Goal: Task Accomplishment & Management: Manage account settings

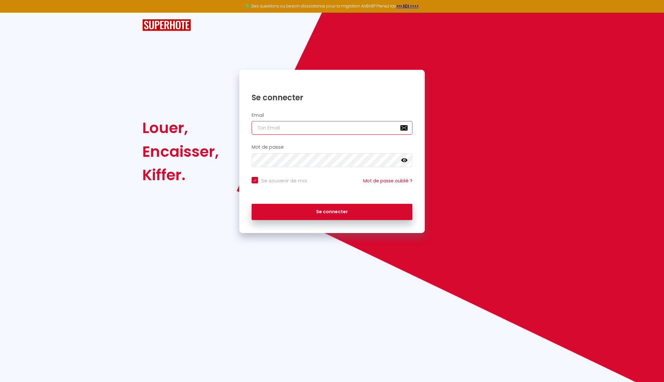
type input "[PERSON_NAME][EMAIL_ADDRESS][DOMAIN_NAME]"
click at [332, 211] on button "Se connecter" at bounding box center [332, 212] width 161 height 16
checkbox input "true"
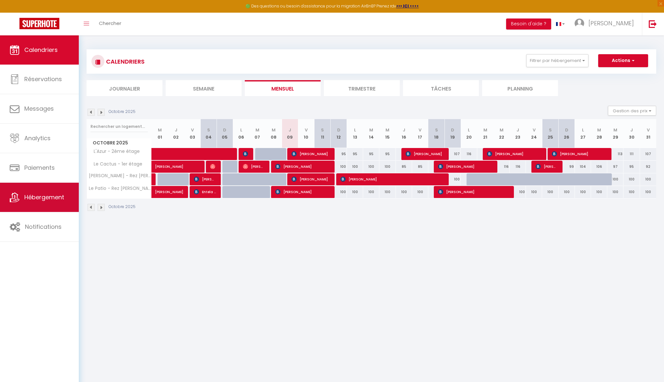
click at [46, 194] on span "Hébergement" at bounding box center [44, 197] width 40 height 8
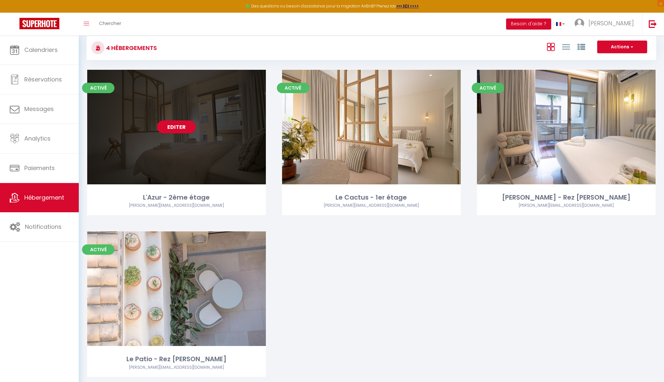
scroll to position [15, 0]
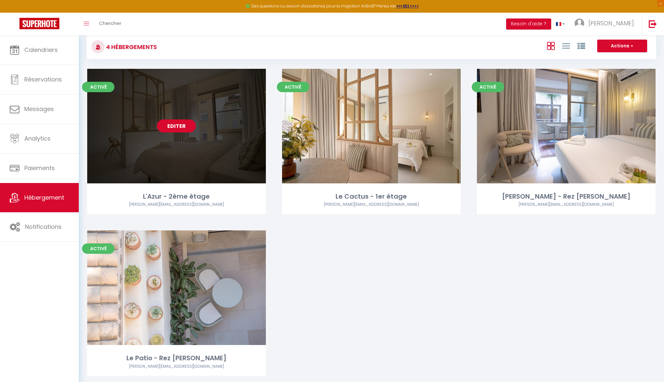
click at [174, 125] on link "Editer" at bounding box center [176, 125] width 39 height 13
select select "3"
select select "2"
select select "1"
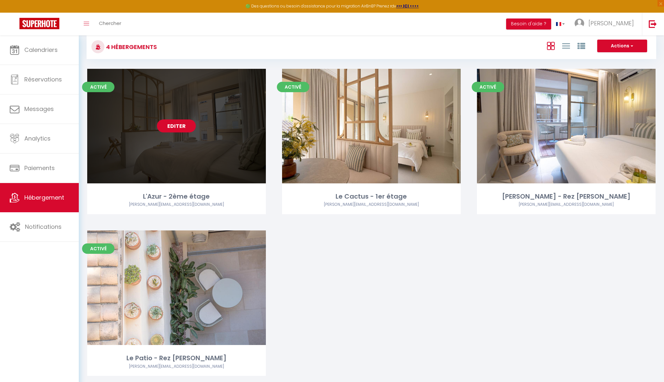
select select
select select "28"
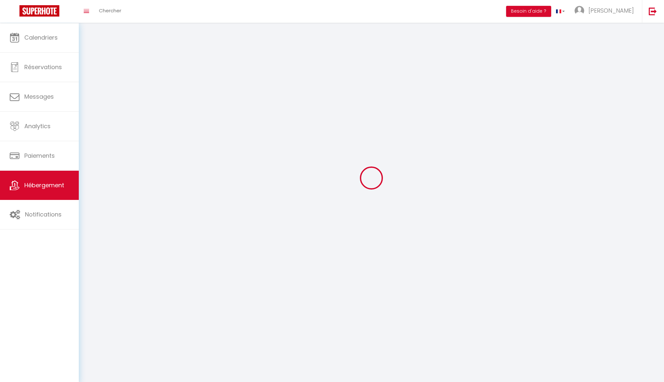
select select
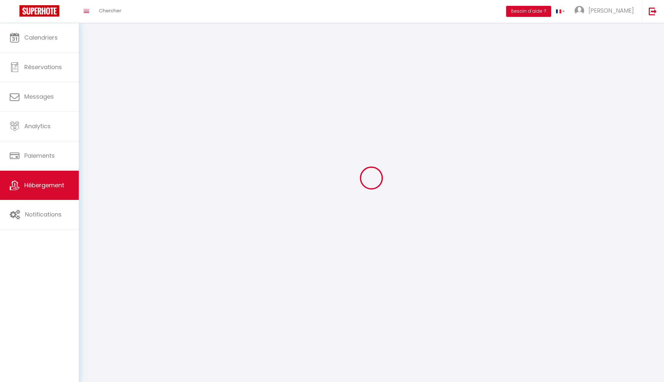
select select
checkbox input "false"
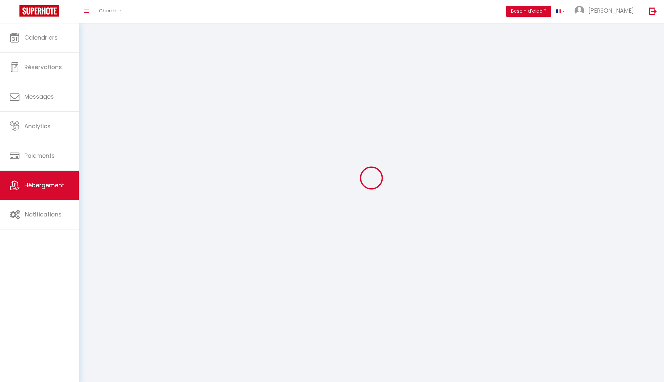
select select
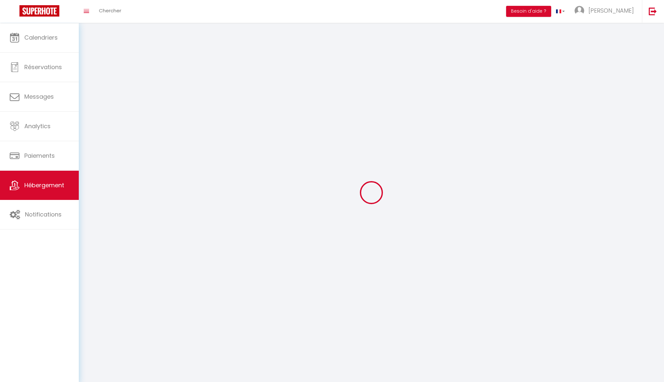
select select
checkbox input "false"
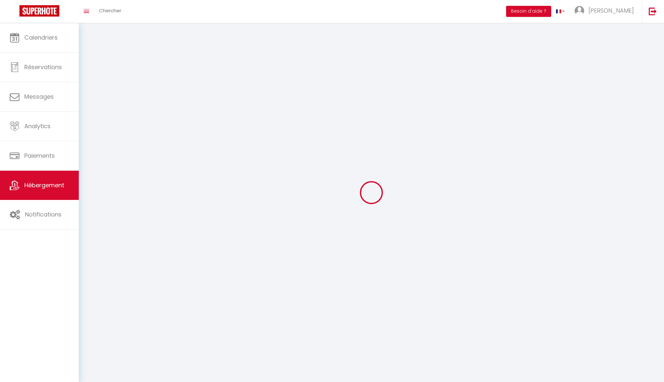
checkbox input "false"
select select
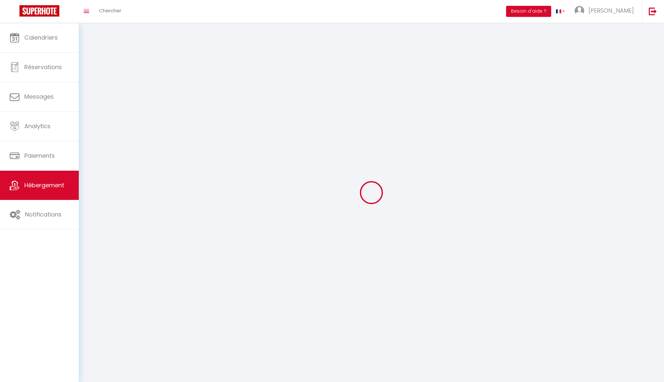
select select
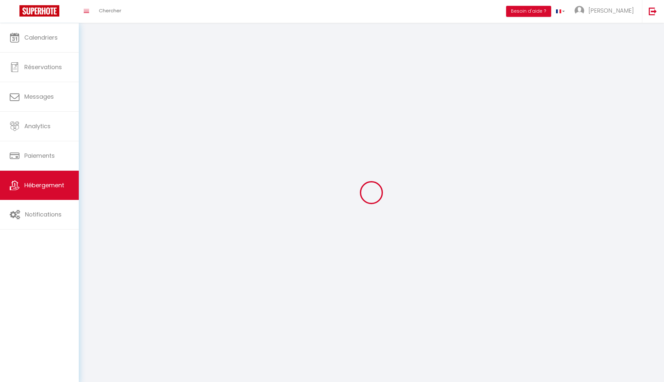
checkbox input "false"
select select
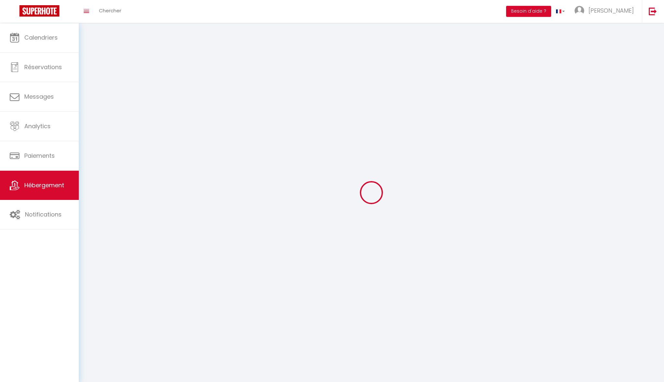
select select
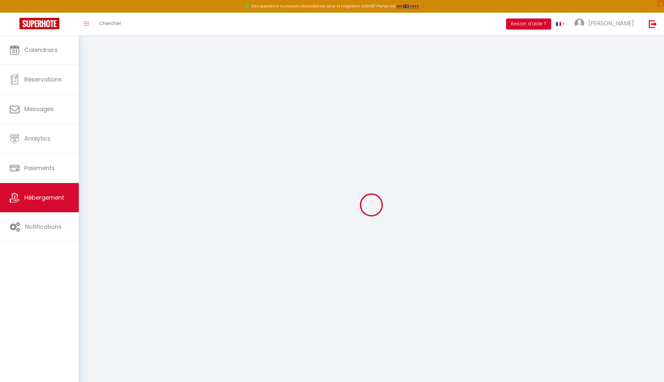
select select
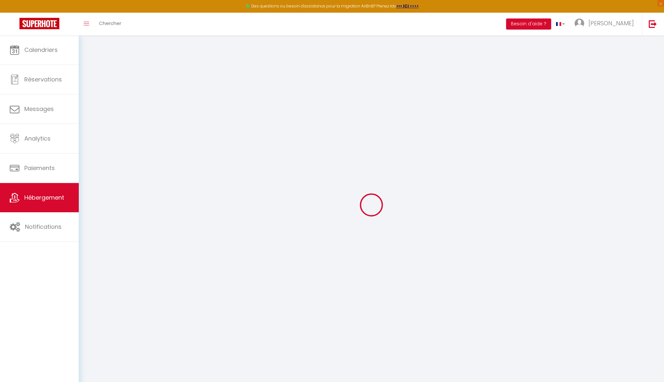
select select
checkbox input "false"
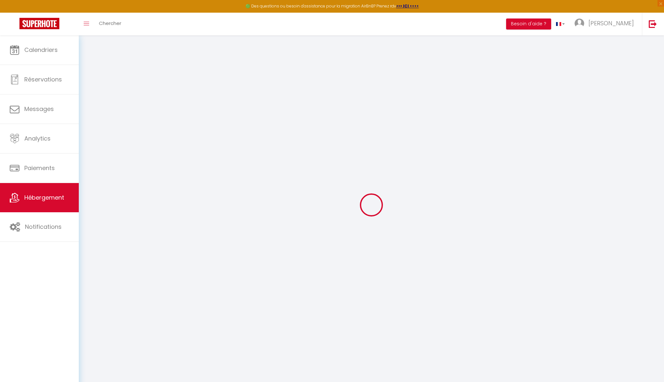
select select
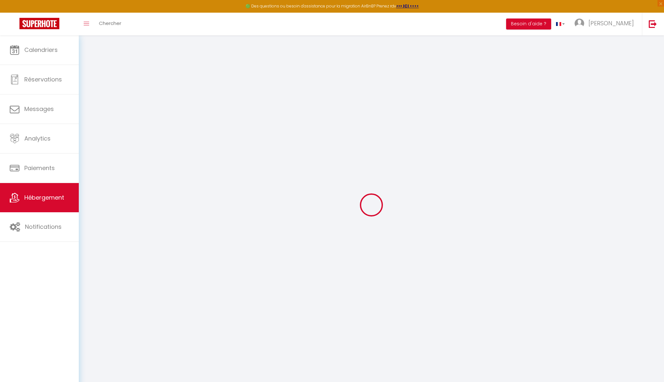
select select
checkbox input "false"
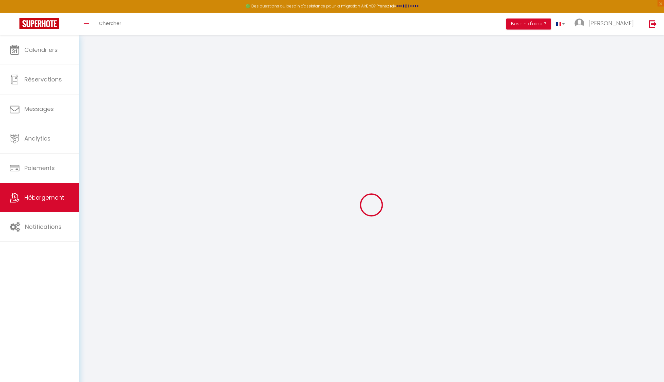
checkbox input "false"
select select
type input "L'Azur - 2ème étage"
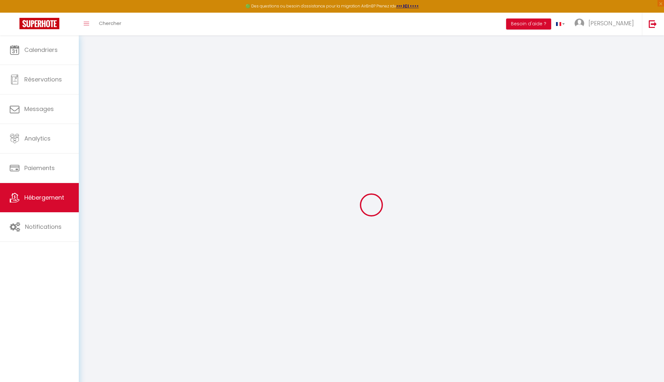
type input "[PERSON_NAME]"
type input "Merks"
select select "2"
type input "125"
type input "35"
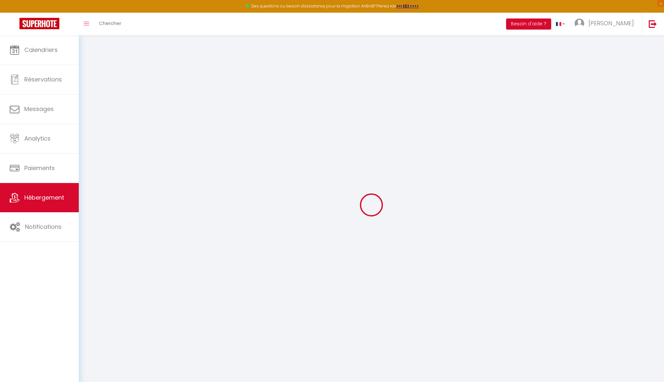
type input "5"
type input "4.4"
type input "750"
select select
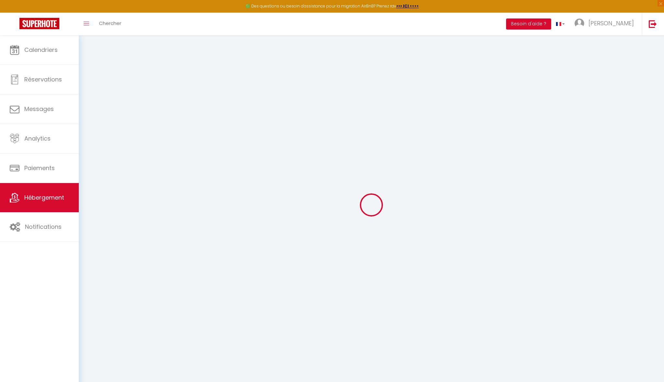
select select
type input "[STREET_ADDRESS]"
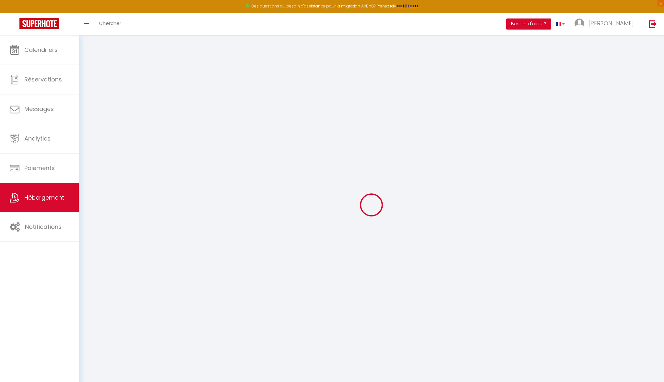
type input "83700"
type input "Saint-Raphael"
type input "[PERSON_NAME][EMAIL_ADDRESS][DOMAIN_NAME]"
select select "14229"
checkbox input "false"
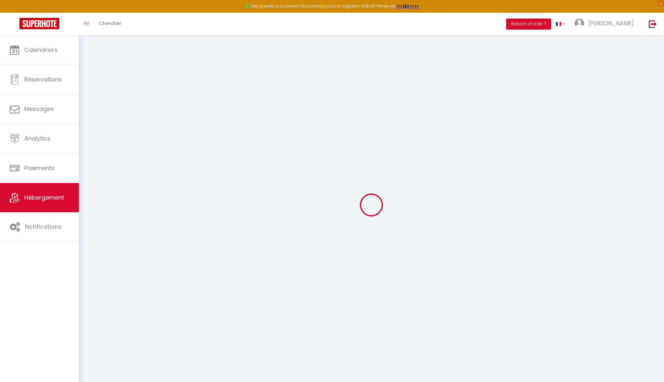
checkbox input "false"
radio input "true"
type input "0"
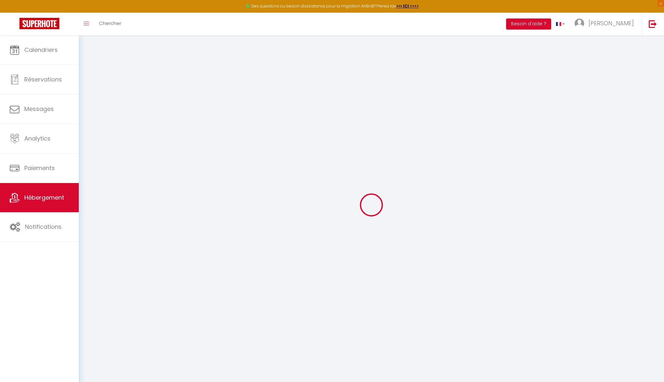
type input "0"
select select "44676"
select select
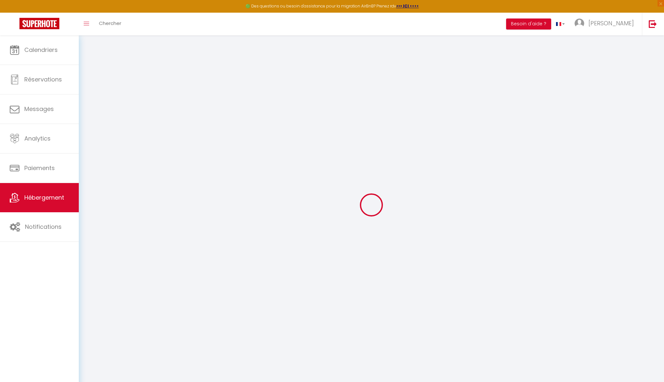
select select
checkbox input "false"
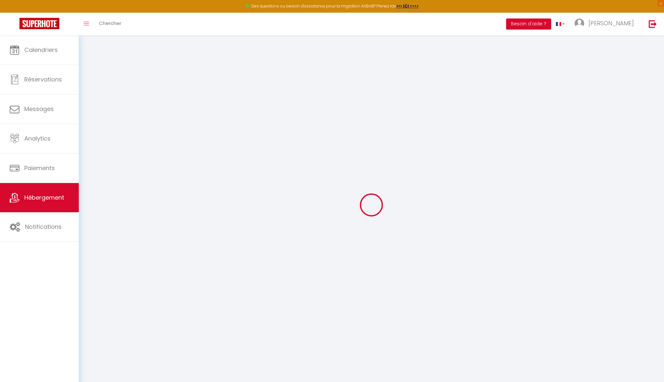
checkbox input "false"
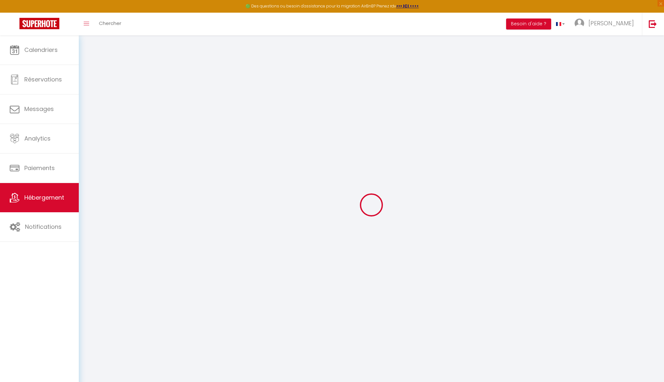
checkbox input "false"
select select "15:00"
select select "23:45"
select select "11:00"
select select "30"
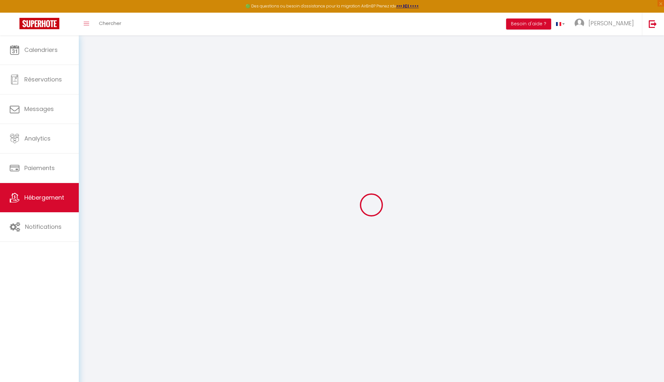
select select "120"
select select "17:00"
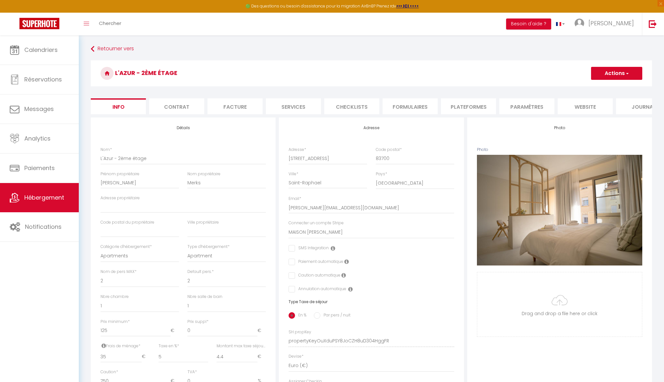
checkbox input "false"
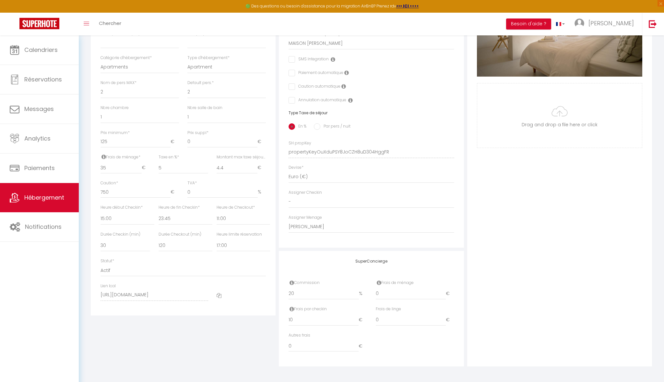
scroll to position [188, 0]
select select
checkbox input "false"
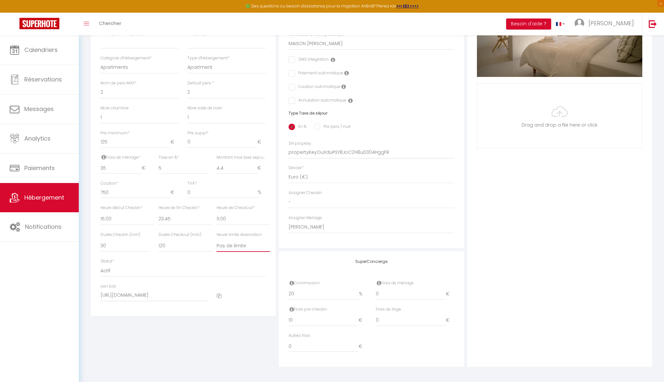
checkbox input "false"
click at [255, 338] on div "Détails Nom * L'Azur - 2ème étage Prénom propriétaire Jessica Nom propriétaire …" at bounding box center [183, 147] width 188 height 437
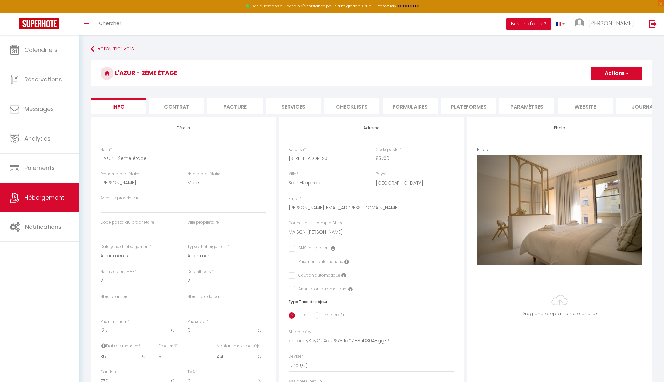
scroll to position [0, 0]
click at [607, 77] on button "Actions" at bounding box center [616, 73] width 51 height 13
click at [593, 88] on input "Enregistrer" at bounding box center [591, 87] width 24 height 6
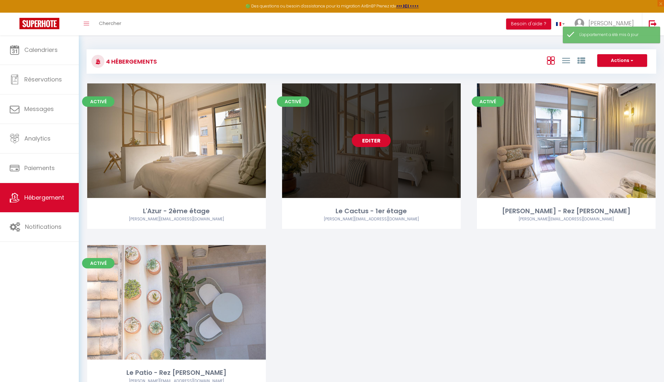
click at [381, 139] on link "Editer" at bounding box center [371, 140] width 39 height 13
click at [373, 141] on link "Editer" at bounding box center [371, 140] width 39 height 13
click at [368, 139] on link "Editer" at bounding box center [371, 140] width 39 height 13
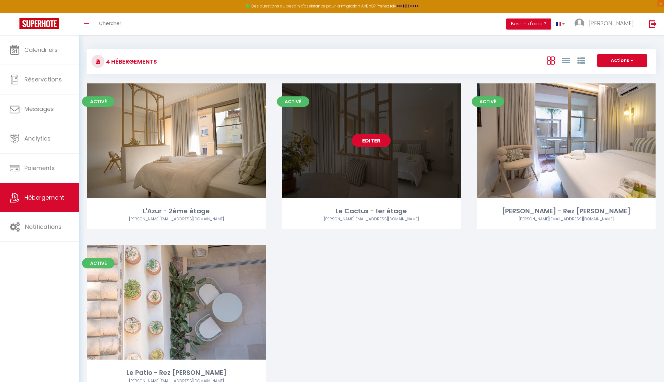
click at [368, 139] on link "Editer" at bounding box center [371, 140] width 39 height 13
select select "3"
select select "2"
select select "1"
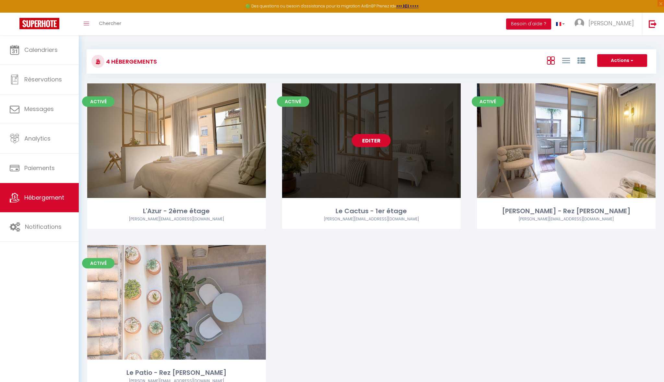
select select
select select "28"
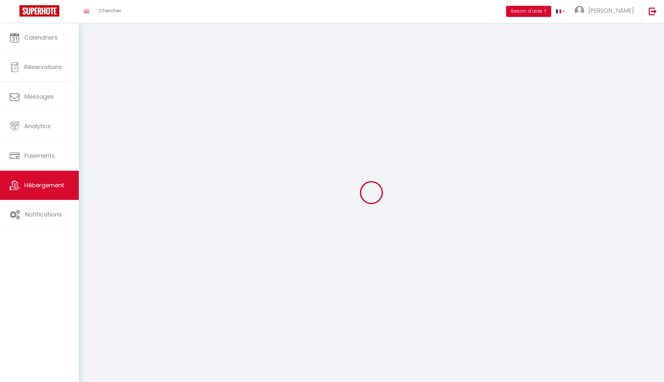
select select
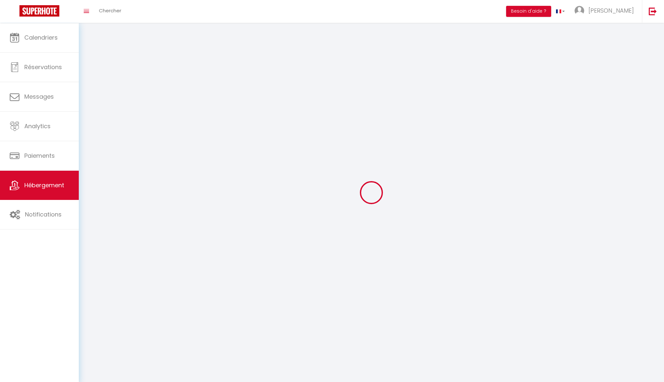
select select
checkbox input "false"
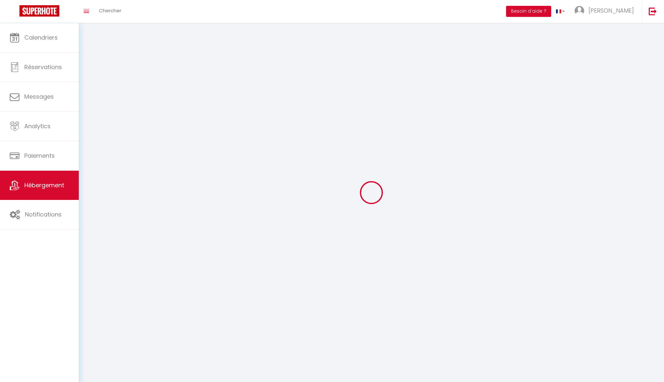
select select
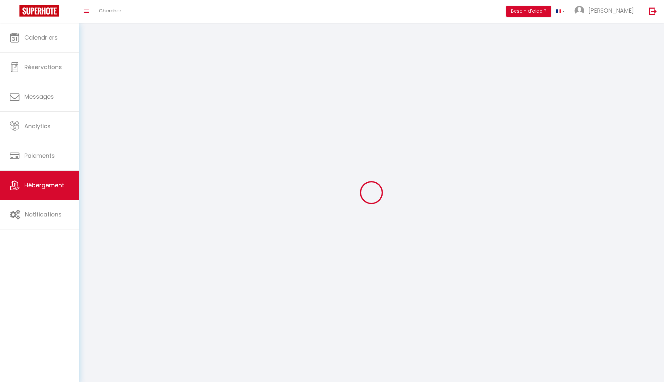
select select
checkbox input "false"
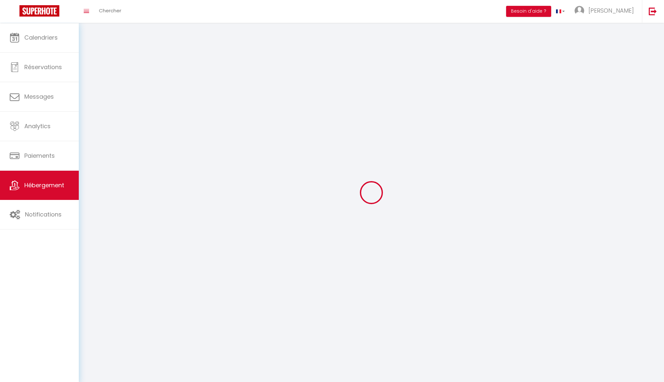
checkbox input "false"
select select
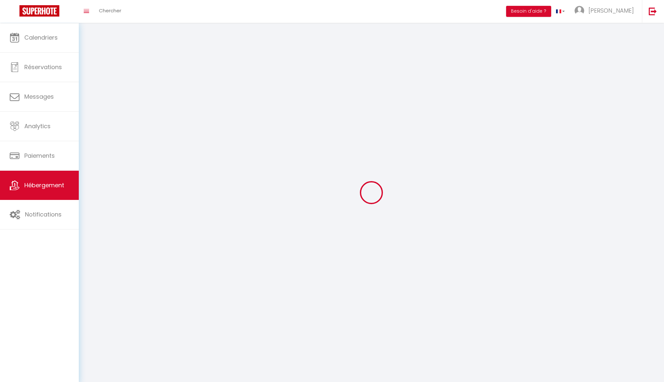
select select
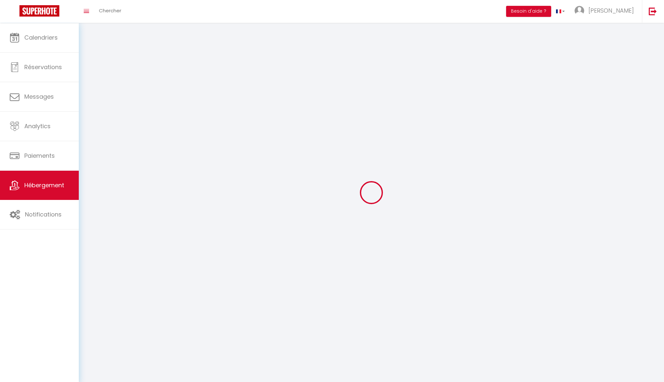
checkbox input "false"
select select
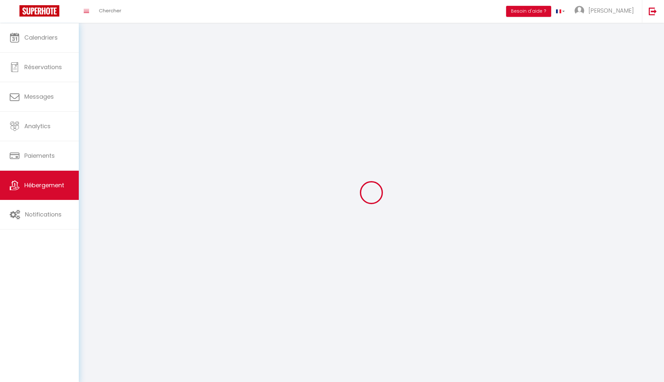
select select
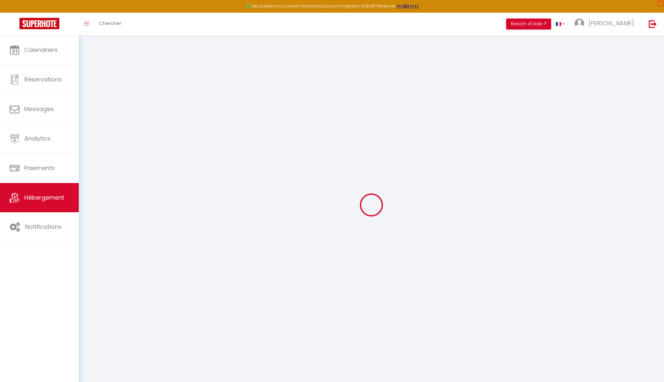
select select
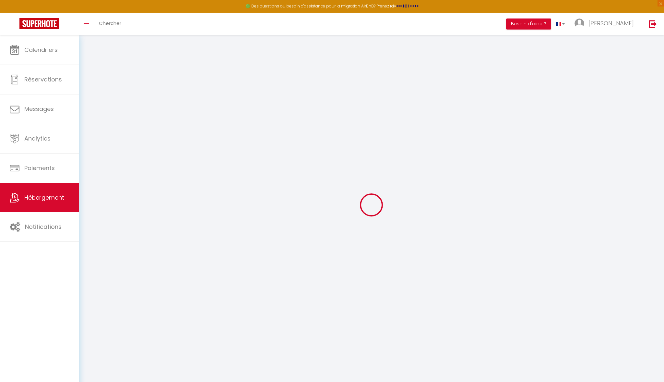
select select
checkbox input "false"
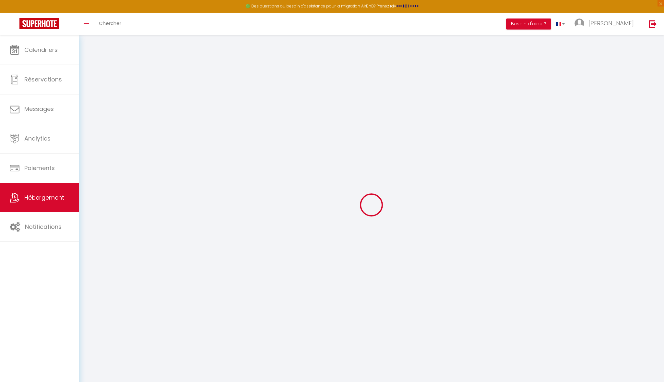
select select
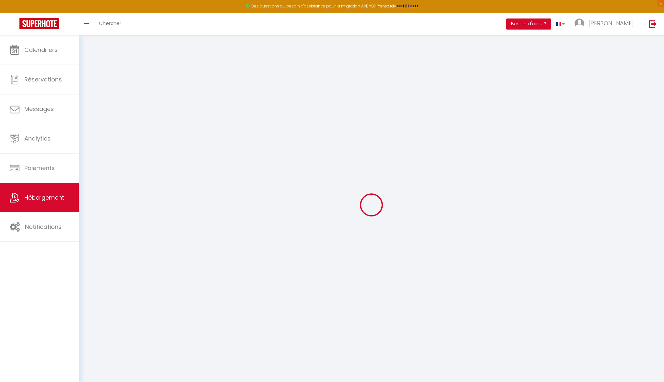
select select
checkbox input "false"
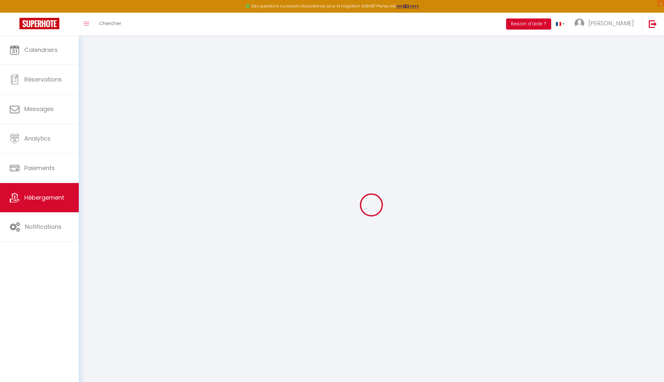
checkbox input "false"
select select
type input "Le Cactus - 1er étage"
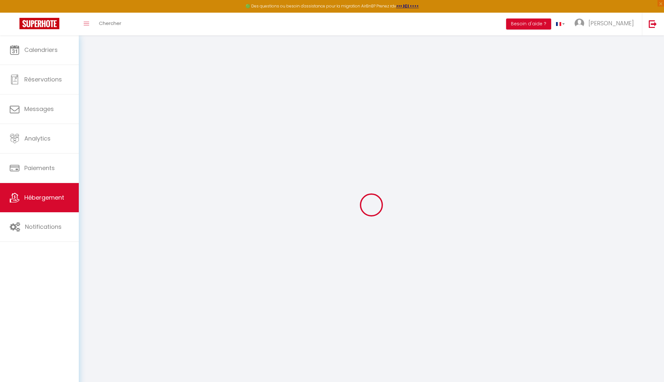
type input "[PERSON_NAME]"
type input "MERKS"
type input "[STREET_ADDRESS]"
type input "83700"
type input "Saint-Raphael"
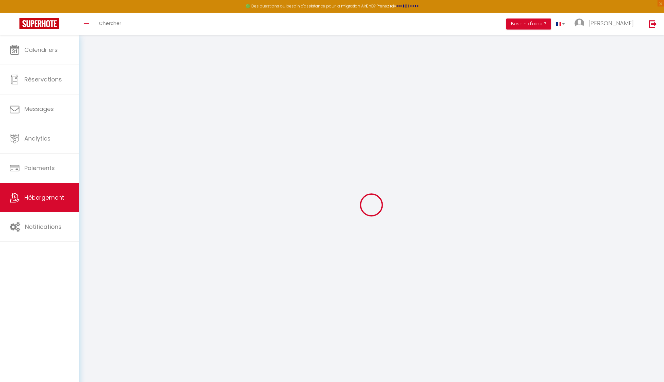
select select "2"
type input "120"
type input "35"
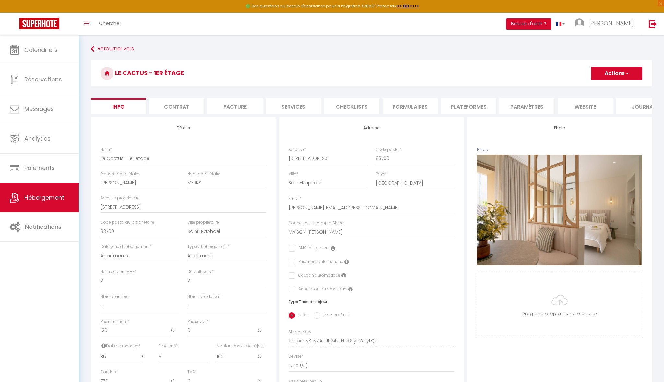
click at [628, 73] on span "button" at bounding box center [627, 73] width 4 height 6
click at [592, 85] on input "Enregistrer" at bounding box center [591, 87] width 24 height 6
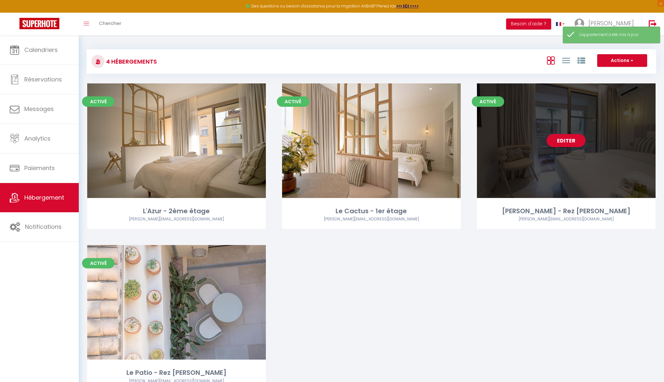
click at [573, 140] on link "Editer" at bounding box center [566, 140] width 39 height 13
click at [567, 140] on link "Editer" at bounding box center [566, 140] width 39 height 13
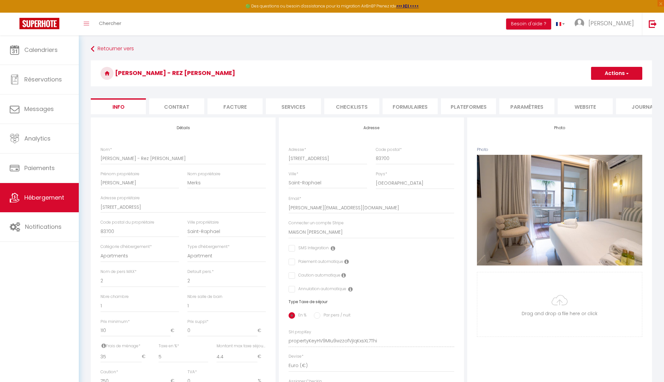
click at [605, 71] on button "Actions" at bounding box center [616, 73] width 51 height 13
click at [590, 88] on input "Enregistrer" at bounding box center [591, 87] width 24 height 6
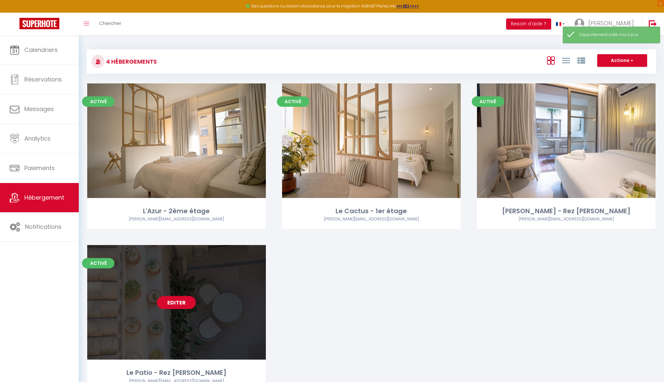
click at [183, 302] on link "Editer" at bounding box center [176, 302] width 39 height 13
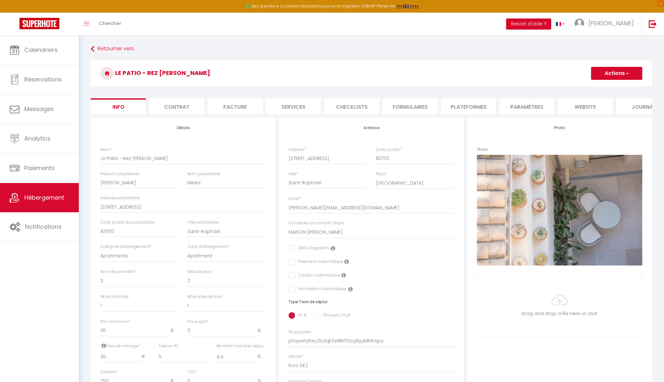
click at [613, 78] on button "Actions" at bounding box center [616, 73] width 51 height 13
click at [591, 89] on input "Enregistrer" at bounding box center [591, 87] width 24 height 6
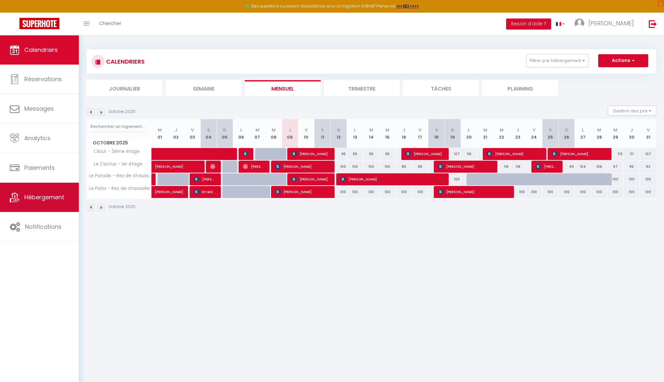
click at [24, 202] on link "Hébergement" at bounding box center [39, 197] width 79 height 29
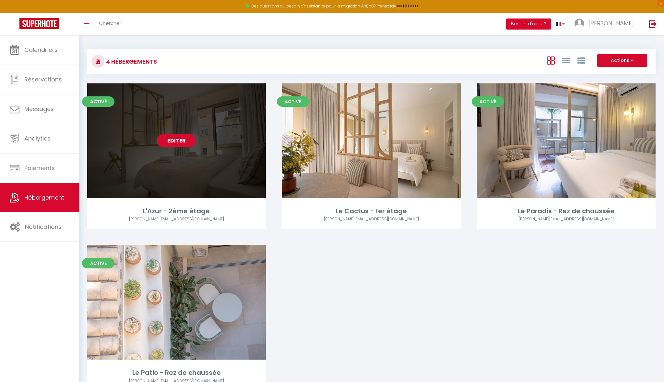
click at [168, 137] on link "Editer" at bounding box center [176, 140] width 39 height 13
click at [172, 140] on link "Editer" at bounding box center [176, 140] width 39 height 13
click at [174, 140] on link "Editer" at bounding box center [176, 140] width 39 height 13
click at [176, 140] on link "Editer" at bounding box center [176, 140] width 39 height 13
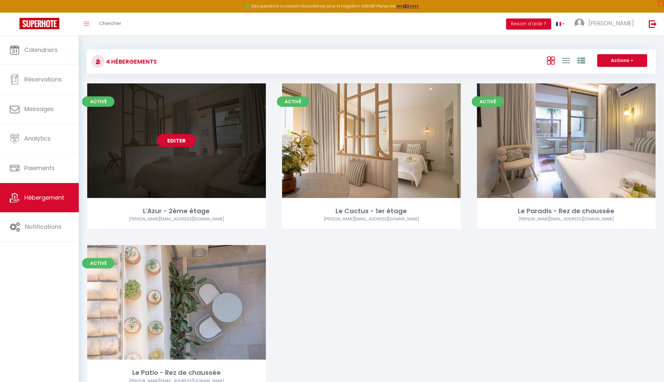
select select "3"
select select "2"
select select "1"
select select
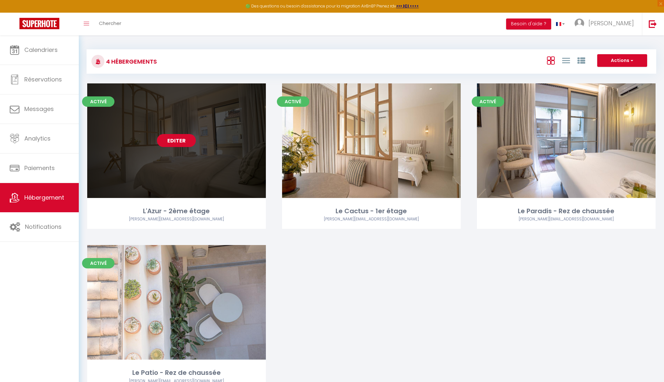
select select "28"
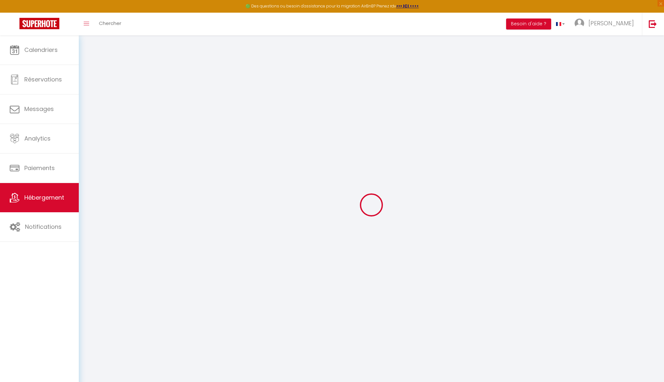
select select
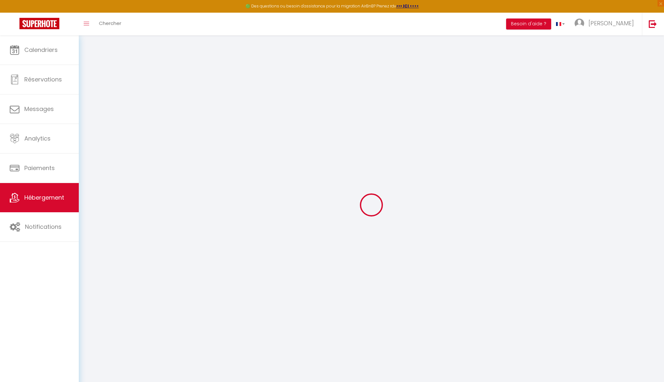
select select
checkbox input "false"
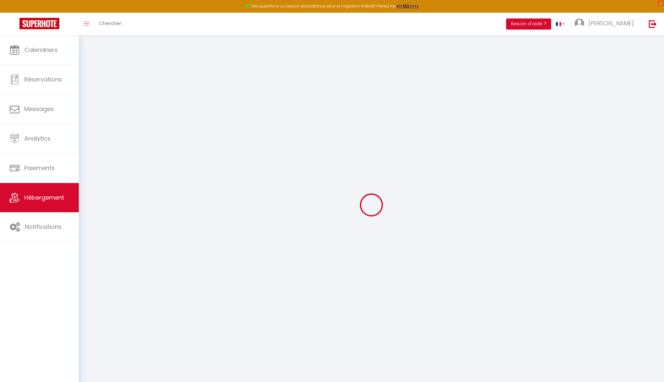
select select
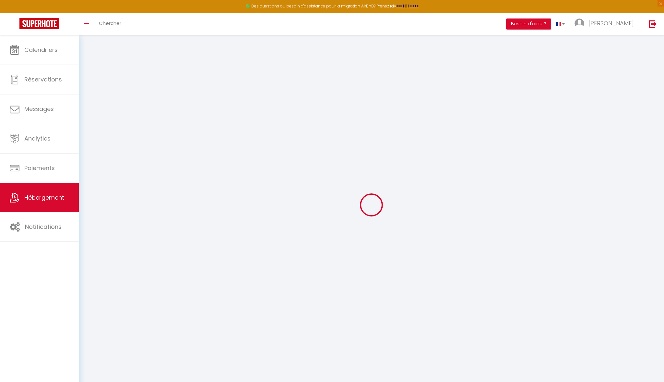
select select
checkbox input "false"
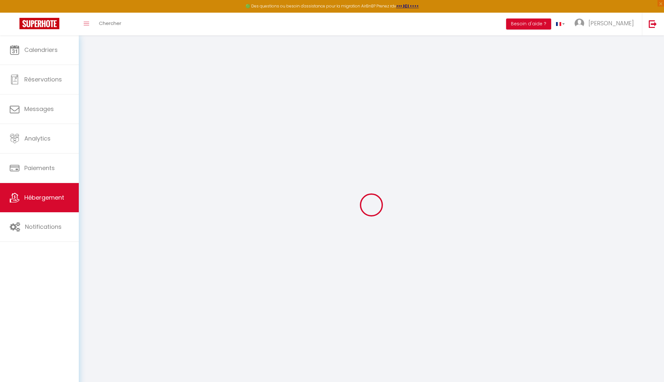
checkbox input "false"
select select
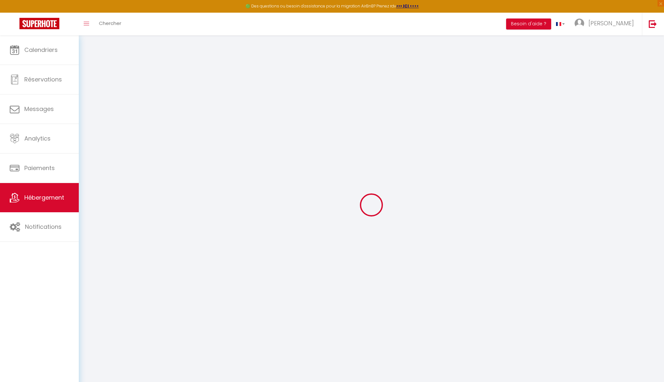
select select
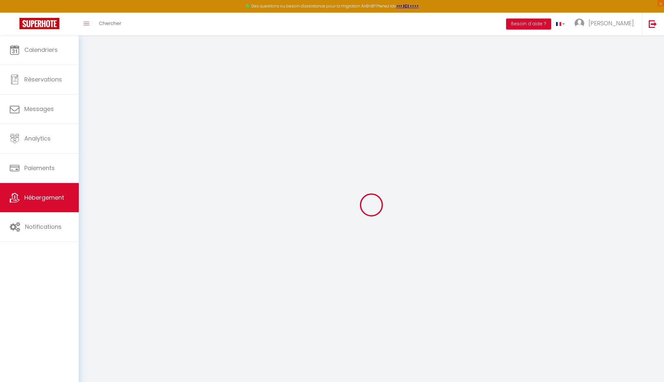
checkbox input "false"
select select
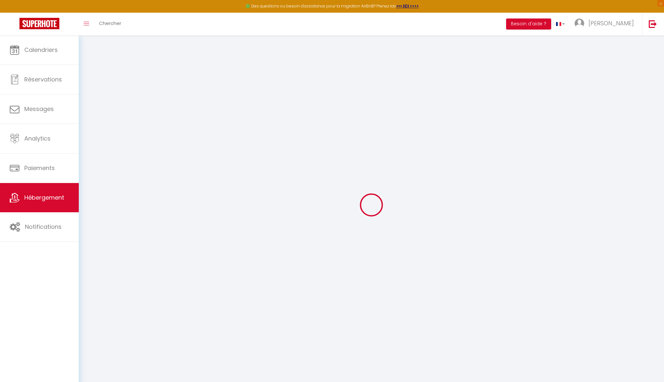
select select
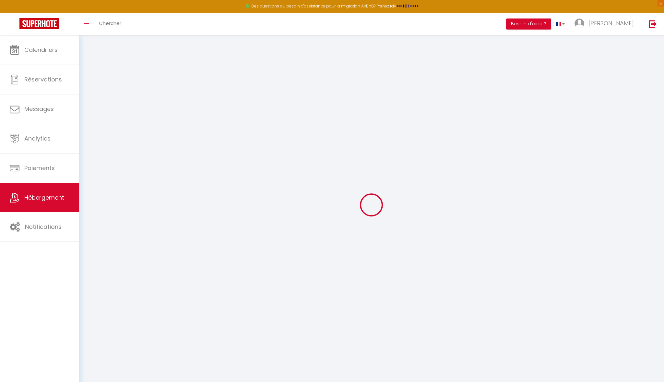
select select
checkbox input "false"
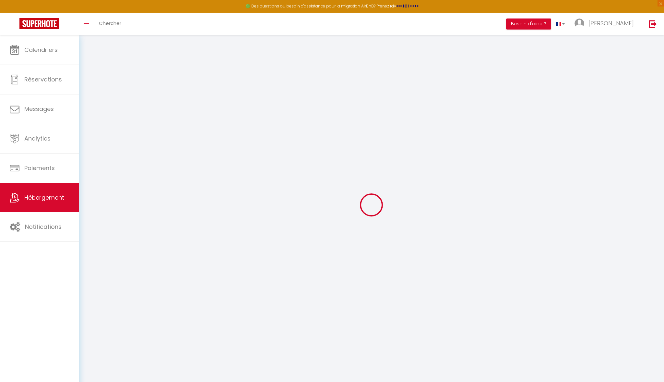
checkbox input "false"
select select
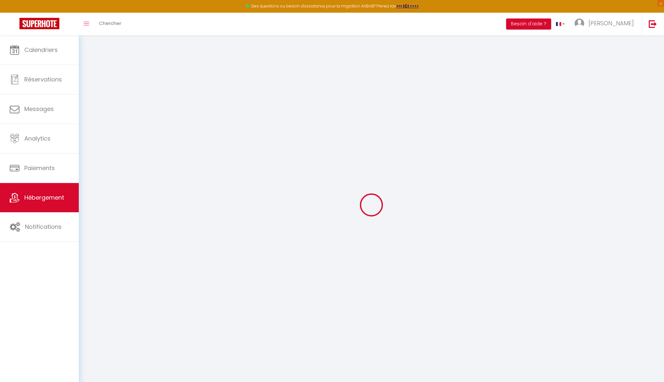
select select
checkbox input "false"
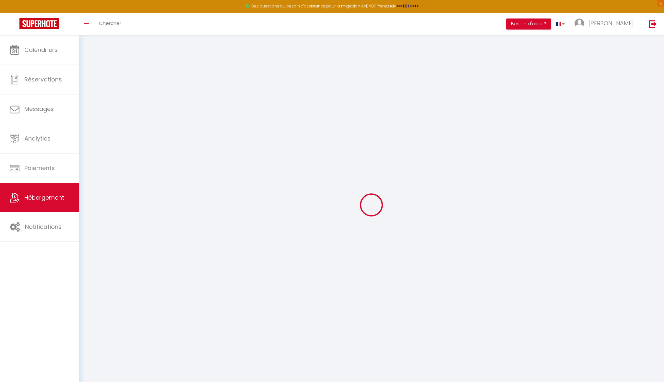
checkbox input "false"
select select
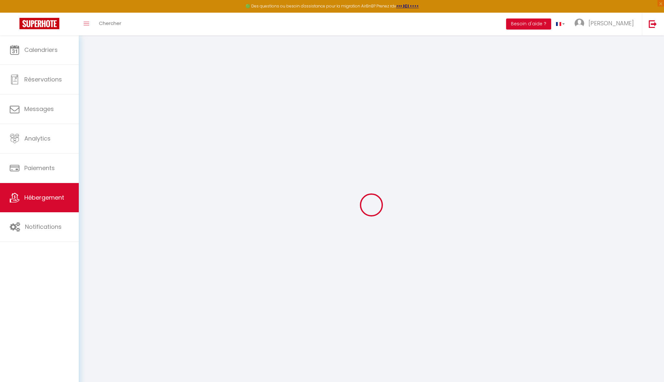
type input "L'Azur - 2ème étage"
type input "[PERSON_NAME]"
type input "Merks"
select select "2"
type input "125"
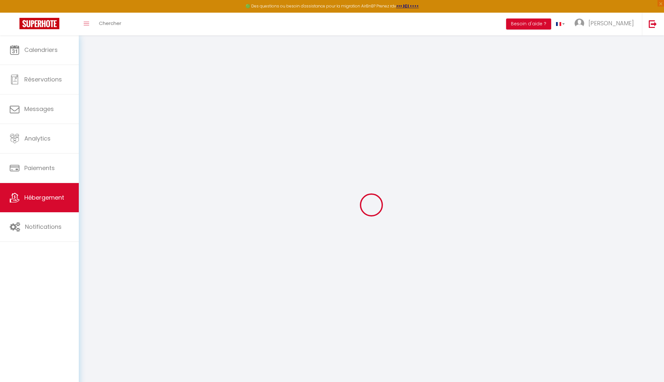
type input "35"
type input "5"
type input "4.4"
type input "750"
select select
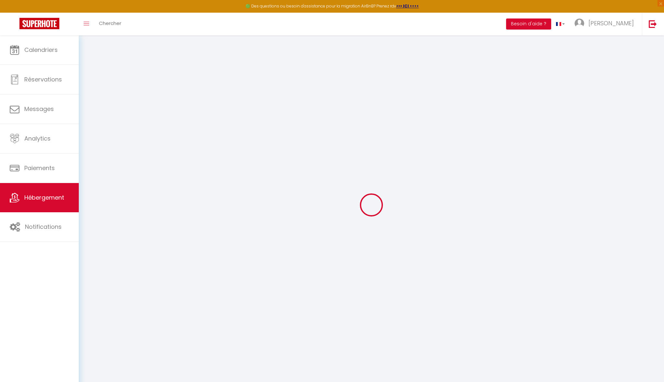
select select
type input "[STREET_ADDRESS]"
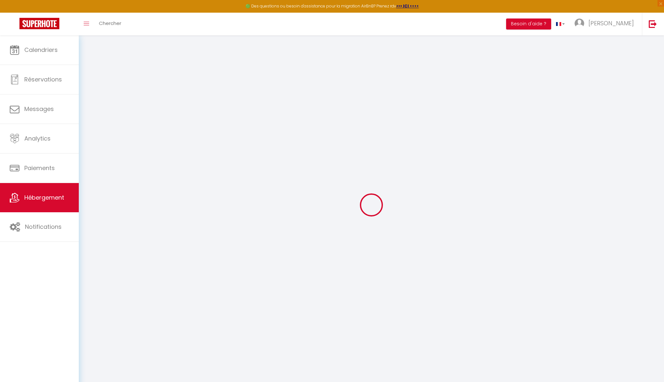
type input "83700"
type input "Saint-Raphael"
type input "[PERSON_NAME][EMAIL_ADDRESS][DOMAIN_NAME]"
select select "14229"
checkbox input "false"
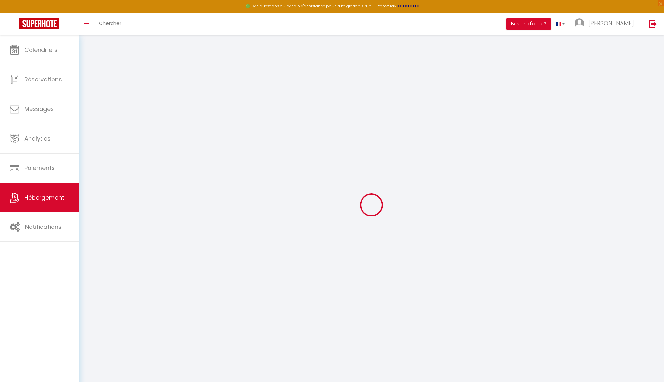
checkbox input "false"
radio input "true"
type input "0"
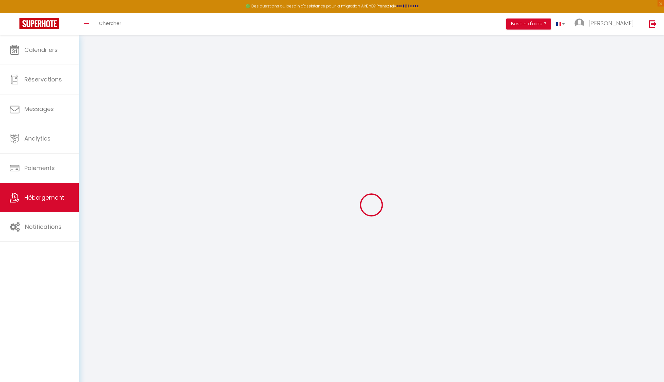
type input "0"
select select
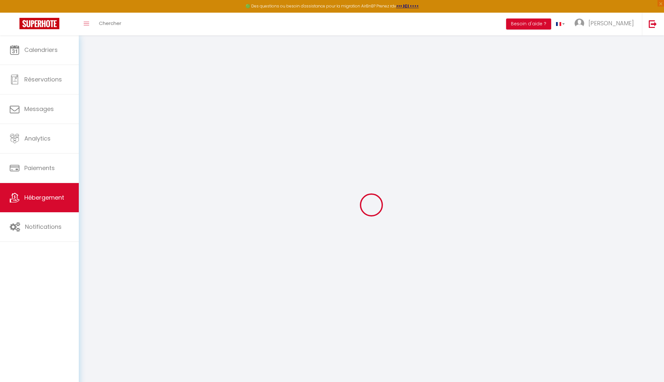
select select
checkbox input "false"
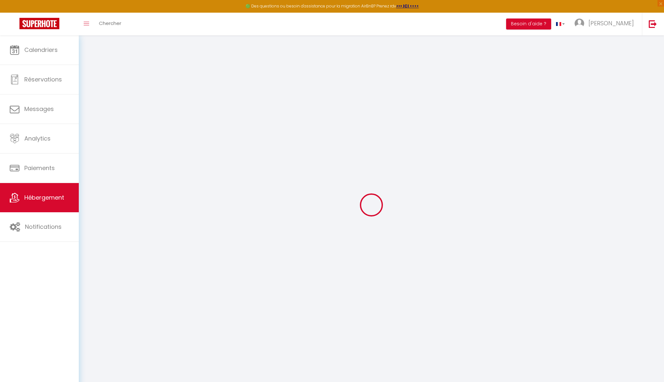
select select
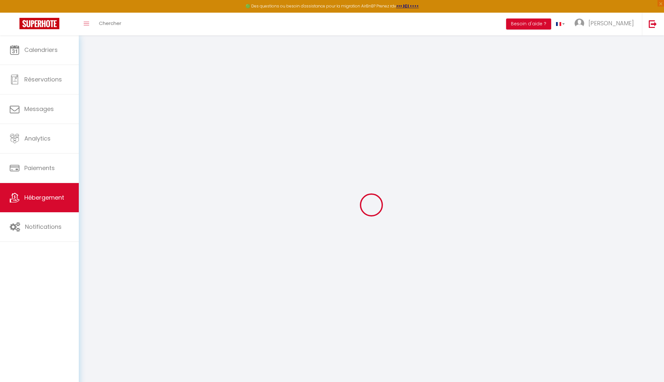
checkbox input "false"
select select
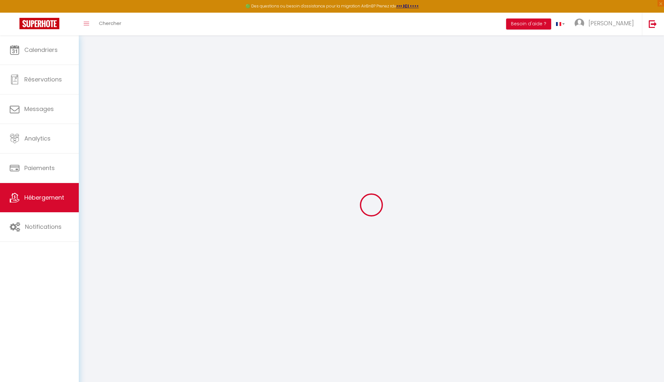
select select
checkbox input "false"
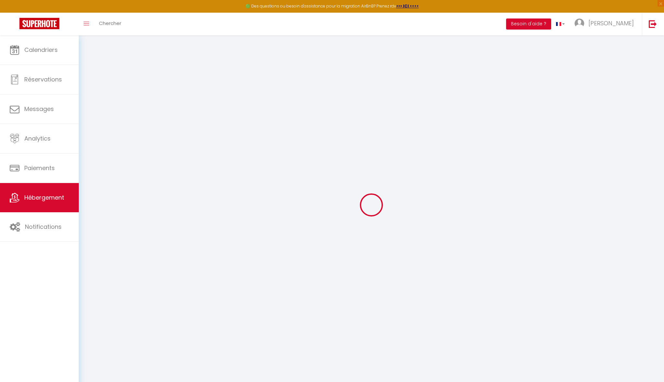
checkbox input "false"
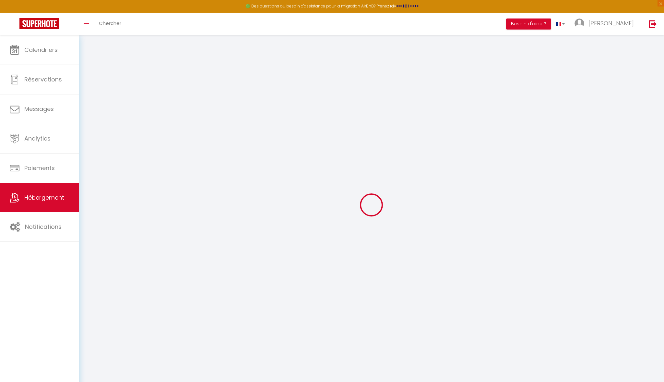
checkbox input "false"
select select "15:00"
select select "23:45"
select select "11:00"
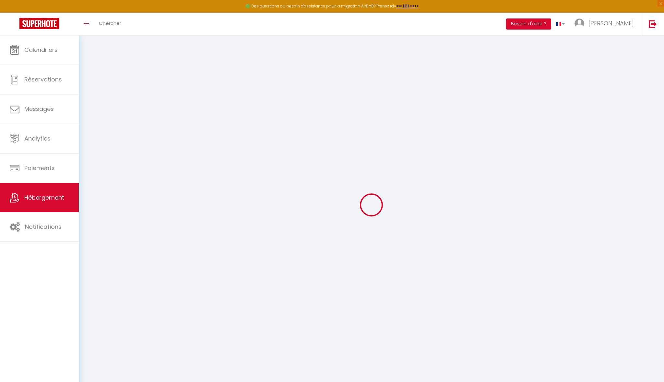
select select "30"
select select "120"
select select "44676"
checkbox input "false"
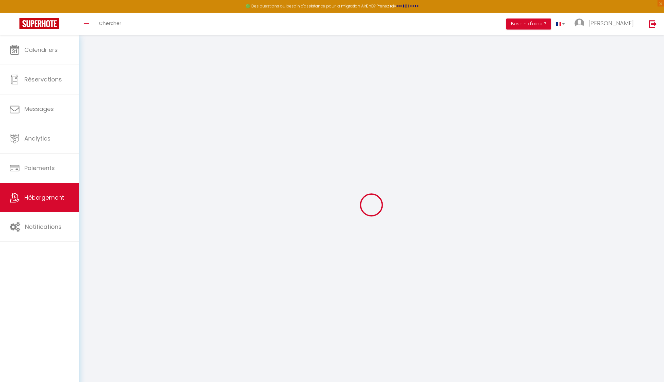
checkbox input "false"
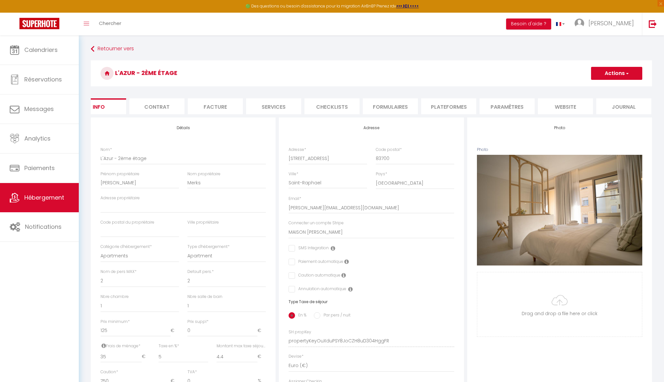
scroll to position [0, 19]
click at [155, 105] on li "Contrat" at bounding box center [157, 106] width 55 height 16
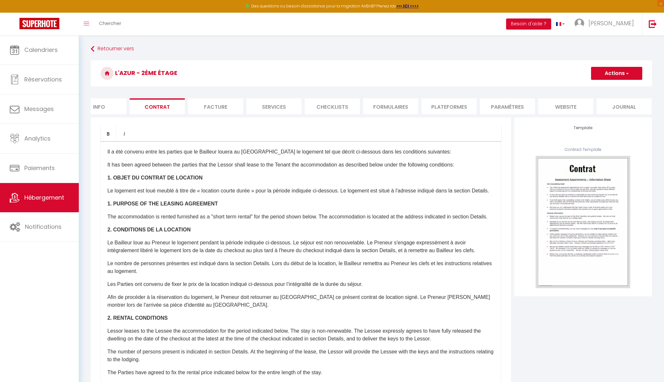
click at [218, 104] on li "Facture" at bounding box center [215, 106] width 55 height 16
select select
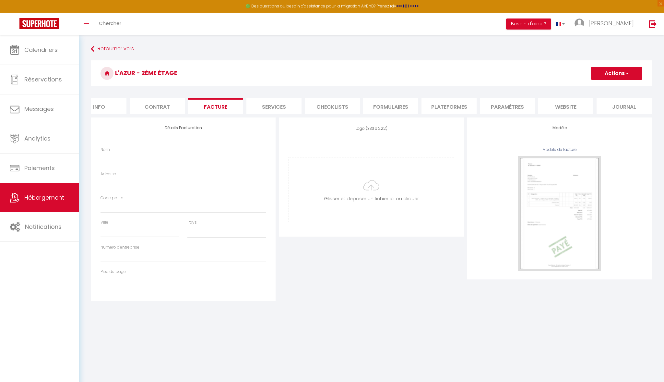
click at [265, 105] on li "Services" at bounding box center [273, 106] width 55 height 16
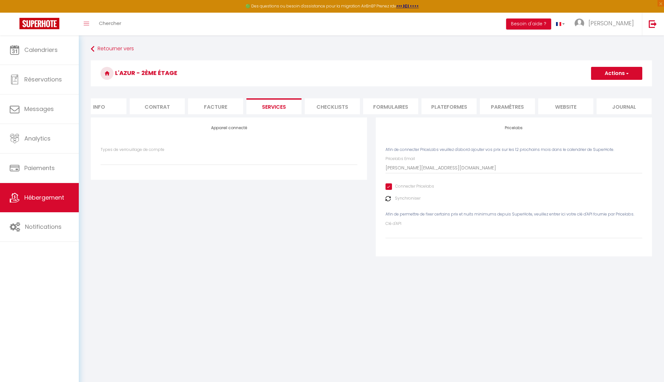
select select
select select "EUR"
click at [338, 107] on li "Checklists" at bounding box center [332, 106] width 55 height 16
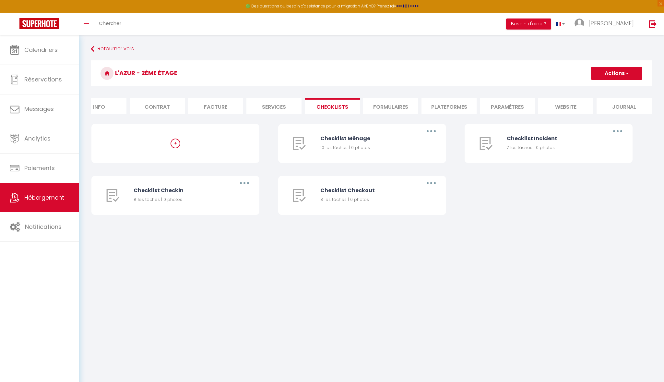
click at [404, 105] on li "Formulaires" at bounding box center [390, 106] width 55 height 16
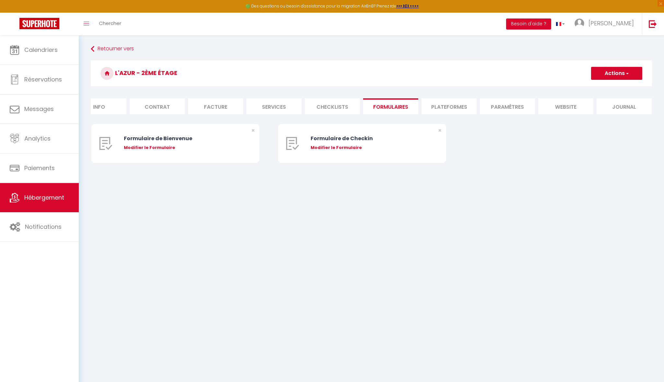
click at [444, 104] on li "Plateformes" at bounding box center [449, 106] width 55 height 16
select select
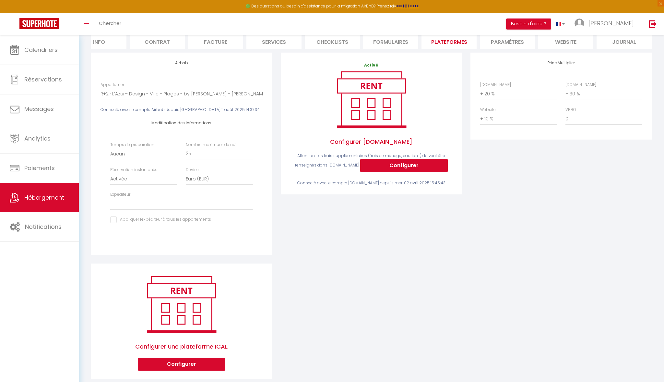
scroll to position [65, 0]
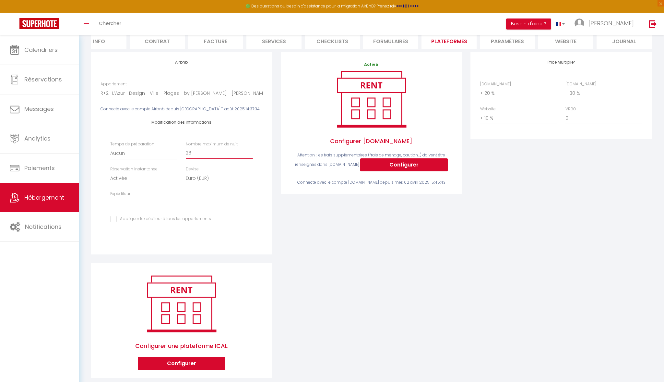
click at [251, 149] on input "26" at bounding box center [219, 153] width 67 height 12
type input "27"
select select
click at [251, 149] on input "27" at bounding box center [219, 153] width 67 height 12
type input "28"
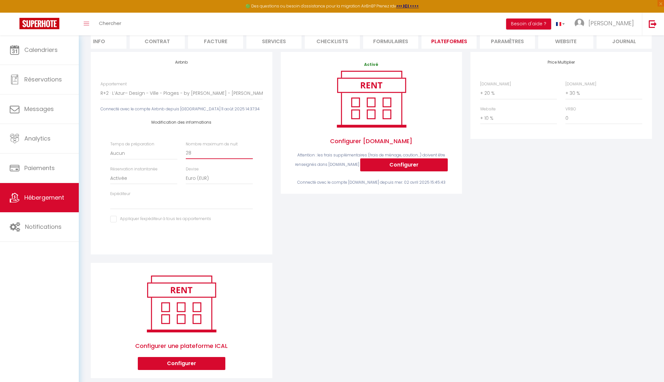
select select
click at [251, 149] on input "28" at bounding box center [219, 153] width 67 height 12
type input "29"
select select
click at [251, 149] on input "29" at bounding box center [219, 153] width 67 height 12
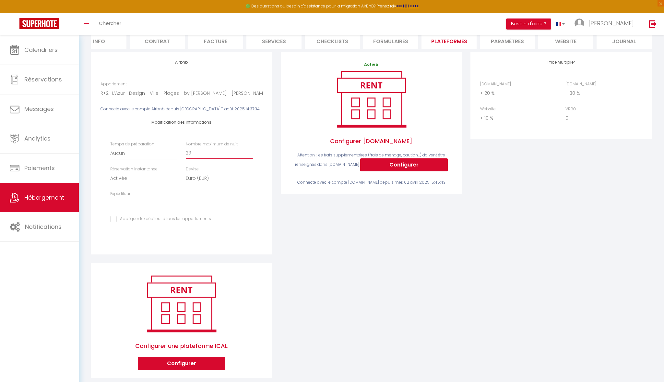
type input "30"
select select
click at [251, 149] on input "30" at bounding box center [219, 153] width 67 height 12
click at [309, 244] on div "Activé Configurer Booking.com Attention : les frais supplémentaires (frais de m…" at bounding box center [372, 157] width 190 height 211
click at [250, 149] on input "30" at bounding box center [219, 153] width 67 height 12
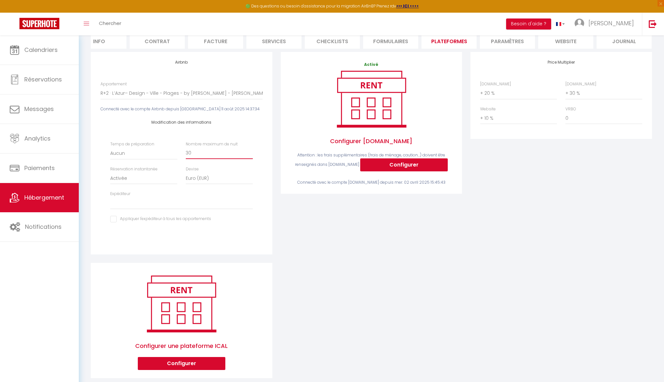
click at [250, 149] on input "30" at bounding box center [219, 153] width 67 height 12
type input "31"
select select
click at [251, 150] on input "31" at bounding box center [219, 153] width 67 height 12
type input "32"
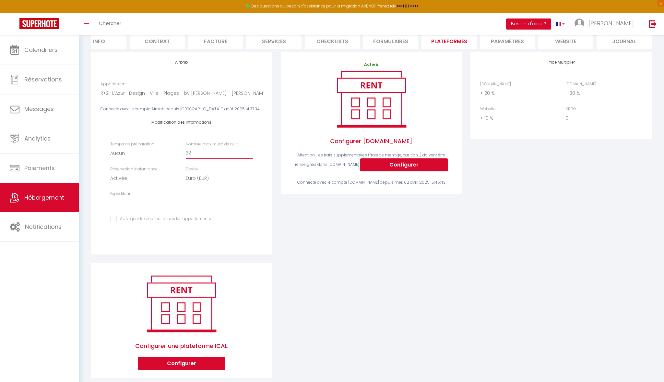
select select
click at [251, 150] on input "32" at bounding box center [219, 153] width 67 height 12
type input "33"
select select
click at [251, 150] on input "33" at bounding box center [219, 153] width 67 height 12
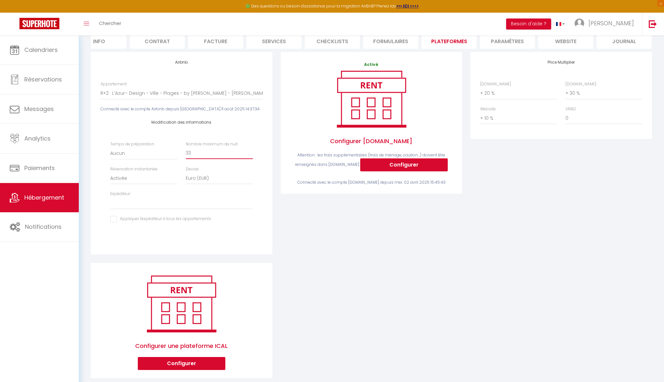
type input "34"
select select
click at [251, 150] on input "34" at bounding box center [219, 153] width 67 height 12
type input "35"
select select
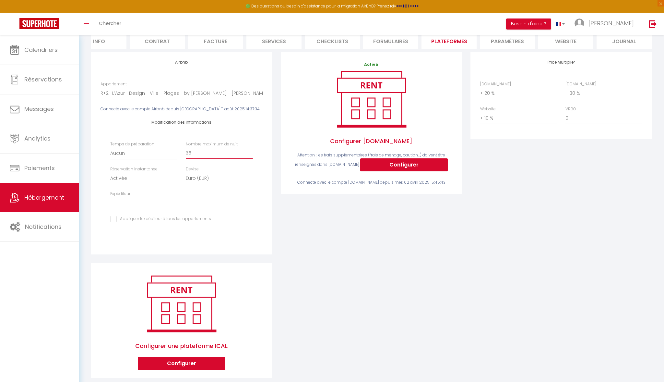
click at [251, 150] on input "35" at bounding box center [219, 153] width 67 height 12
type input "36"
select select
click at [251, 150] on input "36" at bounding box center [219, 153] width 67 height 12
type input "37"
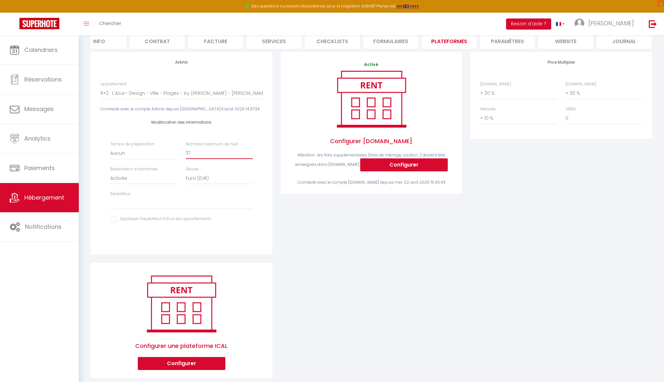
select select
click at [251, 150] on input "37" at bounding box center [219, 153] width 67 height 12
type input "38"
select select
click at [251, 150] on input "38" at bounding box center [219, 153] width 67 height 12
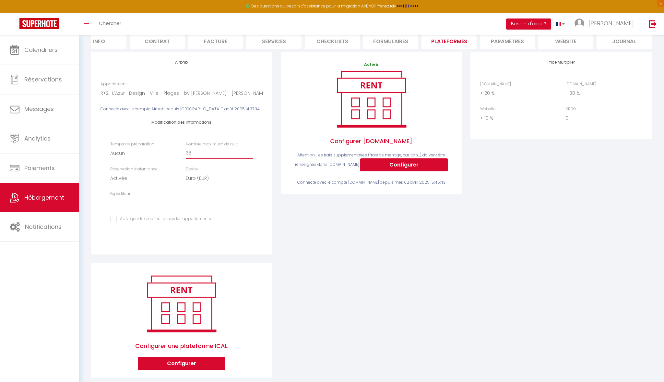
type input "39"
select select
click at [251, 150] on input "39" at bounding box center [219, 153] width 67 height 12
type input "40"
select select
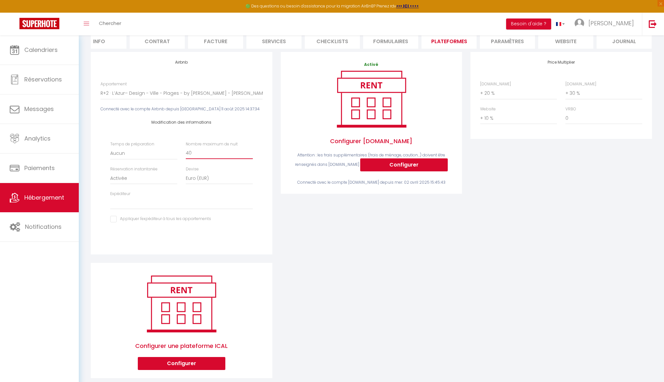
click at [251, 150] on input "40" at bounding box center [219, 153] width 67 height 12
type input "41"
select select
click at [251, 150] on input "41" at bounding box center [219, 153] width 67 height 12
type input "42"
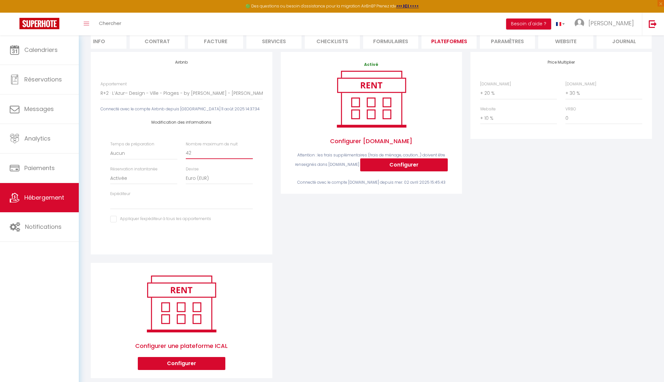
select select
click at [251, 150] on input "42" at bounding box center [219, 153] width 67 height 12
type input "43"
select select
click at [251, 150] on input "43" at bounding box center [219, 153] width 67 height 12
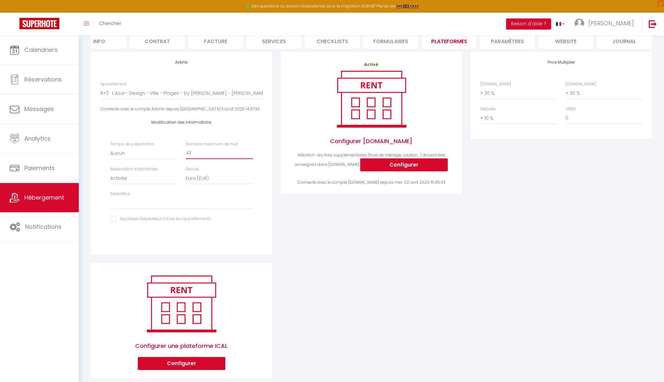
type input "44"
select select
click at [251, 150] on input "44" at bounding box center [219, 153] width 67 height 12
type input "45"
select select
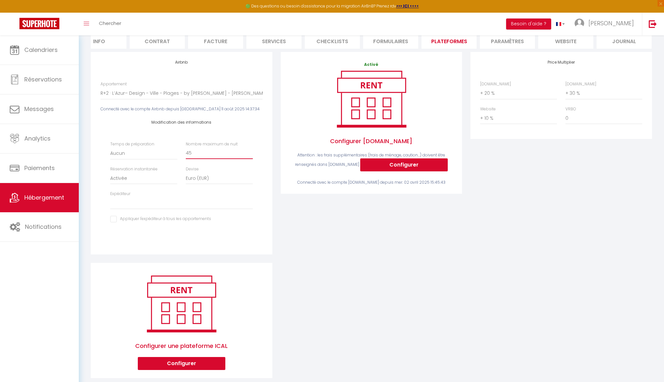
click at [251, 150] on input "45" at bounding box center [219, 153] width 67 height 12
type input "46"
select select
click at [251, 150] on input "46" at bounding box center [219, 153] width 67 height 12
type input "47"
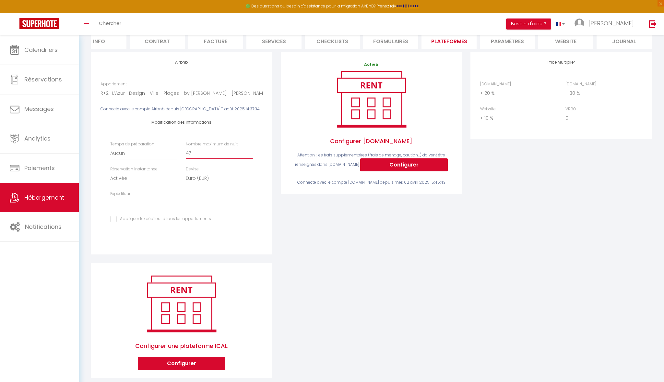
select select
click at [251, 150] on input "47" at bounding box center [219, 153] width 67 height 12
type input "48"
select select
click at [251, 150] on input "48" at bounding box center [219, 153] width 67 height 12
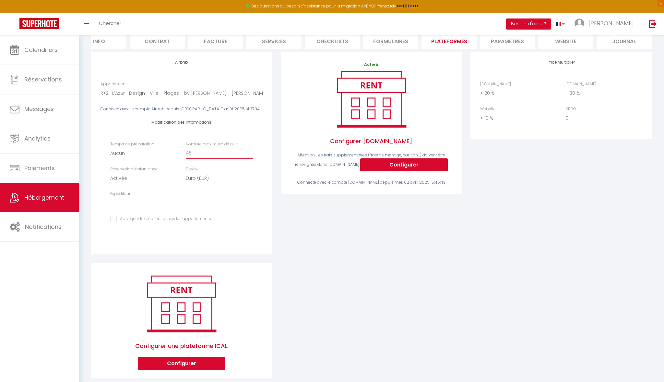
type input "4"
select select
type input "6"
select select
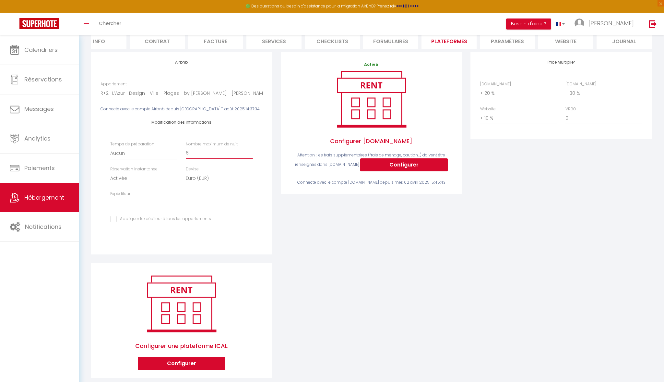
type input "60"
select select
type input "60"
click at [335, 249] on div "Activé Configurer Booking.com Attention : les frais supplémentaires (frais de m…" at bounding box center [372, 157] width 190 height 211
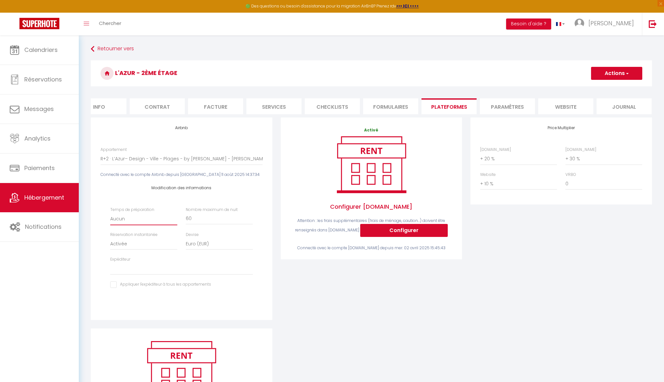
scroll to position [0, 0]
click at [501, 104] on li "Paramètres" at bounding box center [507, 106] width 55 height 16
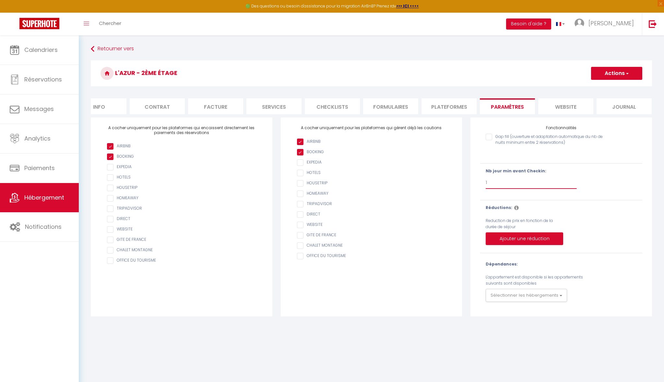
select select
checkbox input "false"
click at [501, 160] on div "Gap fill (ouverture et adaptation automatique du nb de nuits mininum entre 2 ré…" at bounding box center [561, 191] width 162 height 123
click at [625, 79] on button "Actions" at bounding box center [616, 73] width 51 height 13
click at [621, 86] on input "Enregistrer" at bounding box center [609, 87] width 24 height 6
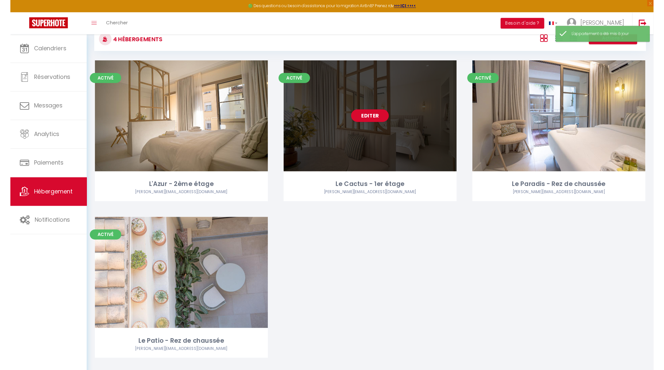
scroll to position [21, 0]
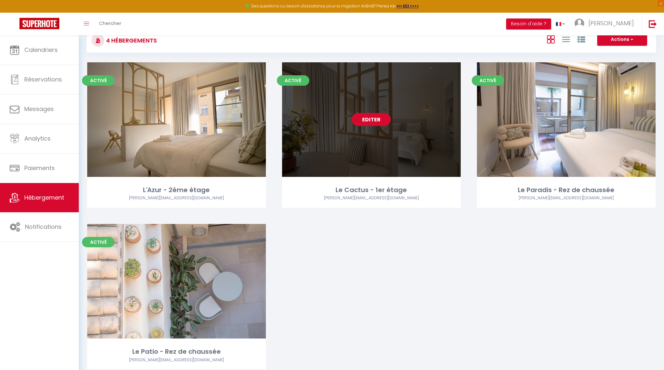
click at [373, 120] on link "Editer" at bounding box center [371, 119] width 39 height 13
click at [373, 119] on link "Editer" at bounding box center [371, 119] width 39 height 13
select select "3"
select select "2"
select select "1"
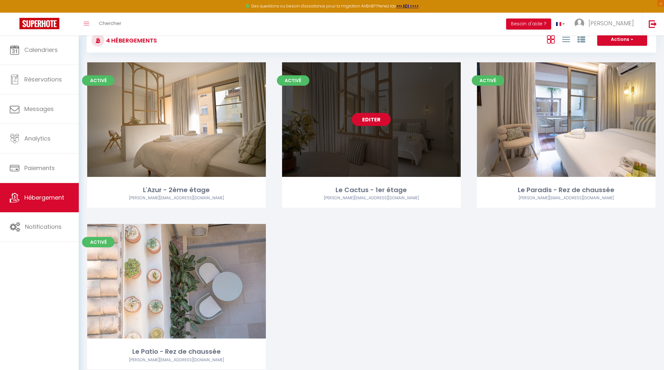
select select "1"
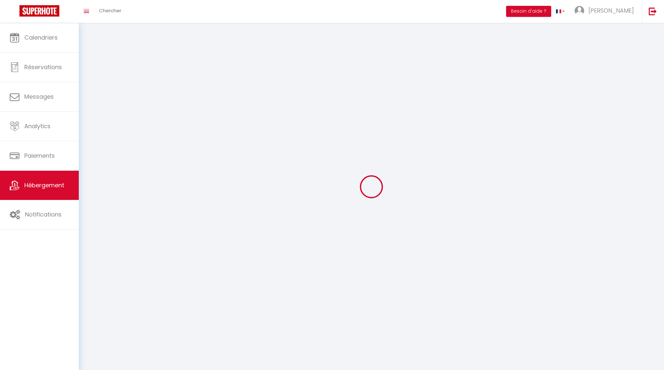
select select
click at [373, 119] on div at bounding box center [372, 186] width 570 height 311
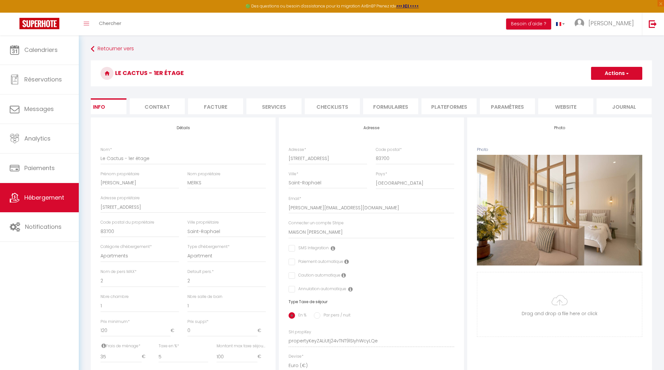
click at [466, 107] on li "Plateformes" at bounding box center [449, 106] width 55 height 16
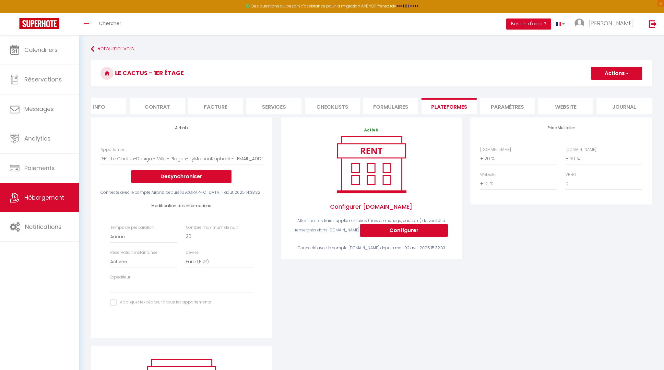
click at [498, 103] on li "Paramètres" at bounding box center [507, 106] width 55 height 16
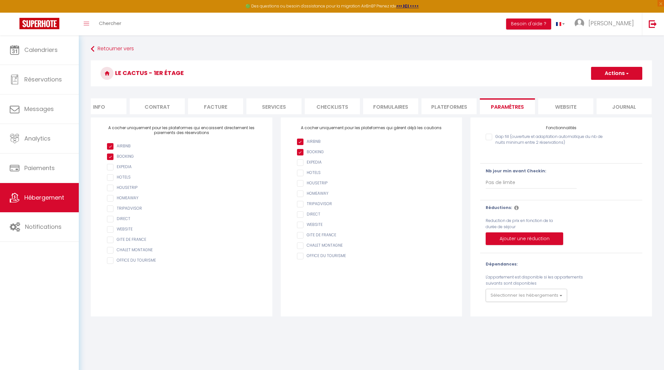
click at [605, 75] on button "Actions" at bounding box center [616, 73] width 51 height 13
click at [608, 87] on input "Enregistrer" at bounding box center [609, 87] width 24 height 6
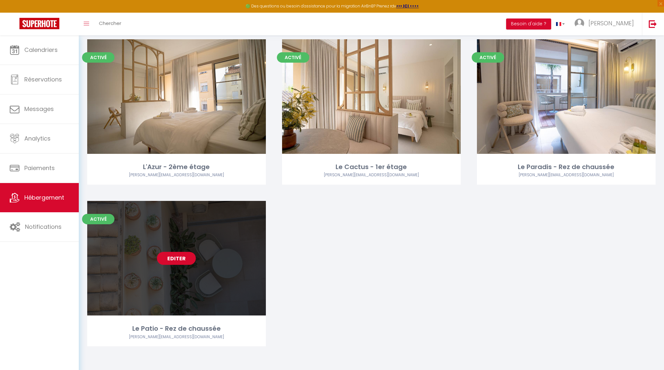
scroll to position [43, 0]
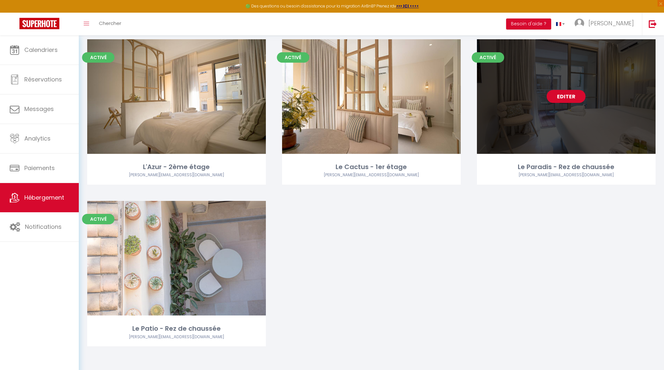
click at [565, 95] on link "Editer" at bounding box center [566, 96] width 39 height 13
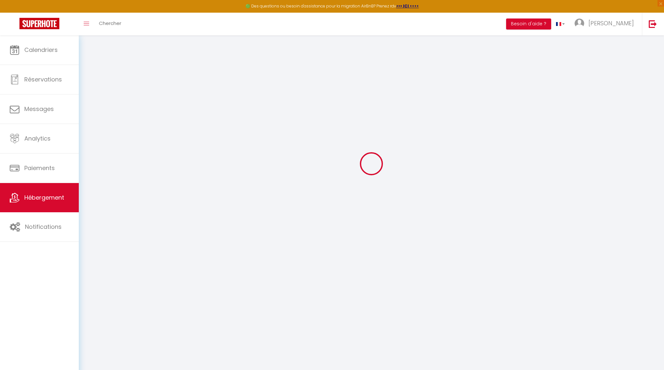
scroll to position [23, 0]
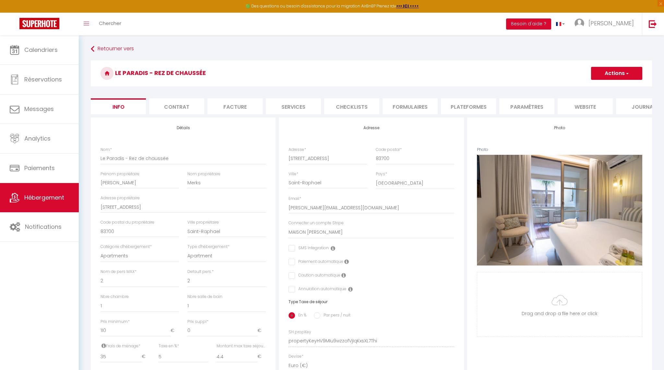
click at [522, 106] on li "Paramètres" at bounding box center [526, 106] width 55 height 16
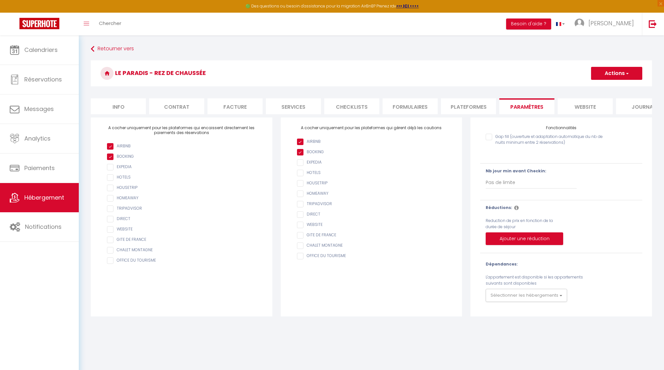
click at [508, 169] on b "Nb jour min avant Checkin:" at bounding box center [516, 171] width 61 height 6
click at [628, 78] on button "Actions" at bounding box center [616, 73] width 51 height 13
click at [619, 89] on input "Enregistrer" at bounding box center [609, 87] width 24 height 6
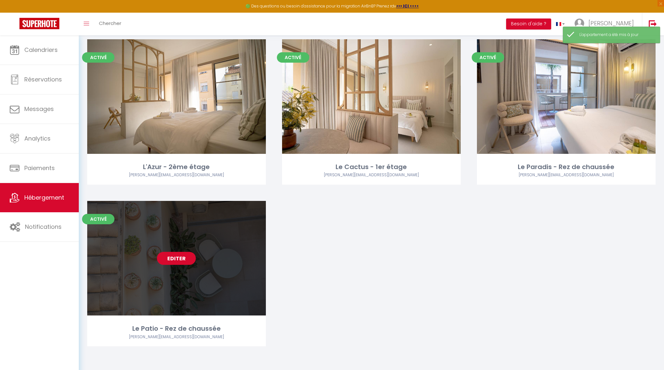
scroll to position [43, 0]
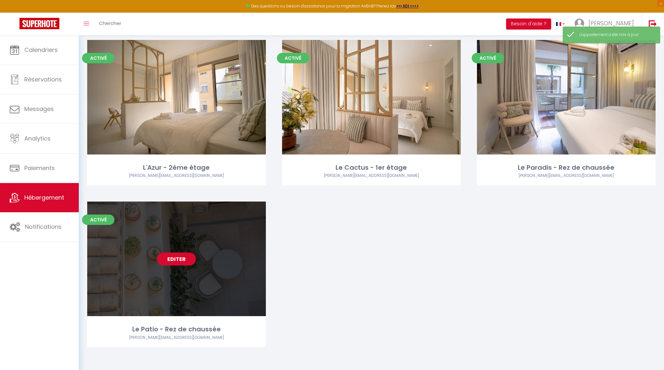
click at [174, 254] on link "Editer" at bounding box center [176, 258] width 39 height 13
click at [175, 259] on link "Editer" at bounding box center [176, 258] width 39 height 13
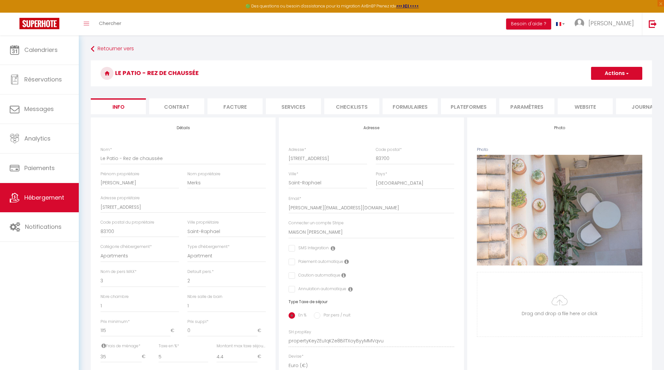
scroll to position [0, 0]
click at [532, 104] on li "Paramètres" at bounding box center [526, 106] width 55 height 16
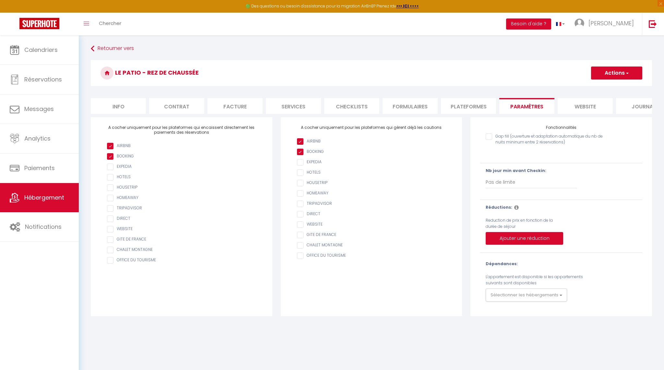
click at [563, 218] on div "Réductions: Reduction de prix en fonction de la durée de séjour Ajouter une réd…" at bounding box center [561, 225] width 171 height 43
click at [615, 72] on button "Actions" at bounding box center [616, 72] width 51 height 13
click at [610, 87] on input "Enregistrer" at bounding box center [609, 87] width 24 height 6
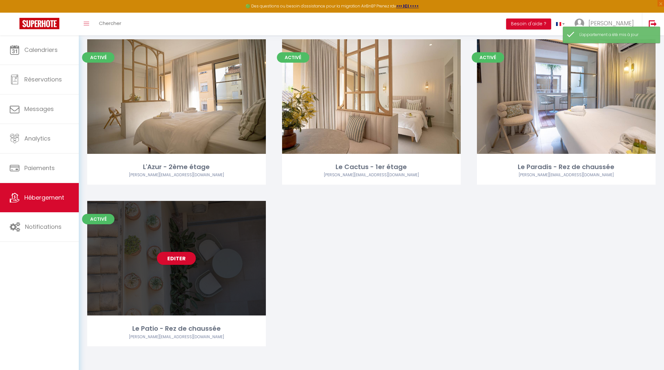
scroll to position [43, 0]
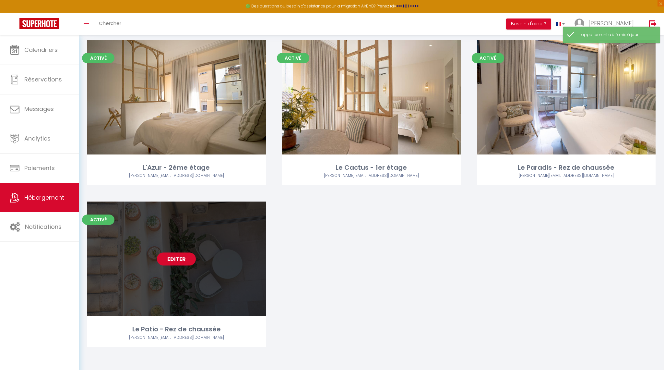
click at [179, 260] on link "Editer" at bounding box center [176, 258] width 39 height 13
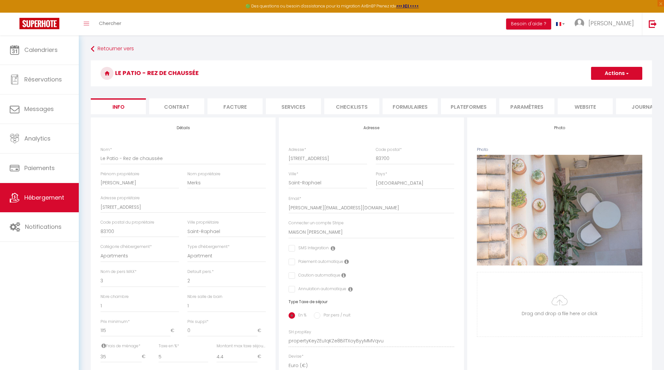
click at [458, 108] on li "Plateformes" at bounding box center [468, 106] width 55 height 16
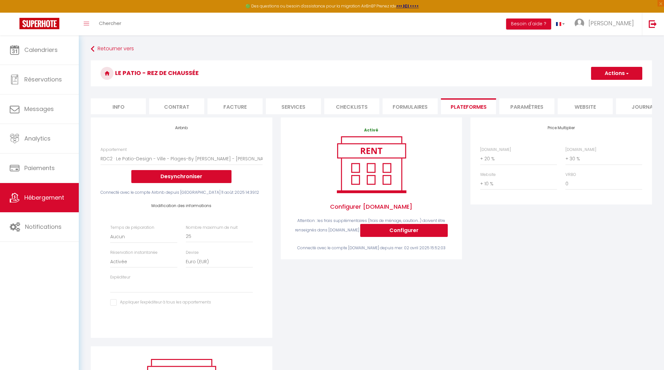
click at [528, 102] on li "Paramètres" at bounding box center [526, 106] width 55 height 16
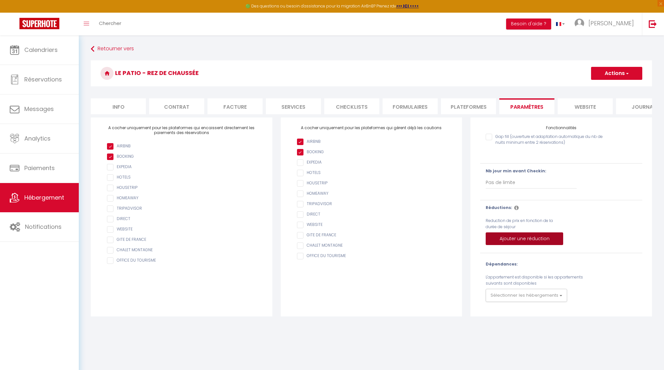
click at [519, 238] on button "Ajouter une réduction" at bounding box center [524, 238] width 77 height 13
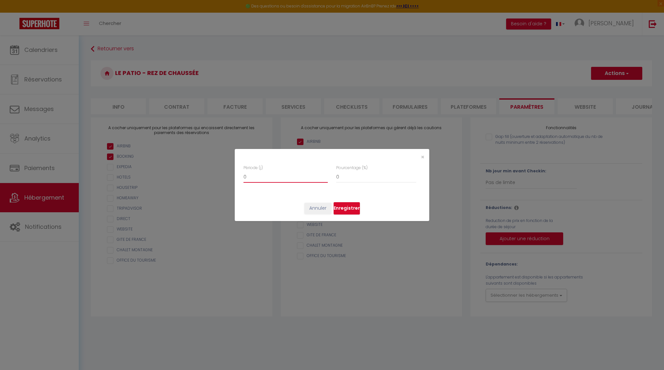
click at [255, 180] on input "0" at bounding box center [286, 177] width 84 height 12
click at [319, 206] on button "Annuler" at bounding box center [317, 208] width 27 height 11
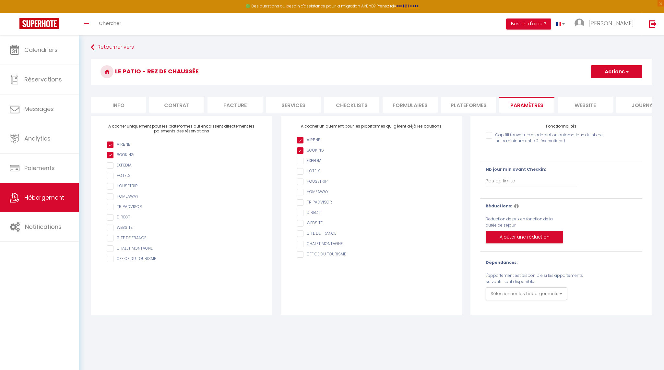
scroll to position [5, 0]
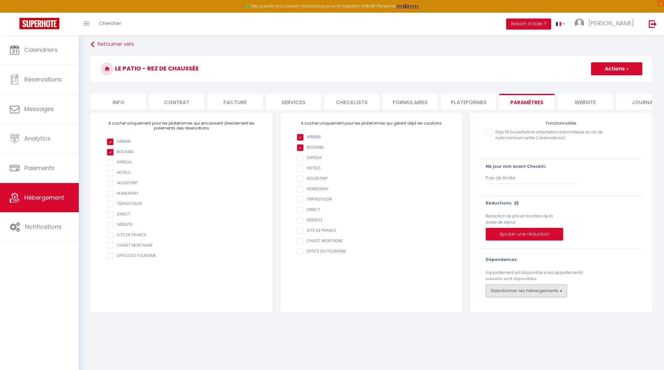
click at [514, 287] on button "Sélectionner les hébergements" at bounding box center [526, 290] width 81 height 13
click at [607, 295] on div "Sélectionner les hébergements Tous L'Azur - 2ème étage Le Cactus - 1er étage Le…" at bounding box center [561, 290] width 151 height 13
click at [575, 97] on li "website" at bounding box center [574, 102] width 55 height 16
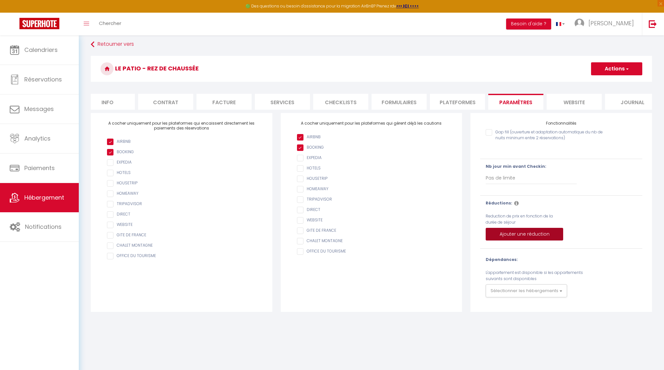
click at [548, 230] on button "Ajouter une réduction" at bounding box center [524, 234] width 77 height 13
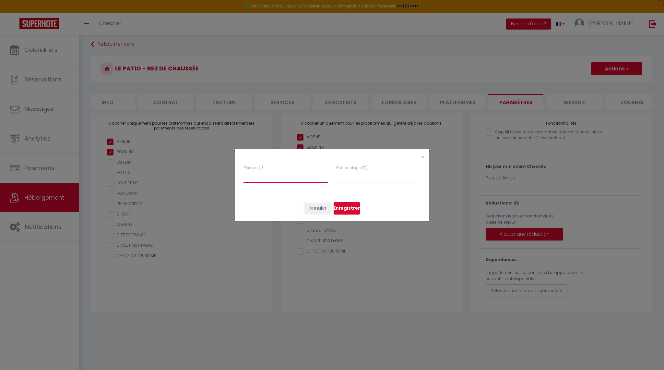
click at [289, 177] on input "number" at bounding box center [286, 177] width 84 height 12
click at [264, 199] on div "Annuler Enregistrer" at bounding box center [332, 208] width 195 height 25
click at [344, 174] on input "0" at bounding box center [376, 177] width 80 height 12
click at [344, 206] on button "Enregistrer" at bounding box center [347, 208] width 26 height 12
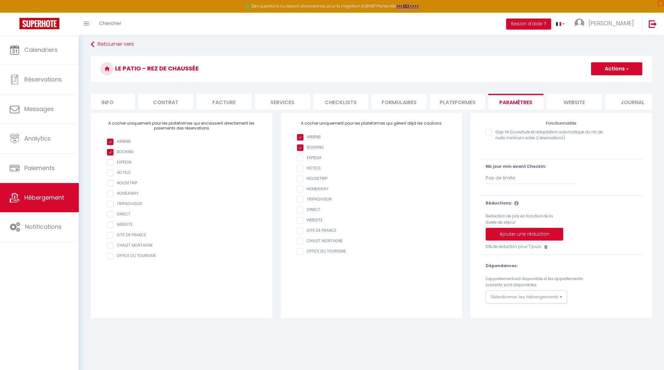
click at [600, 287] on div "Dépendances: L'appartement est disponible si les appartements suivants sont dis…" at bounding box center [561, 283] width 151 height 41
click at [54, 198] on span "Hébergement" at bounding box center [44, 197] width 40 height 8
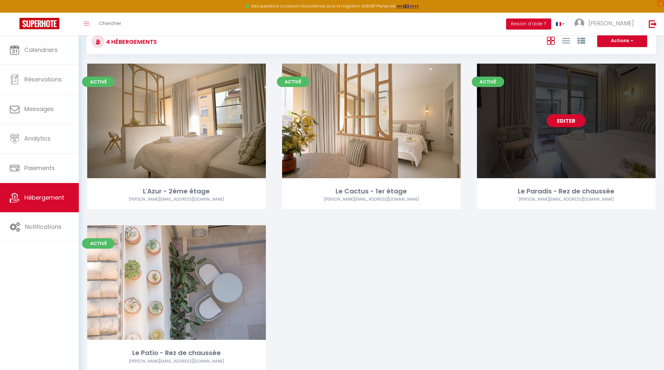
scroll to position [19, 0]
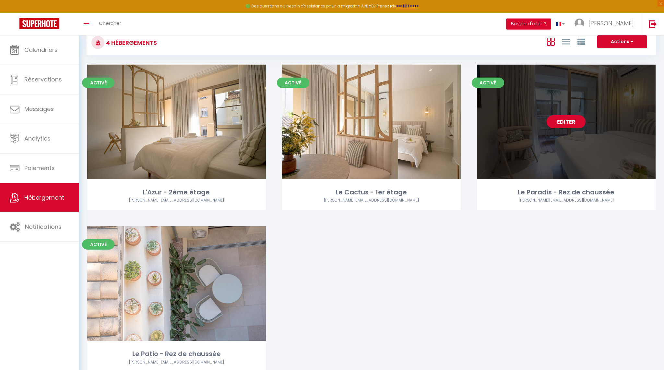
click at [575, 120] on link "Editer" at bounding box center [566, 121] width 39 height 13
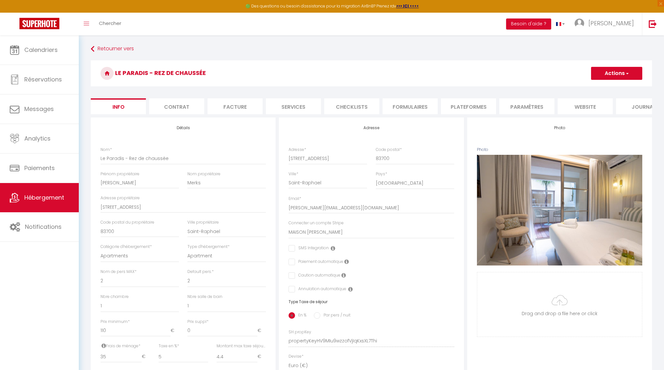
click at [482, 106] on li "Plateformes" at bounding box center [468, 106] width 55 height 16
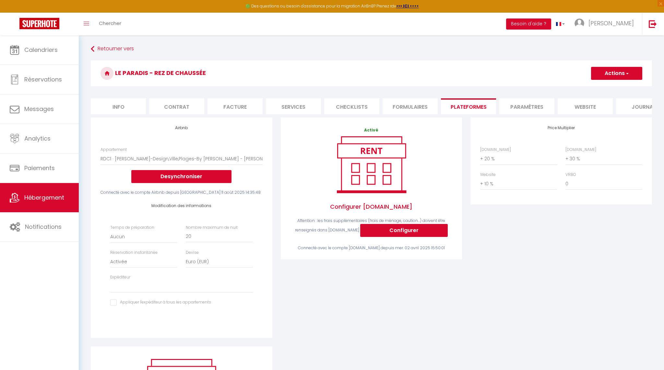
click at [527, 104] on li "Paramètres" at bounding box center [526, 106] width 55 height 16
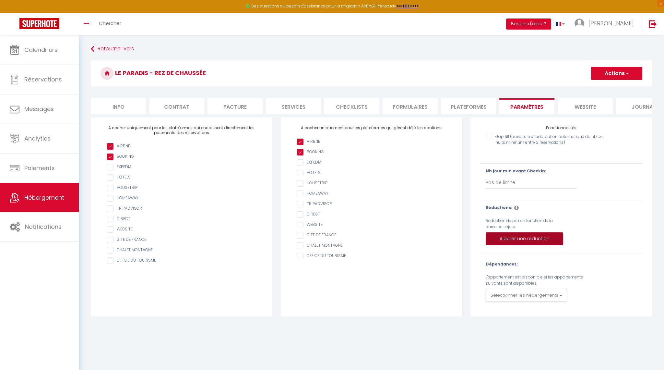
click at [516, 240] on button "Ajouter une réduction" at bounding box center [524, 238] width 77 height 13
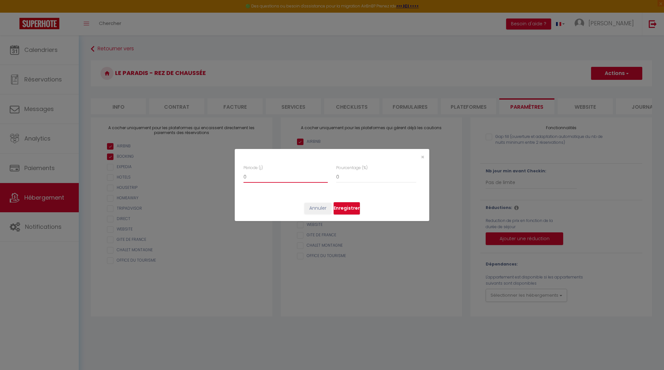
click at [257, 179] on input "0" at bounding box center [286, 177] width 84 height 12
click at [342, 177] on input "0" at bounding box center [376, 177] width 80 height 12
click at [344, 210] on button "Enregistrer" at bounding box center [347, 208] width 26 height 12
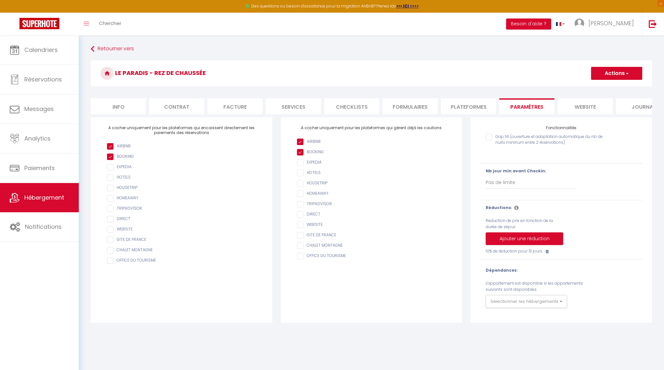
click at [511, 240] on button "Ajouter une réduction" at bounding box center [524, 238] width 77 height 13
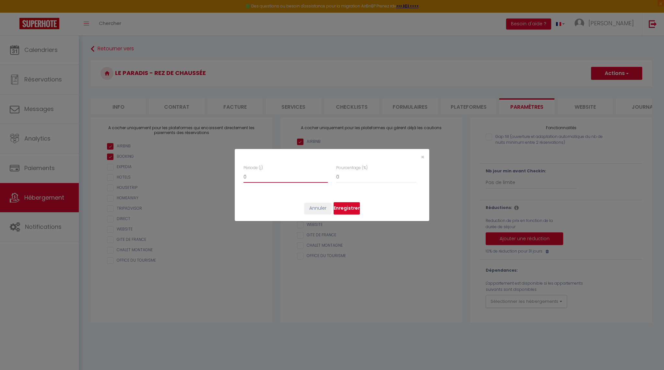
click at [256, 182] on input "0" at bounding box center [286, 177] width 84 height 12
click at [348, 177] on input "0" at bounding box center [376, 177] width 80 height 12
click at [256, 174] on input "41" at bounding box center [286, 177] width 84 height 12
drag, startPoint x: 253, startPoint y: 176, endPoint x: 184, endPoint y: 173, distance: 69.4
click at [184, 173] on div "× Période (j) 41 Pourcentage (%) 10 Annuler Enregistrer" at bounding box center [332, 185] width 664 height 370
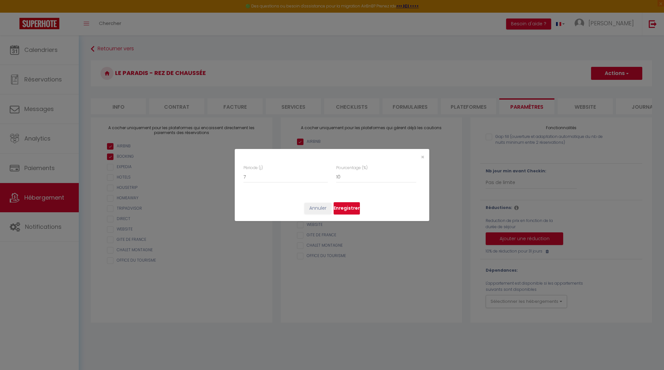
click at [347, 209] on button "Enregistrer" at bounding box center [347, 208] width 26 height 12
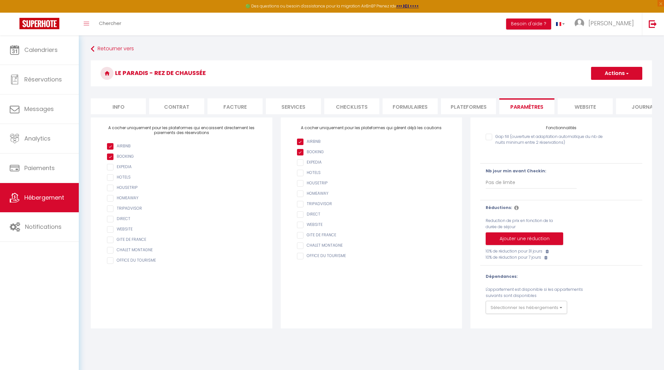
click at [549, 251] on icon at bounding box center [547, 251] width 3 height 4
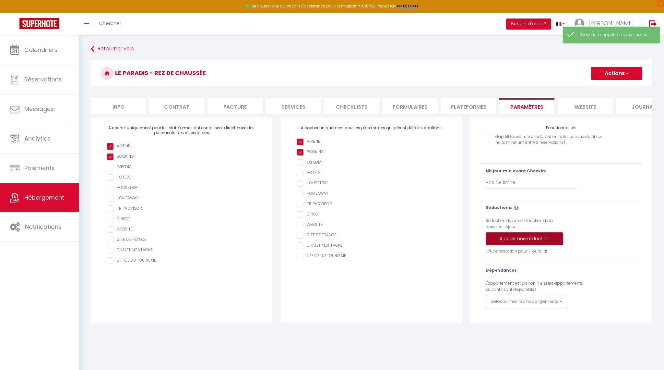
click at [524, 236] on button "Ajouter une réduction" at bounding box center [524, 238] width 77 height 13
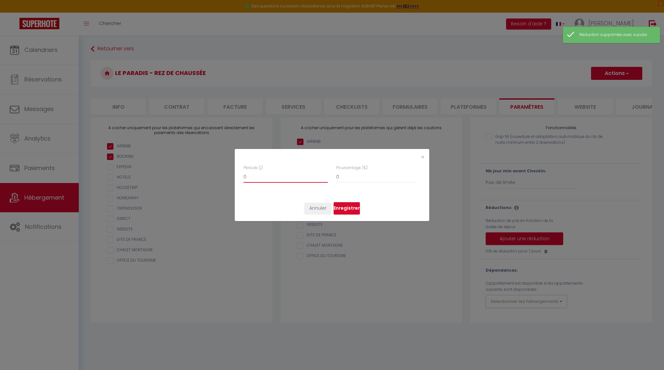
click at [256, 177] on input "0" at bounding box center [286, 177] width 84 height 12
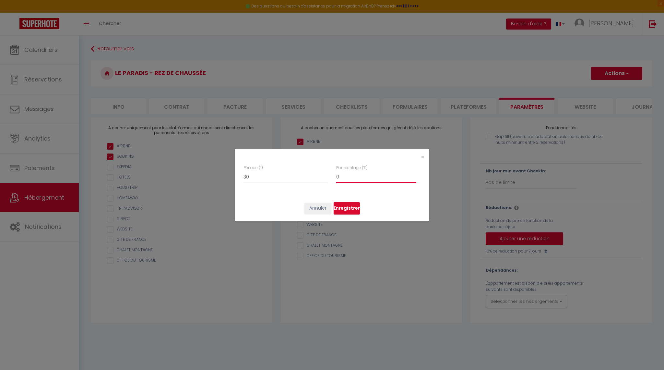
click at [342, 178] on input "0" at bounding box center [376, 177] width 80 height 12
click at [266, 174] on input "30" at bounding box center [286, 177] width 84 height 12
drag, startPoint x: 265, startPoint y: 174, endPoint x: 183, endPoint y: 176, distance: 81.4
click at [183, 176] on div "× Période (j) 30 Pourcentage (%) Annuler Enregistrer" at bounding box center [332, 185] width 664 height 370
click at [360, 175] on input "Pourcentage (%)" at bounding box center [376, 177] width 80 height 12
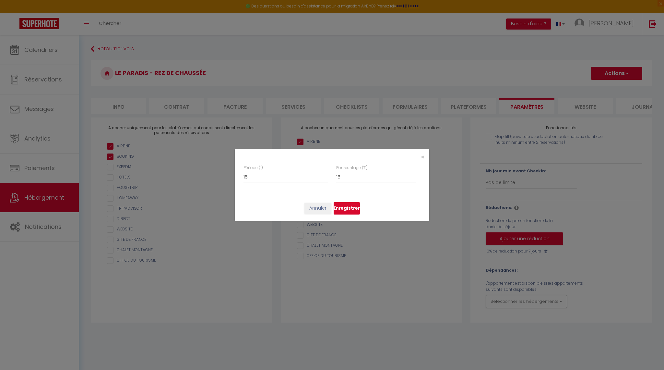
click at [349, 208] on button "Enregistrer" at bounding box center [347, 208] width 26 height 12
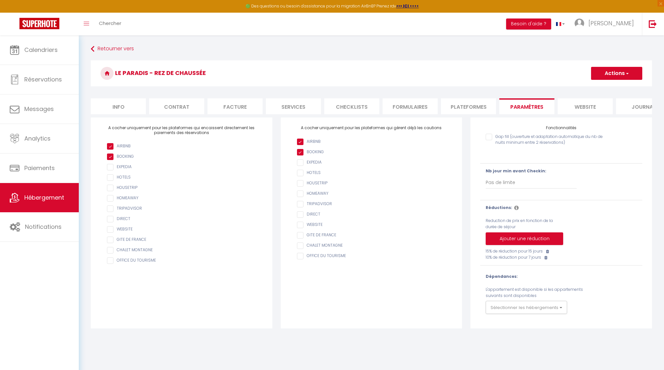
click at [611, 72] on button "Actions" at bounding box center [616, 73] width 51 height 13
click at [610, 86] on input "Enregistrer" at bounding box center [609, 87] width 24 height 6
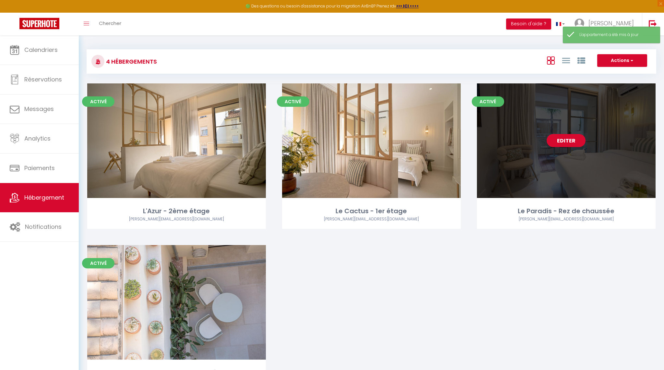
click at [564, 139] on link "Editer" at bounding box center [566, 140] width 39 height 13
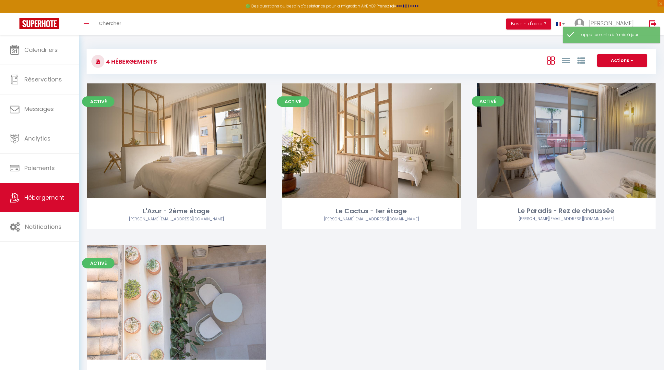
click at [564, 139] on link "Editer" at bounding box center [566, 140] width 39 height 13
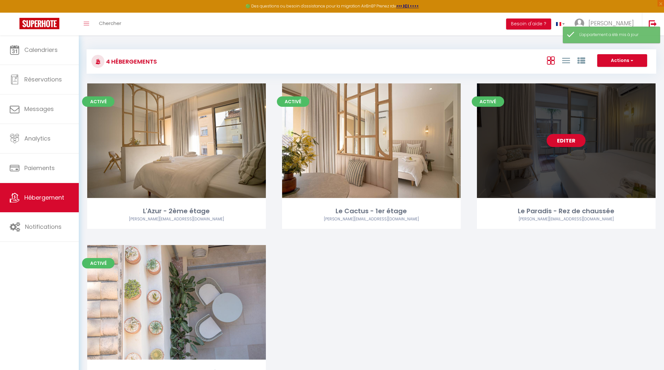
click at [564, 139] on link "Editer" at bounding box center [566, 140] width 39 height 13
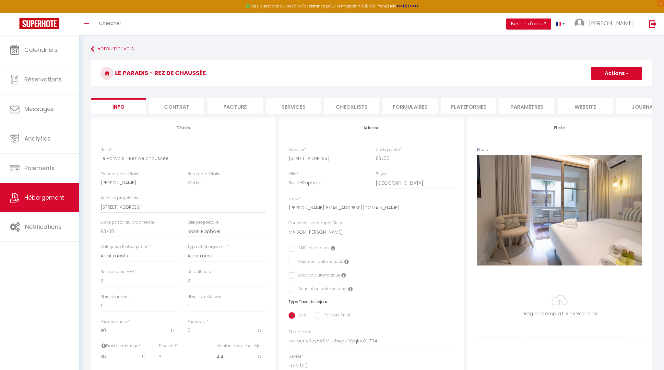
click at [520, 104] on li "Paramètres" at bounding box center [526, 106] width 55 height 16
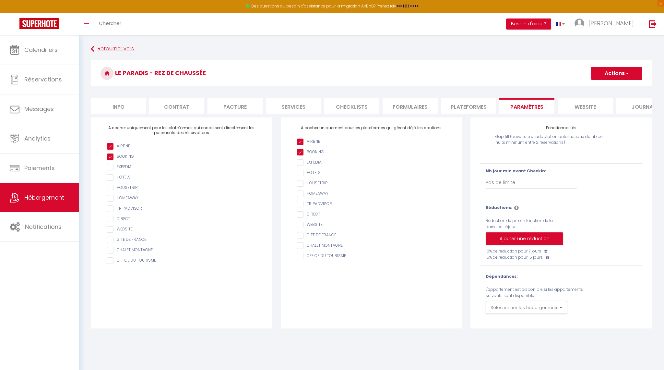
click at [110, 50] on link "Retourner vers" at bounding box center [371, 49] width 561 height 12
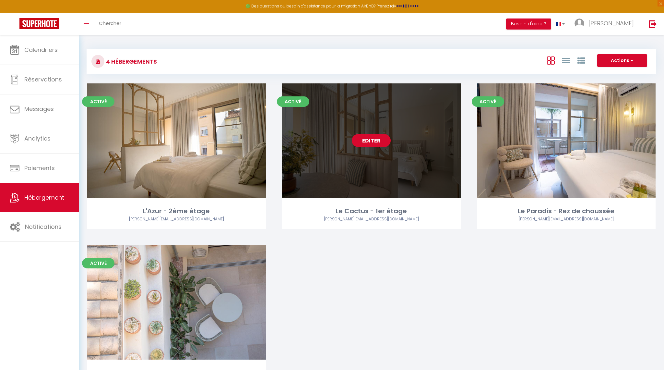
click at [366, 137] on link "Editer" at bounding box center [371, 140] width 39 height 13
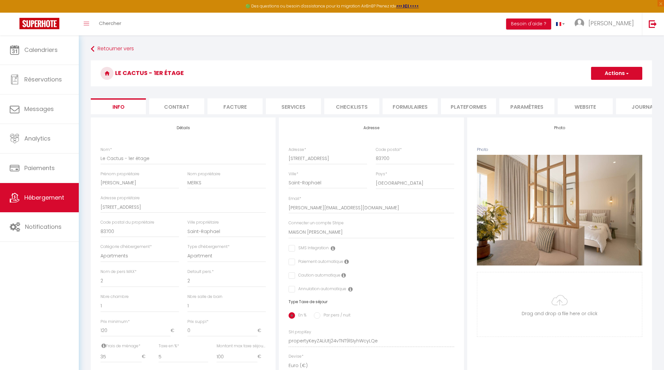
click at [523, 104] on li "Paramètres" at bounding box center [526, 106] width 55 height 16
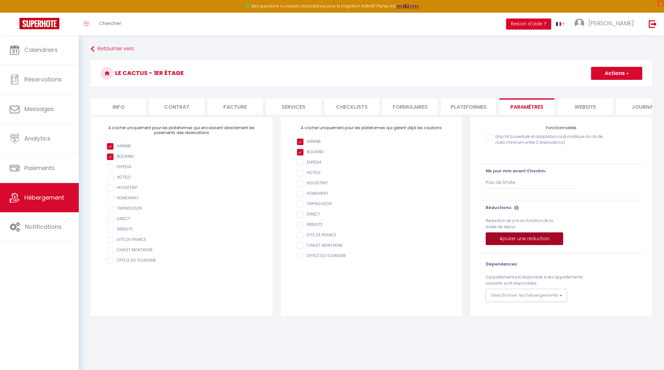
click at [521, 240] on button "Ajouter une réduction" at bounding box center [524, 238] width 77 height 13
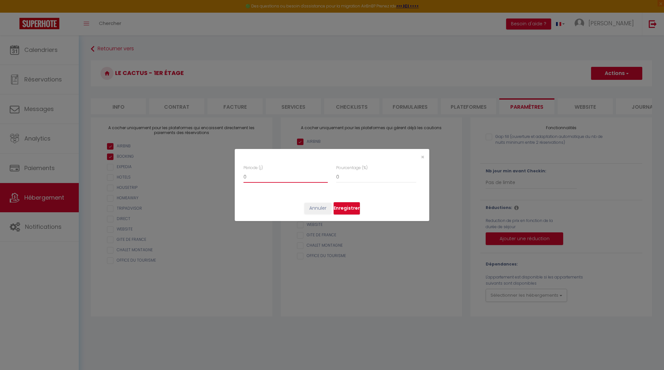
click at [266, 177] on input "0" at bounding box center [286, 177] width 84 height 12
click at [348, 179] on input "0" at bounding box center [376, 177] width 80 height 12
click at [343, 207] on button "Enregistrer" at bounding box center [347, 208] width 26 height 12
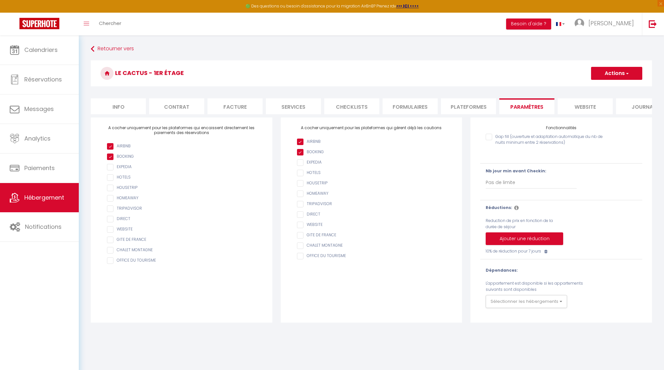
click at [504, 236] on button "Ajouter une réduction" at bounding box center [524, 238] width 77 height 13
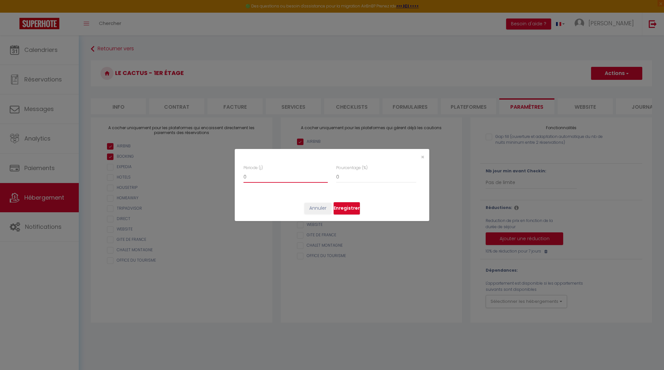
click at [263, 174] on input "0" at bounding box center [286, 177] width 84 height 12
click at [357, 178] on input "0" at bounding box center [376, 177] width 80 height 12
click at [351, 208] on button "Enregistrer" at bounding box center [347, 208] width 26 height 12
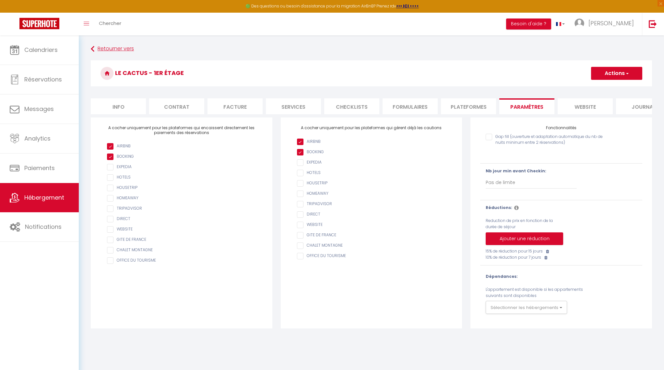
click at [114, 47] on link "Retourner vers" at bounding box center [371, 49] width 561 height 12
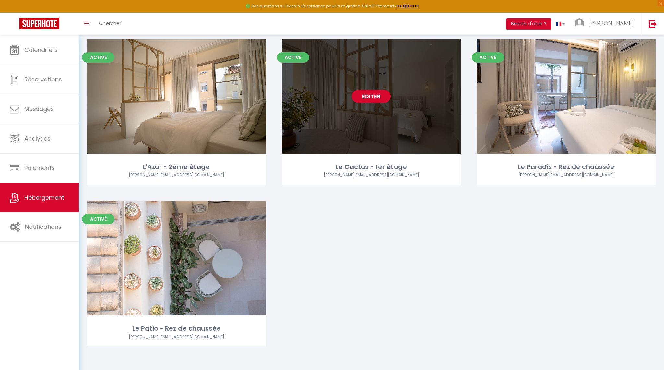
scroll to position [43, 0]
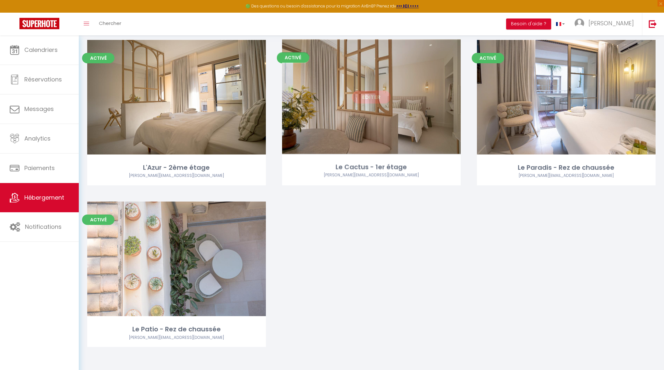
click at [374, 96] on link "Editer" at bounding box center [371, 96] width 39 height 13
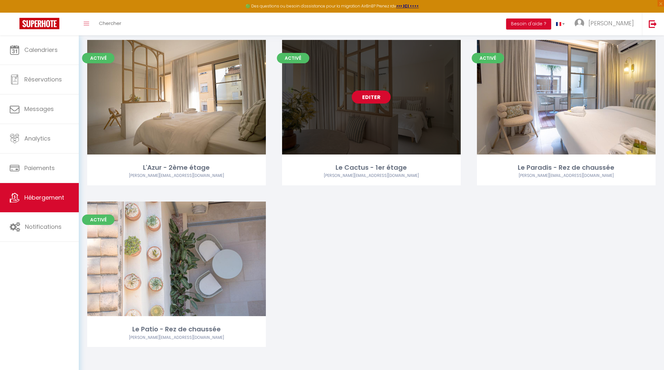
click at [374, 96] on link "Editer" at bounding box center [371, 96] width 39 height 13
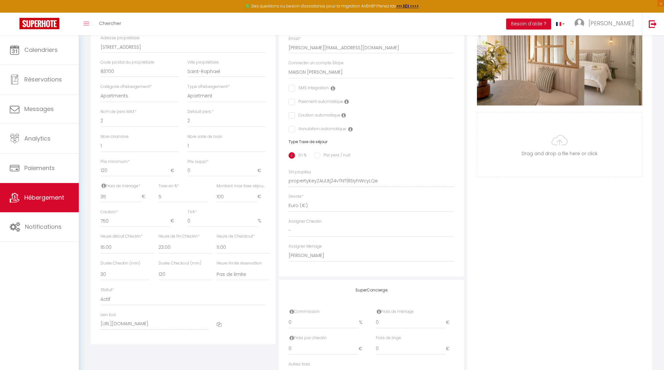
scroll to position [161, 0]
click at [166, 193] on input "5" at bounding box center [184, 195] width 50 height 12
click at [578, 248] on div "Photo Photo Supprimer Drag and drop a file here or click Ooops, something wrong…" at bounding box center [559, 174] width 185 height 437
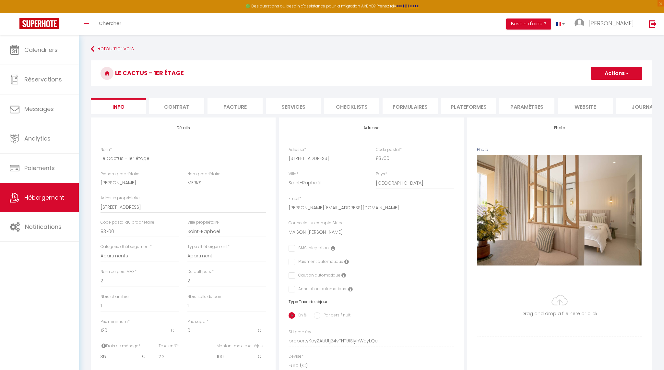
scroll to position [0, 0]
click at [613, 77] on button "Actions" at bounding box center [616, 73] width 51 height 13
click at [598, 87] on input "Enregistrer" at bounding box center [591, 87] width 24 height 6
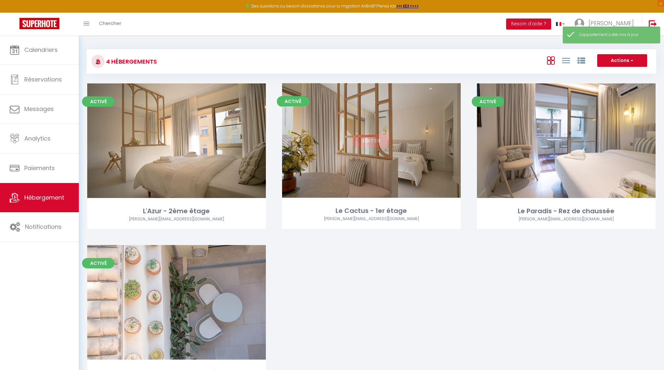
click at [379, 141] on link "Editer" at bounding box center [371, 140] width 39 height 13
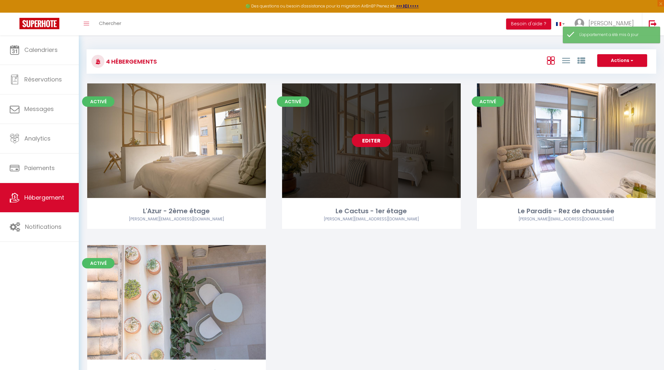
click at [370, 141] on link "Editer" at bounding box center [371, 140] width 39 height 13
click at [371, 139] on link "Editer" at bounding box center [371, 140] width 39 height 13
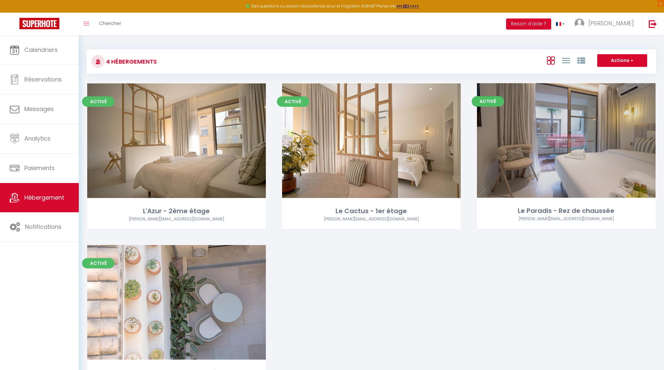
click at [565, 137] on link "Editer" at bounding box center [566, 140] width 39 height 13
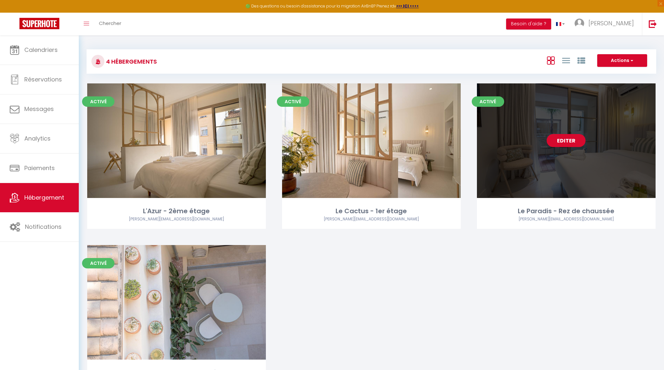
click at [558, 140] on link "Editer" at bounding box center [566, 140] width 39 height 13
click at [563, 140] on link "Editer" at bounding box center [566, 140] width 39 height 13
click at [564, 140] on link "Editer" at bounding box center [566, 140] width 39 height 13
click at [564, 139] on link "Editer" at bounding box center [566, 140] width 39 height 13
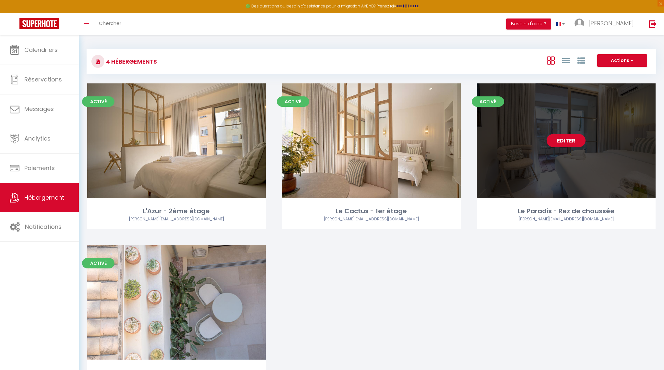
click at [564, 139] on link "Editer" at bounding box center [566, 140] width 39 height 13
click at [573, 139] on link "Editer" at bounding box center [566, 140] width 39 height 13
click at [569, 139] on link "Editer" at bounding box center [566, 140] width 39 height 13
click at [555, 139] on link "Editer" at bounding box center [566, 140] width 39 height 13
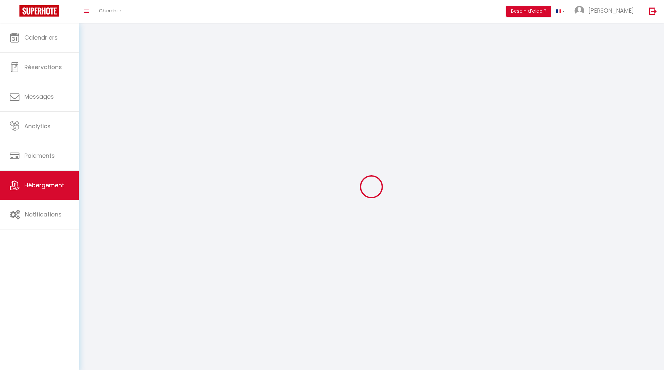
click at [555, 139] on div at bounding box center [372, 186] width 570 height 311
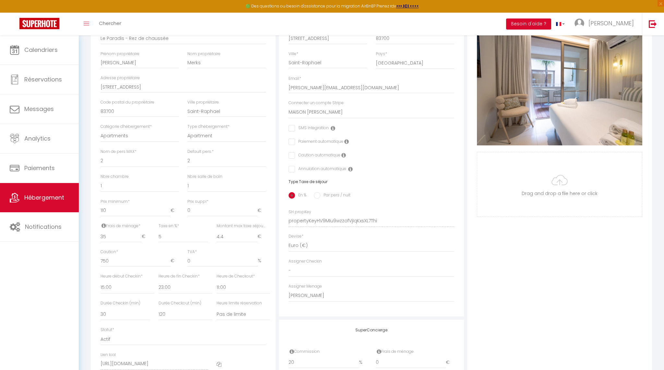
scroll to position [125, 0]
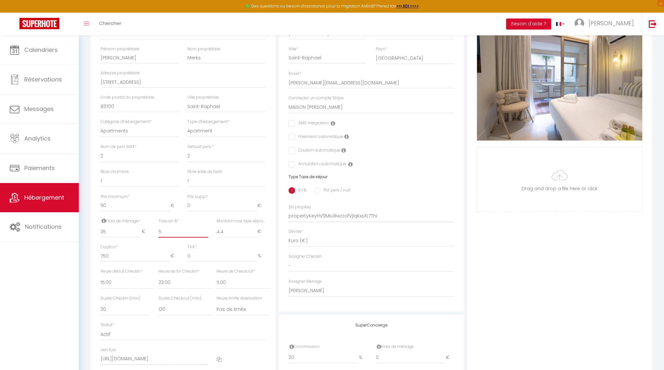
click at [172, 231] on input "5" at bounding box center [184, 232] width 50 height 12
click at [223, 228] on input "4.4" at bounding box center [237, 232] width 41 height 12
drag, startPoint x: 226, startPoint y: 228, endPoint x: 195, endPoint y: 228, distance: 31.5
click at [195, 228] on div "Frais de ménage * 35 € Taxe de séjour * 0 € Taxe en % * 7.2 Montant max taxe sé…" at bounding box center [183, 231] width 174 height 26
click at [588, 255] on div "Photo Photo Supprimer Drag and drop a file here or click Ooops, something wrong…" at bounding box center [559, 211] width 185 height 437
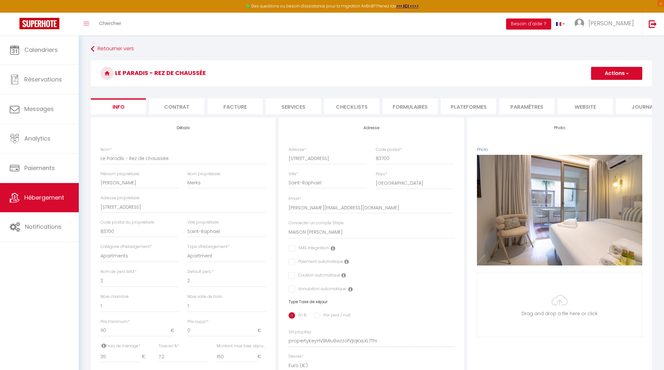
scroll to position [0, 0]
click at [615, 74] on button "Actions" at bounding box center [616, 73] width 51 height 13
click at [591, 88] on input "Enregistrer" at bounding box center [591, 87] width 24 height 6
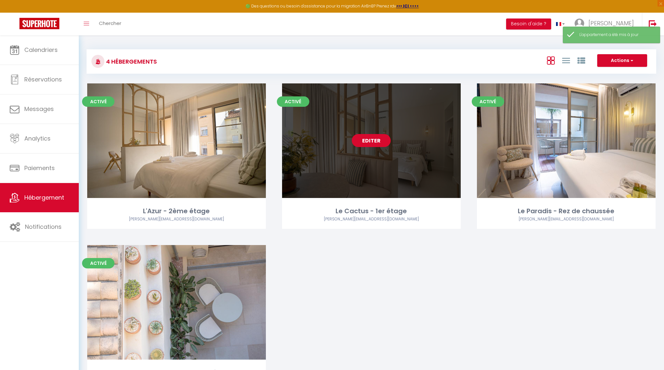
click at [376, 139] on link "Editer" at bounding box center [371, 140] width 39 height 13
click at [369, 139] on link "Editer" at bounding box center [371, 140] width 39 height 13
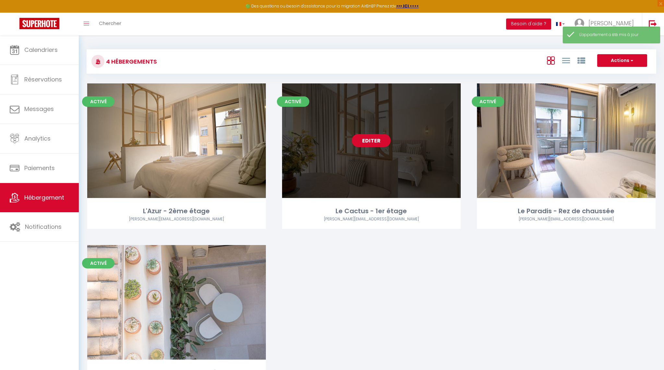
click at [367, 141] on link "Editer" at bounding box center [371, 140] width 39 height 13
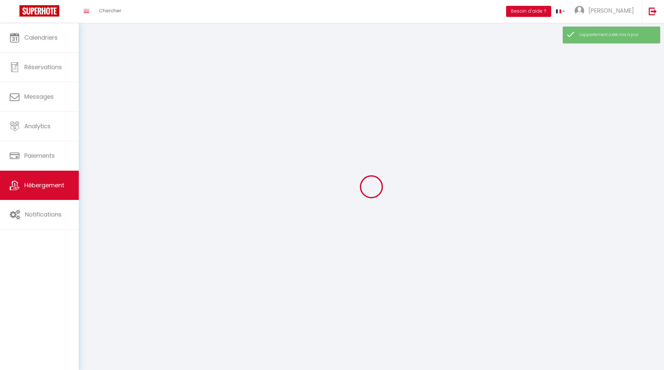
click at [367, 141] on div at bounding box center [372, 186] width 570 height 311
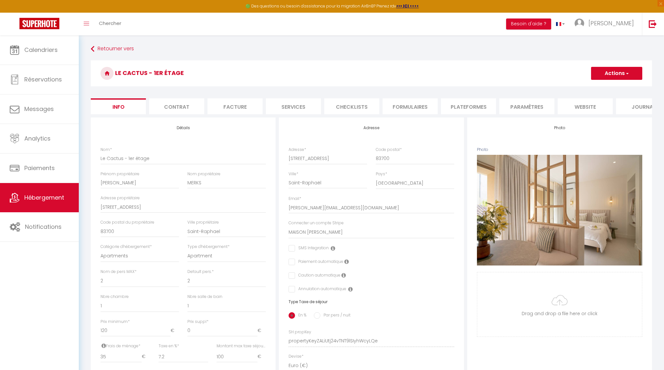
click at [527, 108] on li "Paramètres" at bounding box center [526, 106] width 55 height 16
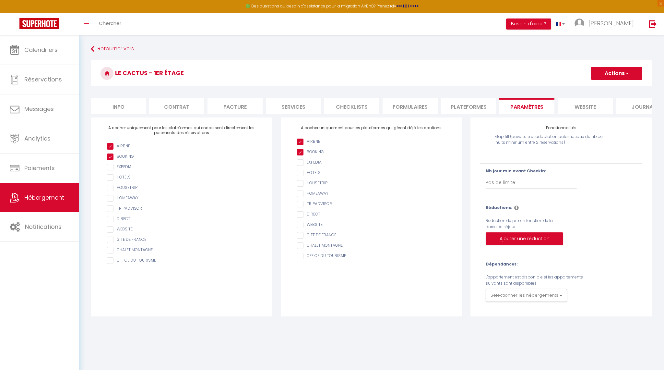
click at [466, 108] on li "Plateformes" at bounding box center [468, 106] width 55 height 16
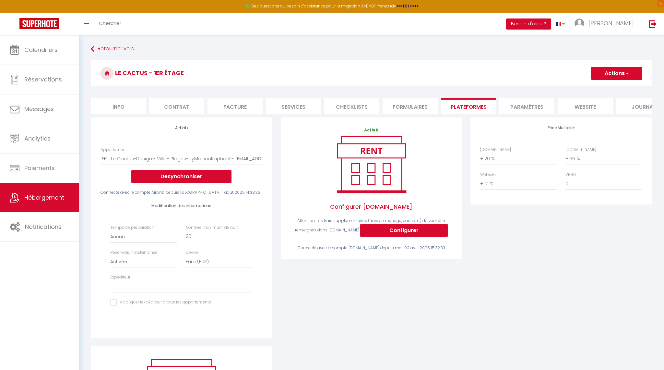
click at [579, 244] on div "Price Multiplier [DOMAIN_NAME] 0 + 1 % + 2 % + 3 % + 4 % + 5 % + 6 % + 7 %" at bounding box center [561, 231] width 190 height 229
click at [537, 108] on li "Paramètres" at bounding box center [526, 106] width 55 height 16
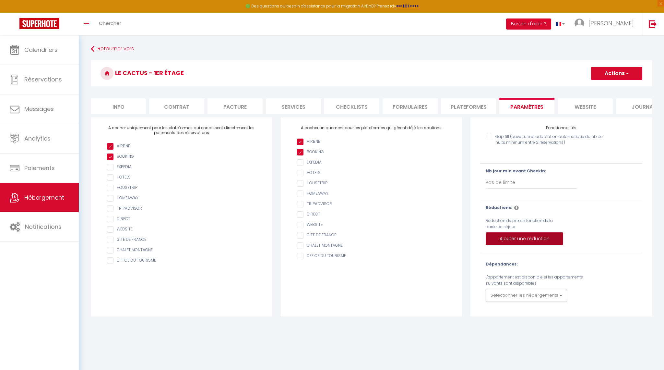
click at [532, 239] on button "Ajouter une réduction" at bounding box center [524, 238] width 77 height 13
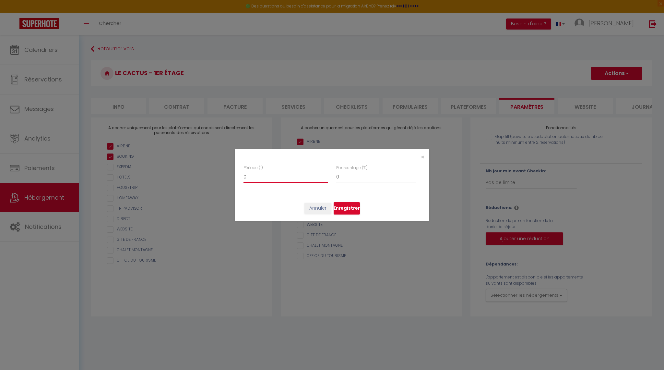
click at [265, 175] on input "0" at bounding box center [286, 177] width 84 height 12
click at [366, 179] on input "0" at bounding box center [376, 177] width 80 height 12
click at [349, 206] on button "Enregistrer" at bounding box center [347, 208] width 26 height 12
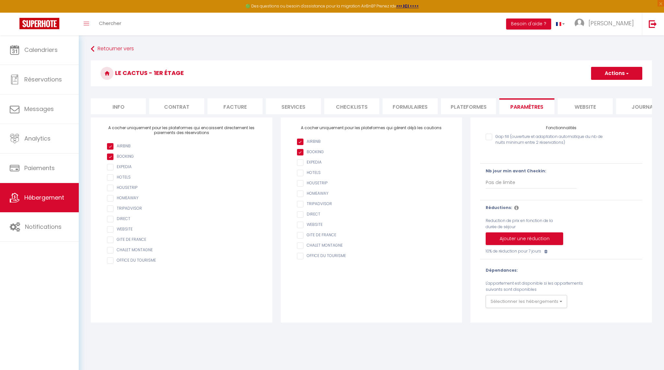
click at [505, 238] on button "Ajouter une réduction" at bounding box center [524, 238] width 77 height 13
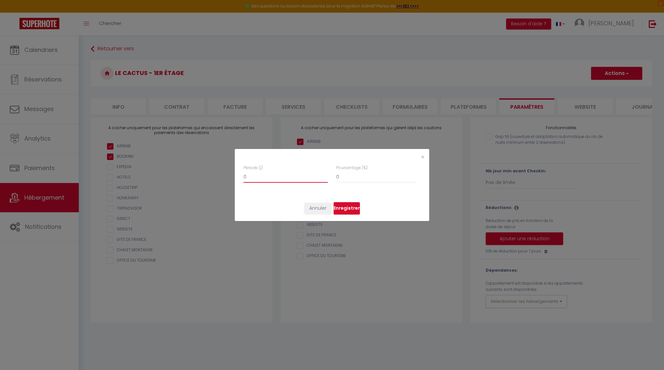
click at [265, 174] on input "0" at bounding box center [286, 177] width 84 height 12
click at [344, 175] on input "0" at bounding box center [376, 177] width 80 height 12
click at [350, 207] on button "Enregistrer" at bounding box center [347, 208] width 26 height 12
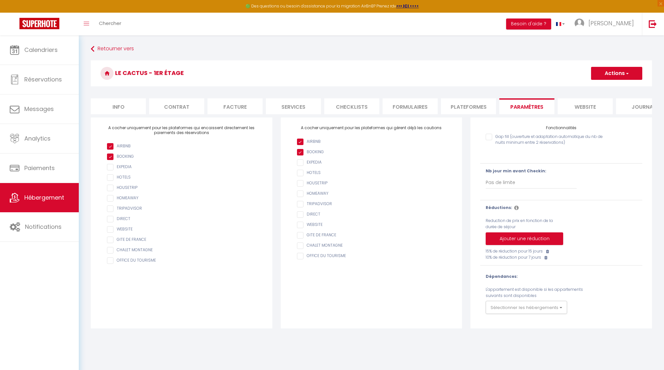
click at [514, 207] on icon at bounding box center [516, 207] width 5 height 5
click at [619, 73] on button "Actions" at bounding box center [616, 73] width 51 height 13
click at [612, 89] on input "Enregistrer" at bounding box center [609, 87] width 24 height 6
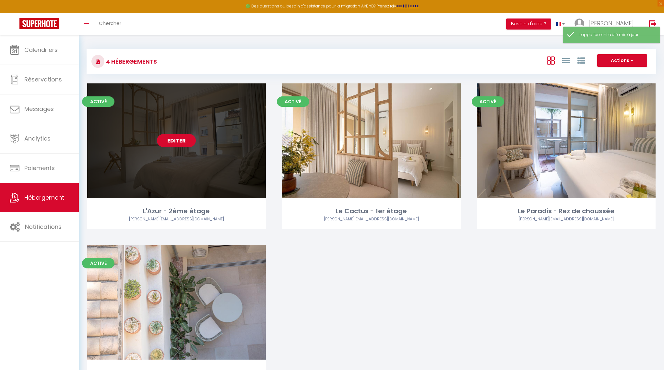
click at [179, 139] on link "Editer" at bounding box center [176, 140] width 39 height 13
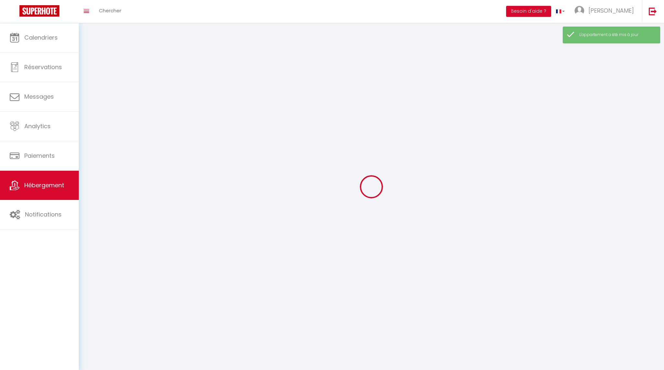
click at [179, 139] on div at bounding box center [372, 186] width 570 height 311
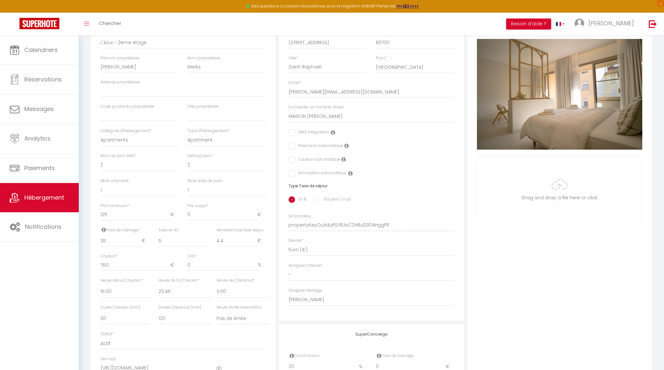
scroll to position [122, 0]
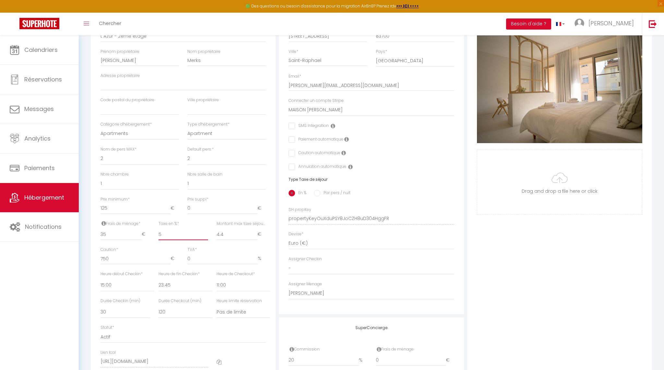
click at [168, 235] on input "5" at bounding box center [184, 234] width 50 height 12
click at [227, 230] on input "4.4" at bounding box center [237, 234] width 41 height 12
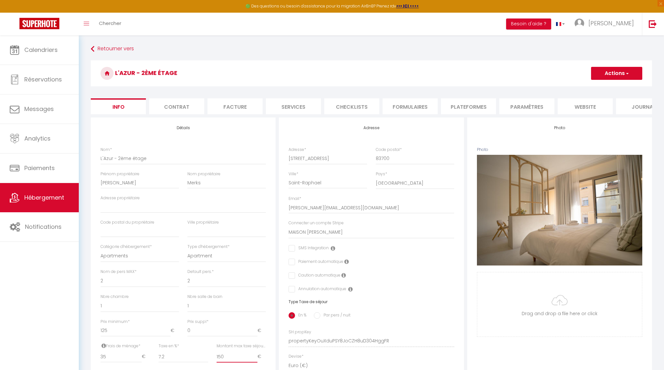
scroll to position [0, 0]
click at [527, 107] on li "Paramètres" at bounding box center [526, 106] width 55 height 16
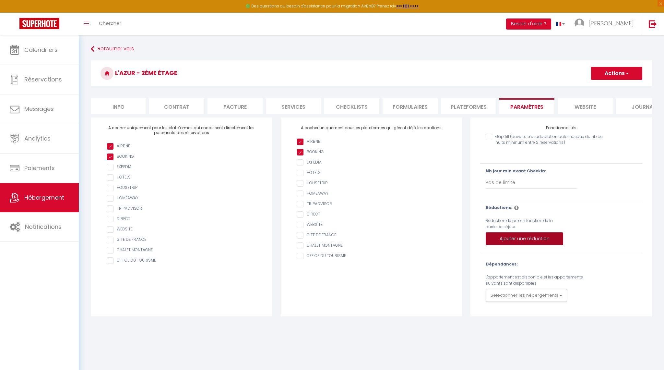
click at [517, 240] on button "Ajouter une réduction" at bounding box center [524, 238] width 77 height 13
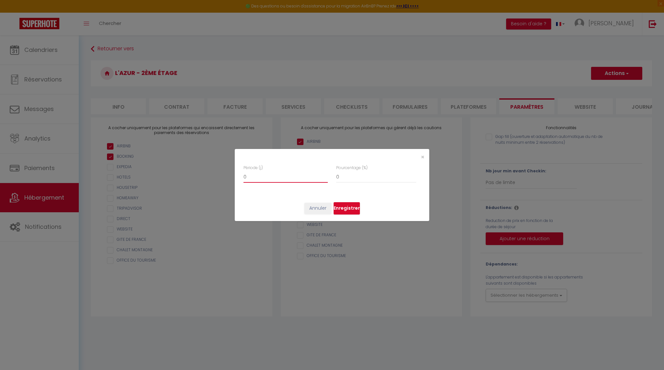
click at [267, 172] on input "0" at bounding box center [286, 177] width 84 height 12
click at [249, 177] on input "70" at bounding box center [286, 177] width 84 height 12
click at [351, 175] on input "0" at bounding box center [376, 177] width 80 height 12
click at [343, 204] on button "Enregistrer" at bounding box center [347, 208] width 26 height 12
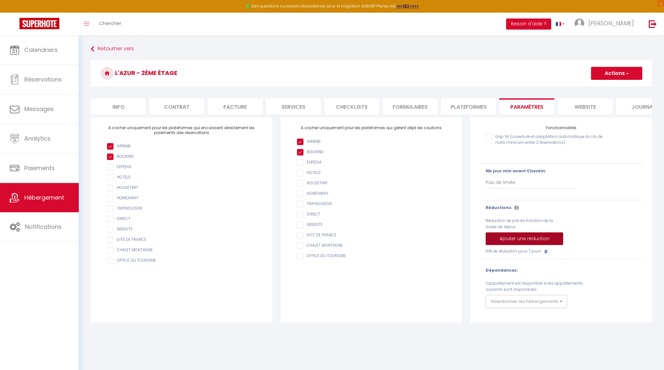
click at [529, 239] on button "Ajouter une réduction" at bounding box center [524, 238] width 77 height 13
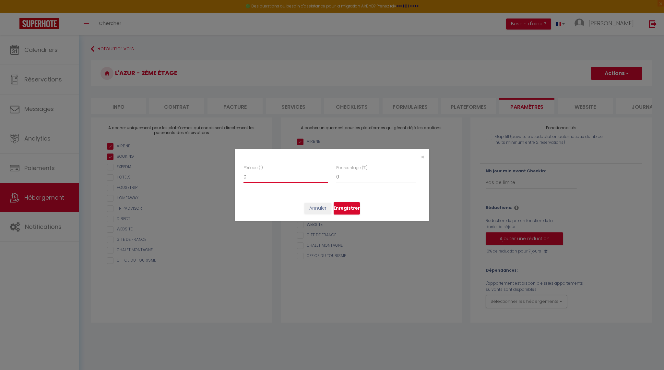
click at [258, 176] on input "0" at bounding box center [286, 177] width 84 height 12
click at [368, 175] on input "0" at bounding box center [376, 177] width 80 height 12
click at [349, 206] on button "Enregistrer" at bounding box center [347, 208] width 26 height 12
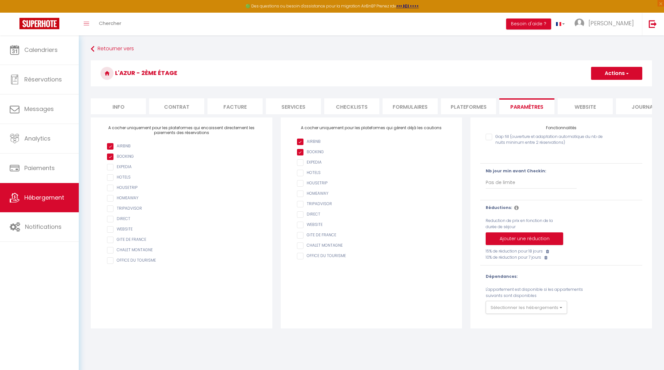
click at [548, 250] on icon at bounding box center [547, 251] width 3 height 4
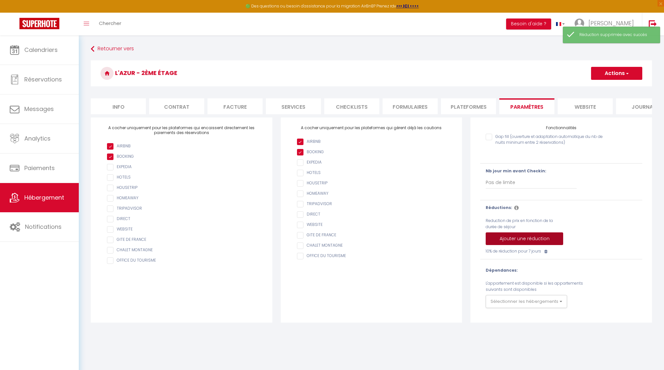
click at [530, 238] on button "Ajouter une réduction" at bounding box center [524, 238] width 77 height 13
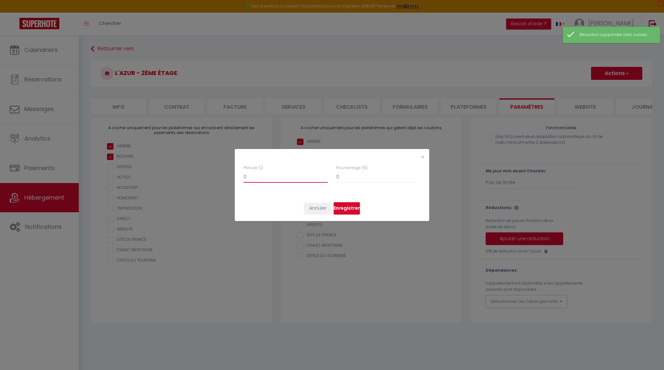
click at [287, 179] on input "0" at bounding box center [286, 177] width 84 height 12
click at [351, 178] on input "0" at bounding box center [376, 177] width 80 height 12
click at [350, 209] on button "Enregistrer" at bounding box center [347, 208] width 26 height 12
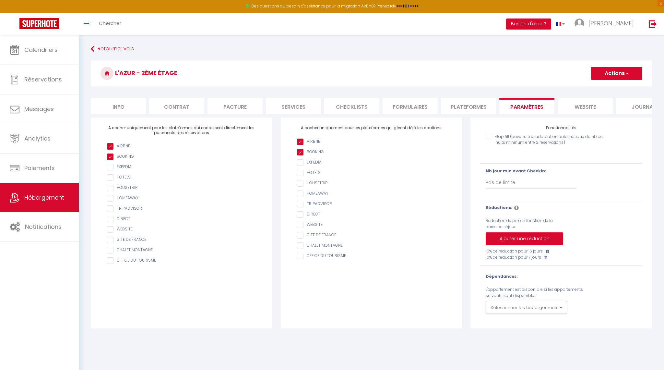
click at [602, 74] on button "Actions" at bounding box center [616, 73] width 51 height 13
click at [600, 87] on input "Enregistrer" at bounding box center [609, 87] width 24 height 6
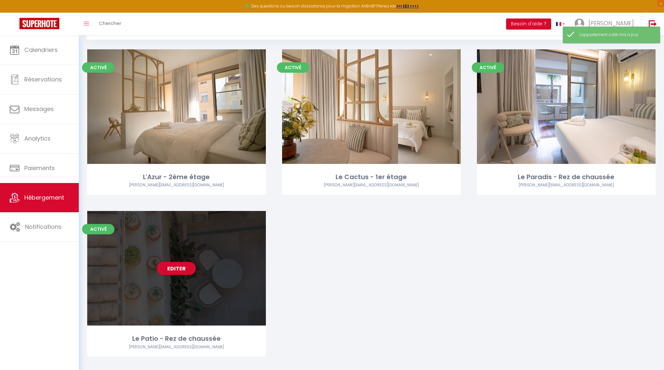
scroll to position [35, 0]
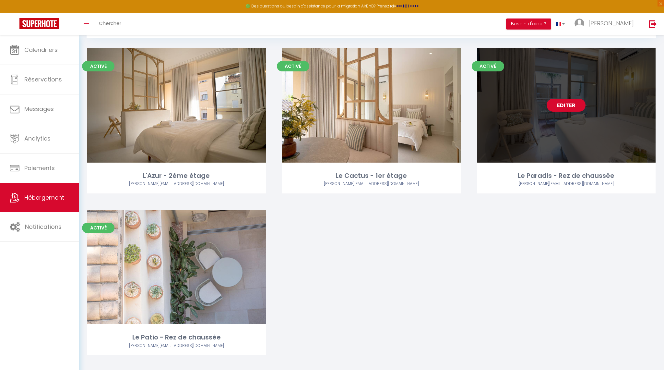
click at [562, 102] on link "Editer" at bounding box center [566, 105] width 39 height 13
click at [562, 106] on link "Editer" at bounding box center [566, 105] width 39 height 13
click at [564, 104] on link "Editer" at bounding box center [566, 105] width 39 height 13
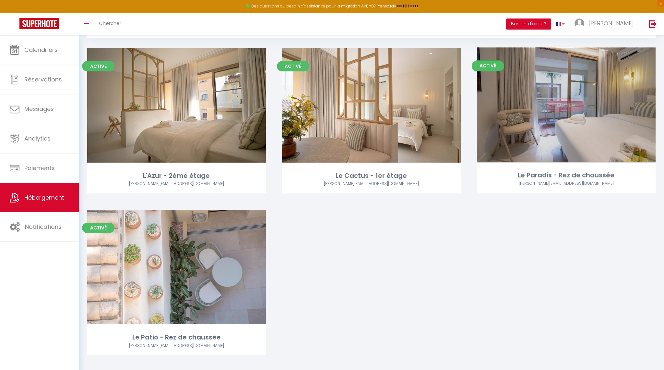
click at [564, 104] on link "Editer" at bounding box center [566, 105] width 39 height 13
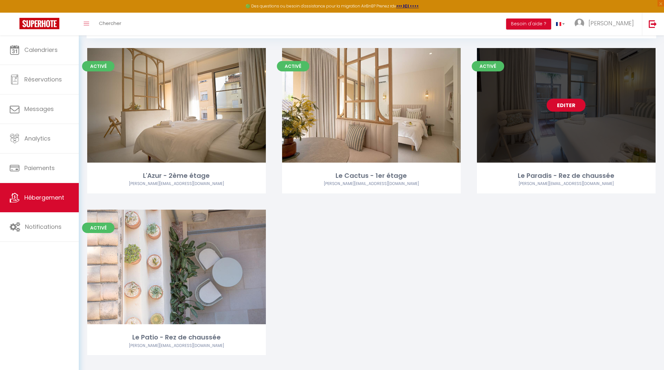
click at [564, 104] on link "Editer" at bounding box center [566, 105] width 39 height 13
click at [573, 106] on link "Editer" at bounding box center [566, 105] width 39 height 13
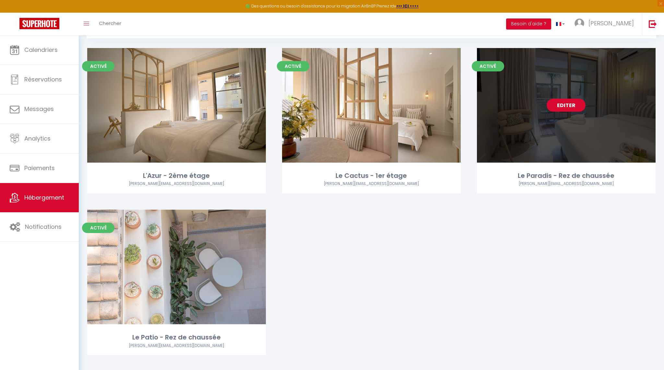
click at [573, 106] on link "Editer" at bounding box center [566, 105] width 39 height 13
click at [560, 104] on link "Editer" at bounding box center [566, 105] width 39 height 13
click at [563, 91] on div "Editer" at bounding box center [566, 105] width 179 height 114
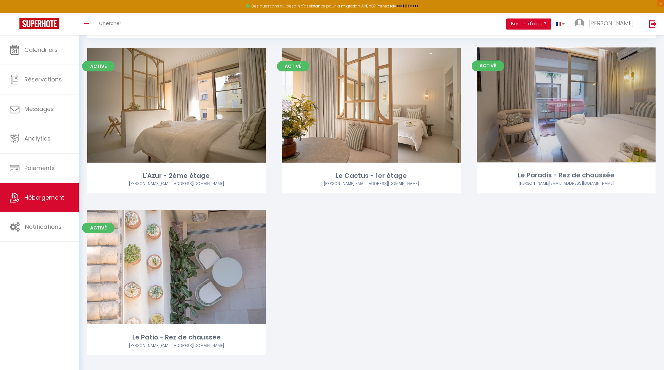
click at [563, 91] on div "Editer" at bounding box center [566, 105] width 179 height 114
click at [563, 101] on link "Editer" at bounding box center [566, 105] width 39 height 13
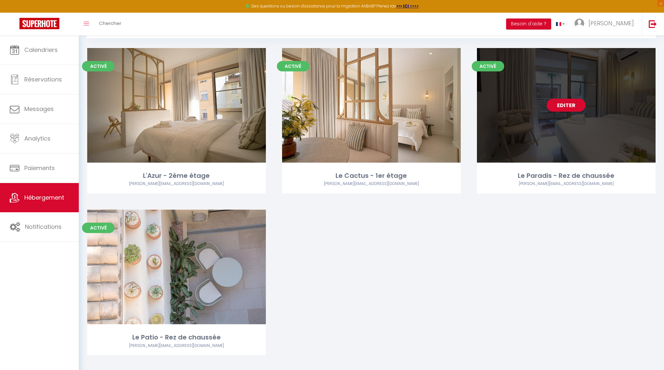
click at [559, 172] on div "Le Paradis - Rez de chaussée" at bounding box center [566, 176] width 179 height 10
click at [567, 104] on link "Editer" at bounding box center [566, 105] width 39 height 13
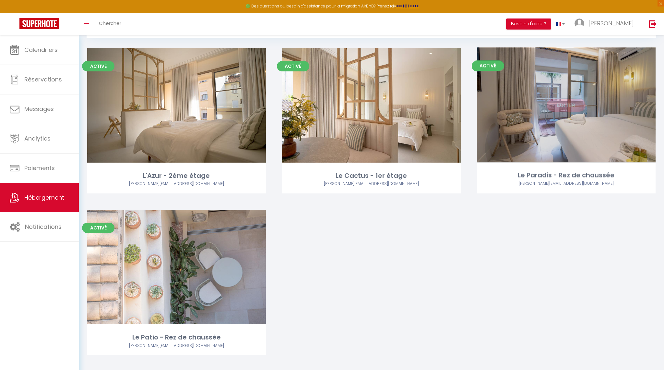
click at [567, 104] on link "Editer" at bounding box center [566, 105] width 39 height 13
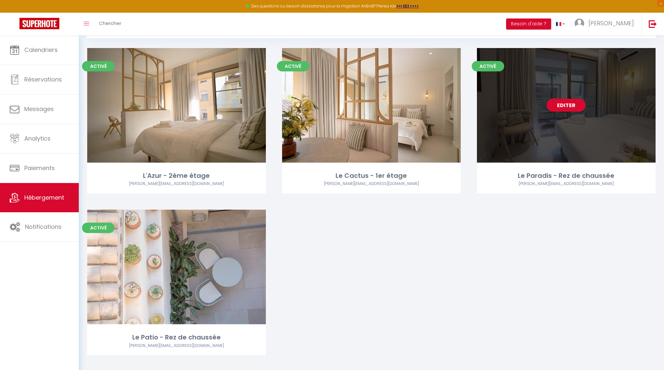
click at [567, 104] on link "Editer" at bounding box center [566, 105] width 39 height 13
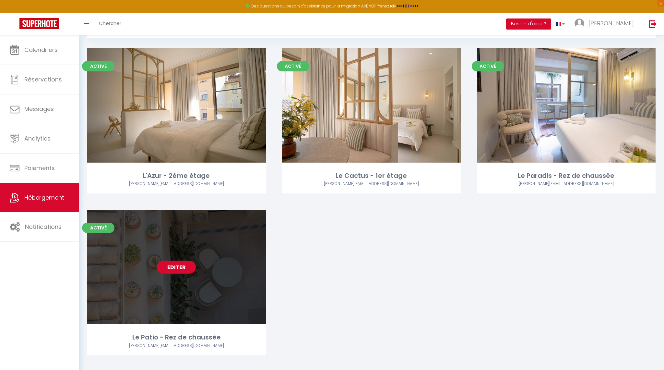
click at [184, 265] on link "Editer" at bounding box center [176, 266] width 39 height 13
click at [179, 267] on link "Editer" at bounding box center [176, 266] width 39 height 13
drag, startPoint x: 176, startPoint y: 267, endPoint x: 184, endPoint y: 264, distance: 8.0
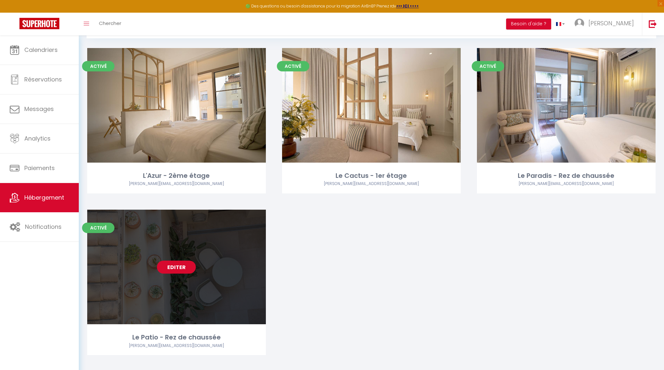
click at [176, 267] on link "Editer" at bounding box center [176, 266] width 39 height 13
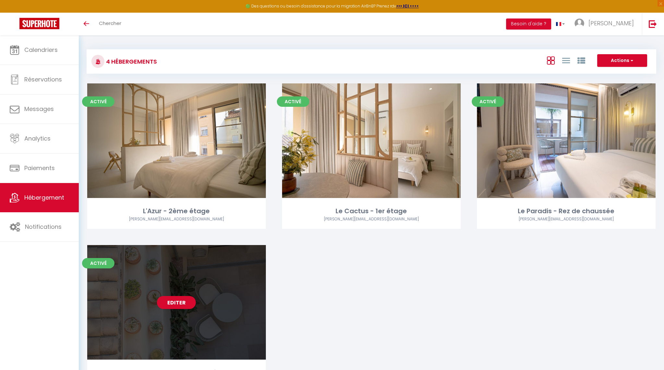
scroll to position [35, 0]
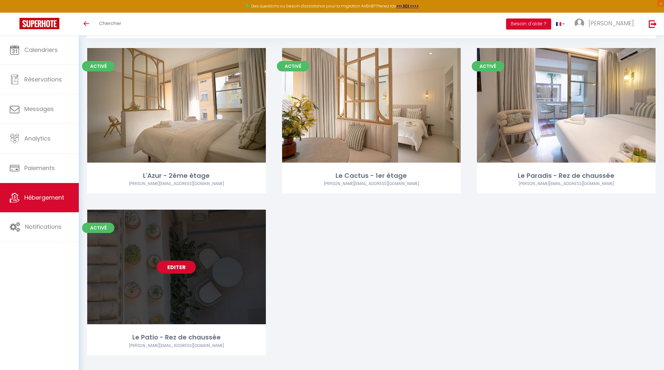
click at [175, 264] on link "Editer" at bounding box center [176, 266] width 39 height 13
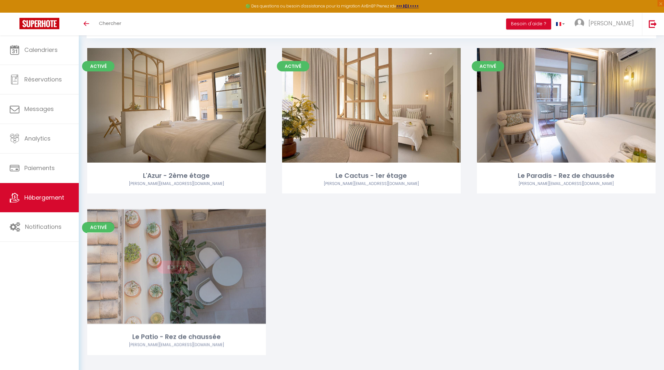
click at [174, 264] on link "Editer" at bounding box center [176, 266] width 39 height 13
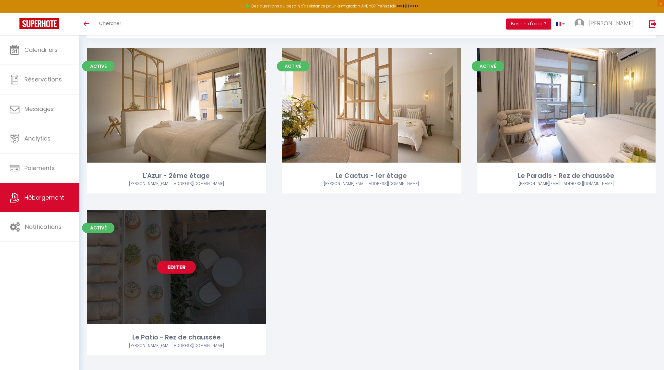
click at [168, 296] on div "Editer" at bounding box center [176, 266] width 179 height 114
click at [174, 261] on link "Editer" at bounding box center [176, 266] width 39 height 13
click at [186, 263] on link "Editer" at bounding box center [176, 266] width 39 height 13
click at [174, 267] on link "Editer" at bounding box center [176, 266] width 39 height 13
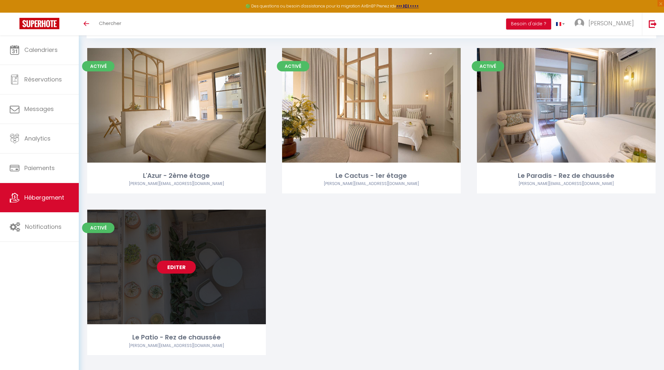
click at [173, 267] on link "Editer" at bounding box center [176, 266] width 39 height 13
click at [173, 268] on link "Editer" at bounding box center [176, 266] width 39 height 13
click at [175, 269] on link "Editer" at bounding box center [176, 266] width 39 height 13
click at [178, 268] on link "Editer" at bounding box center [176, 266] width 39 height 13
select select "3"
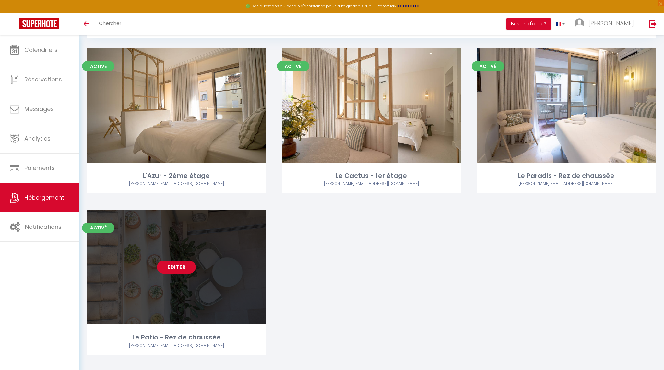
select select "2"
select select "1"
select select
select select "28"
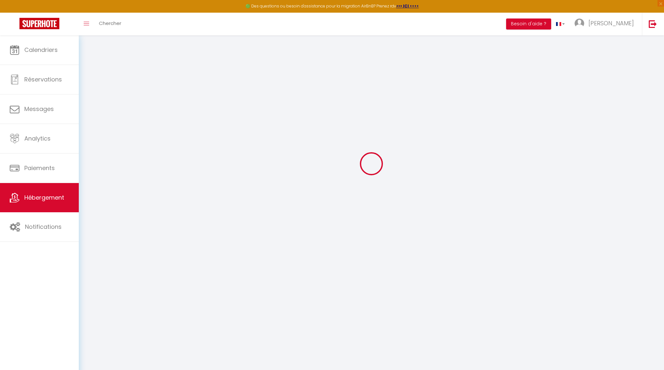
click at [178, 269] on div at bounding box center [372, 163] width 570 height 311
select select
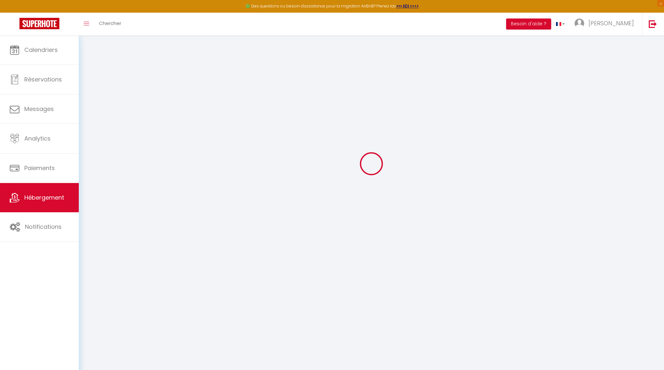
select select
checkbox input "false"
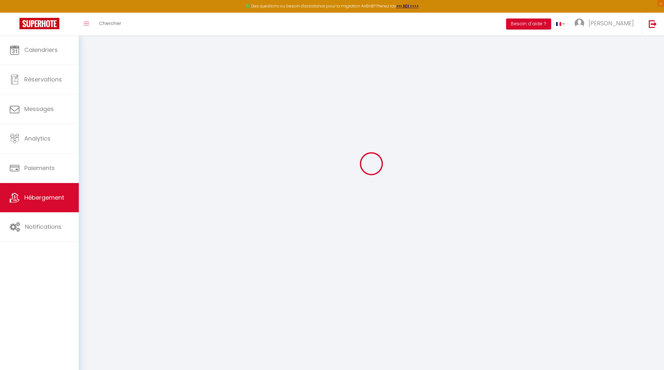
checkbox input "false"
select select
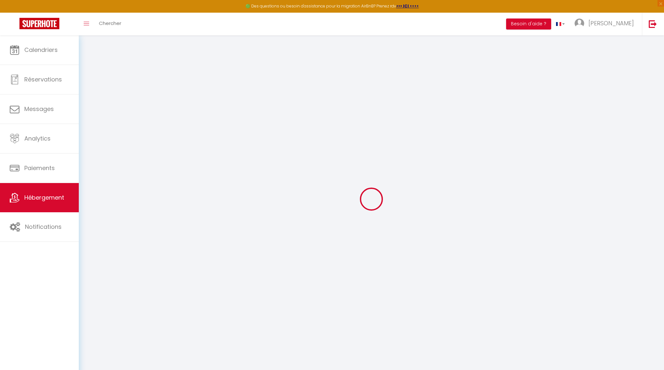
select select
checkbox input "false"
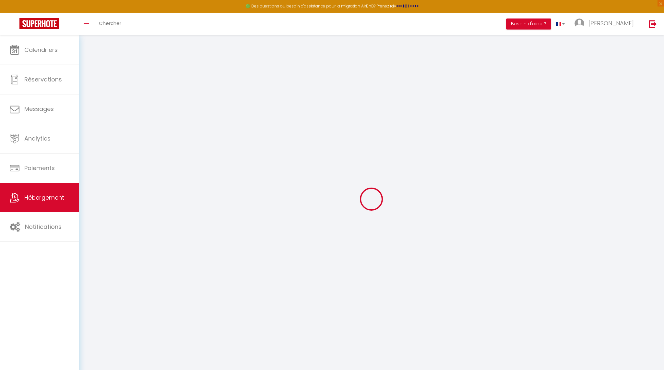
checkbox input "false"
select select
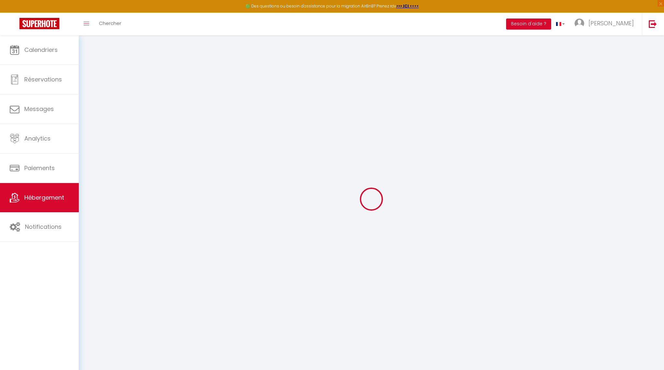
select select
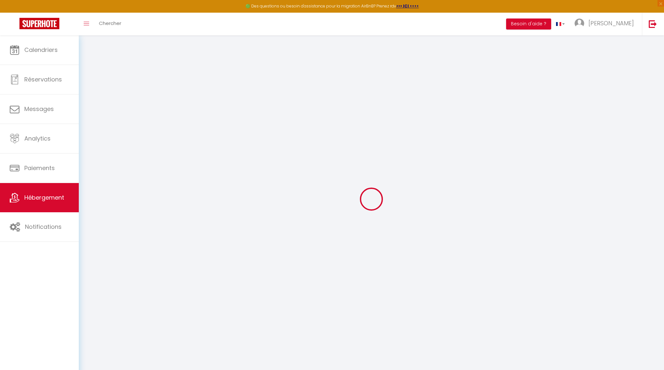
select select
checkbox input "false"
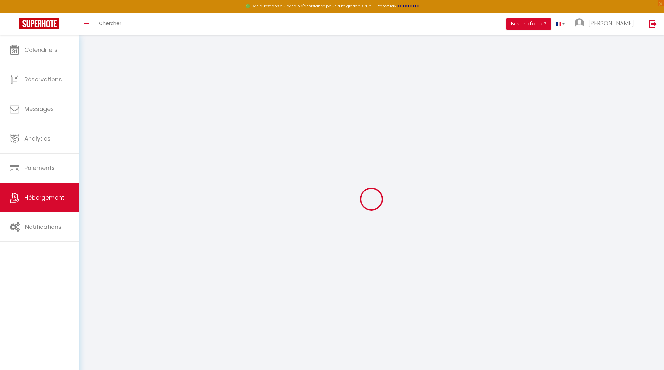
select select
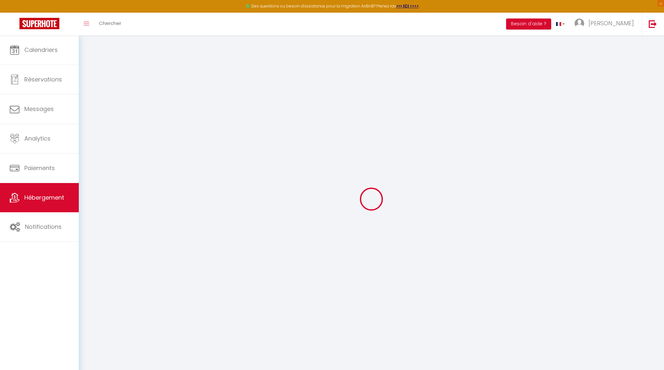
select select
checkbox input "false"
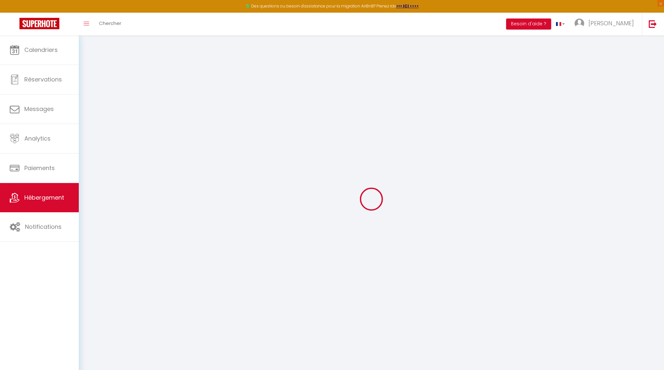
checkbox input "false"
select select
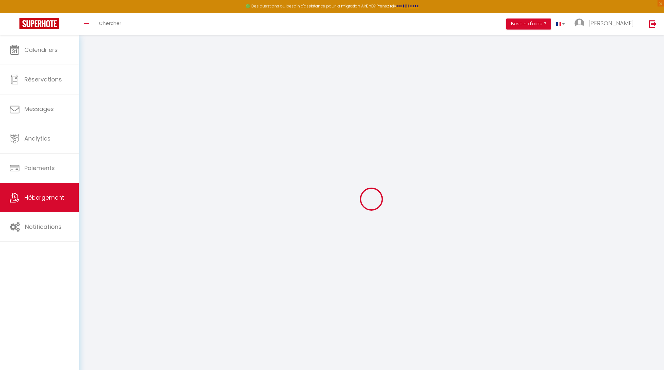
select select
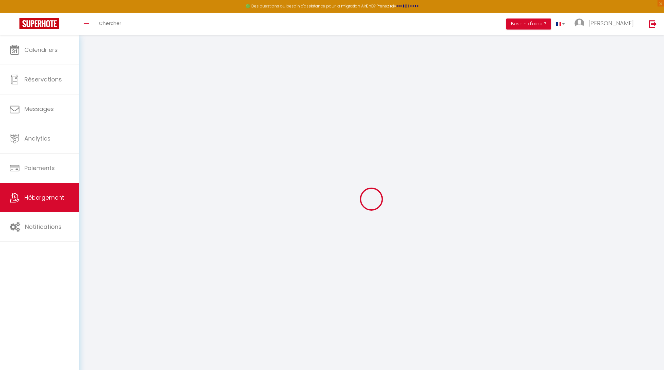
checkbox input "false"
select select
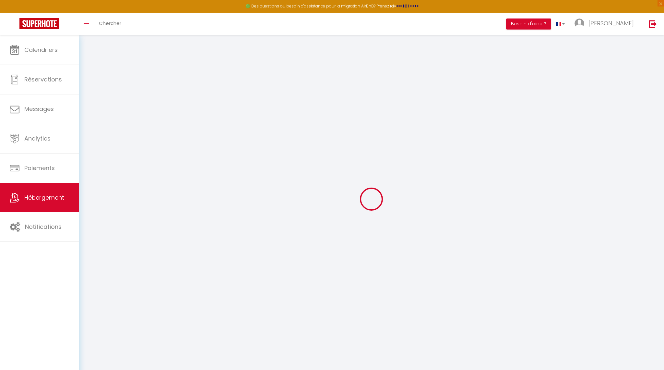
select select
type input "Le Patio - Rez de chaussée"
type input "[PERSON_NAME]"
type input "Merks"
type input "[STREET_ADDRESS]"
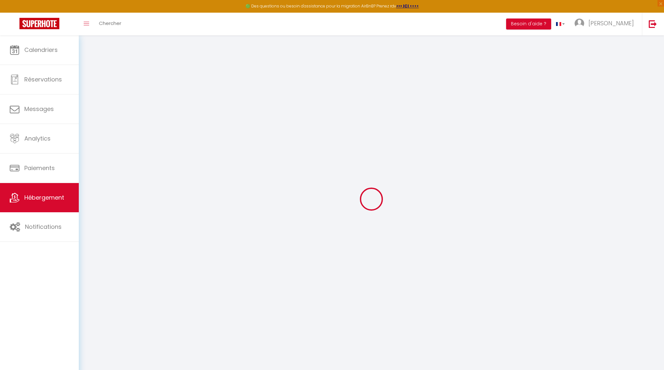
type input "83700"
type input "Saint-Raphael"
type input "115"
type input "35"
type input "5"
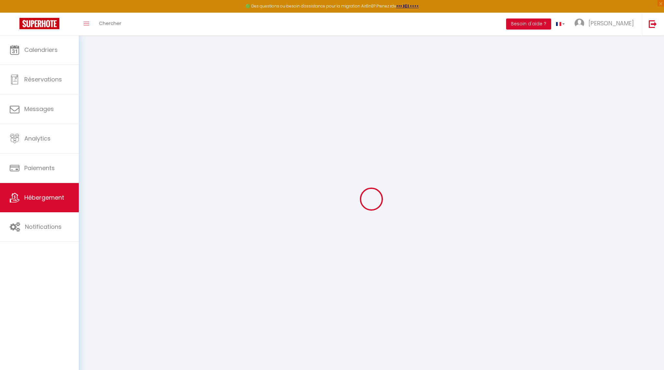
type input "4.4"
type input "750"
select select
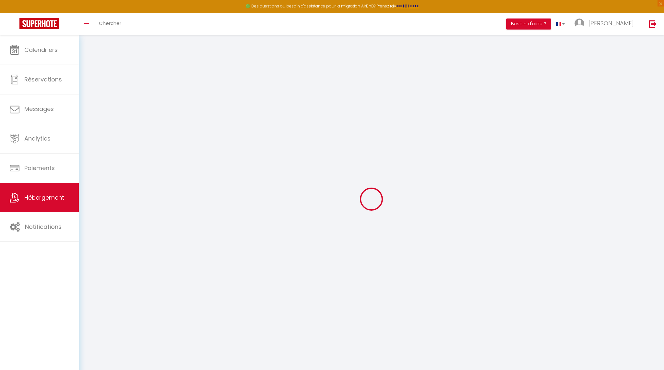
select select
type input "[STREET_ADDRESS]"
type input "83700"
type input "Saint-Raphael"
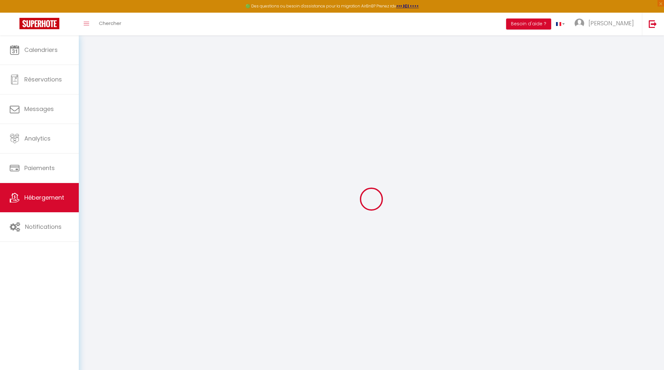
type input "[PERSON_NAME][EMAIL_ADDRESS][DOMAIN_NAME]"
select select "14229"
checkbox input "false"
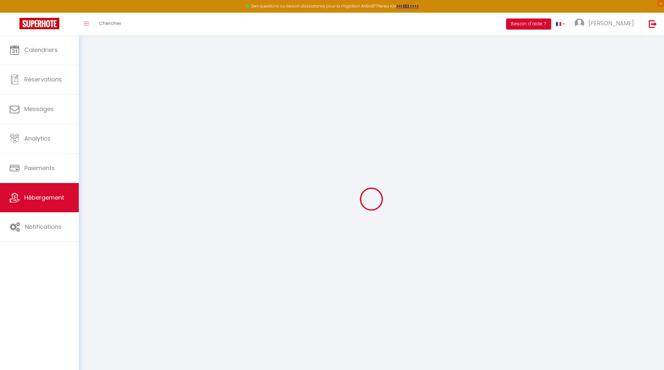
checkbox input "false"
radio input "true"
type input "0"
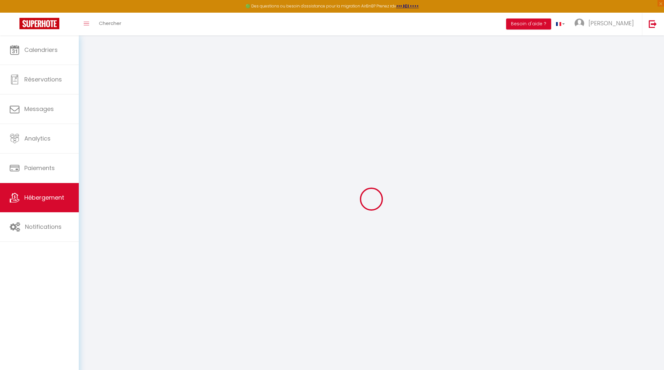
type input "0"
select select
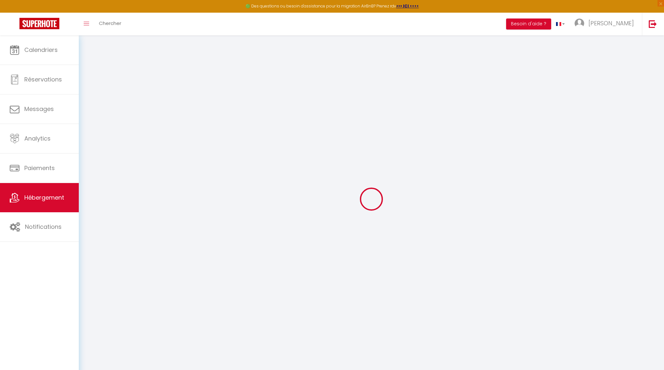
select select
checkbox input "false"
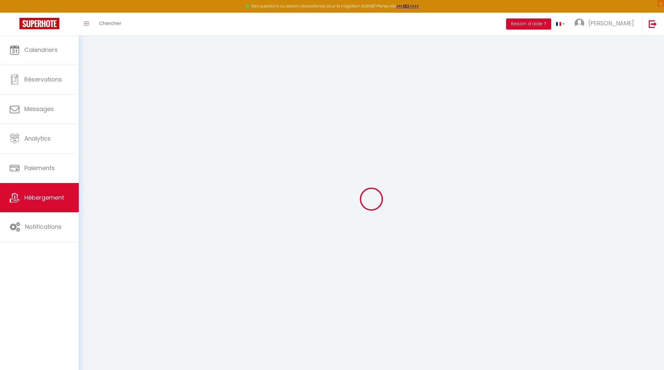
checkbox input "false"
select select "15:00"
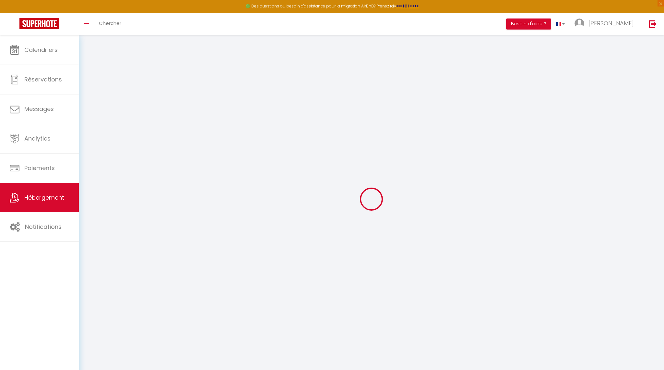
select select "23:00"
select select "11:00"
select select "30"
select select "120"
select select "44676"
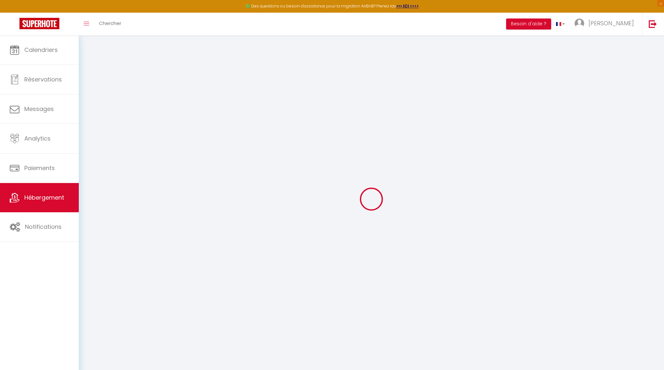
checkbox input "false"
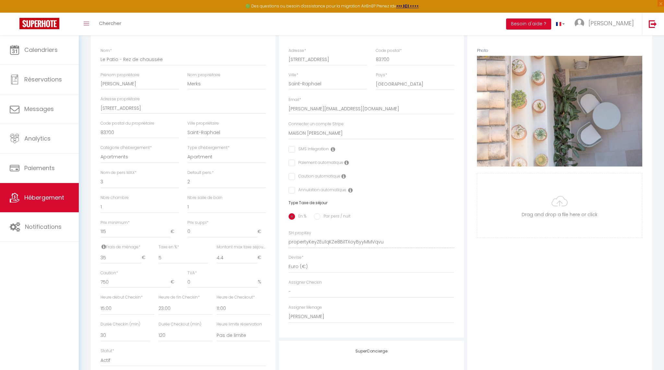
scroll to position [99, 0]
click at [172, 255] on input "5" at bounding box center [184, 257] width 50 height 12
checkbox input "false"
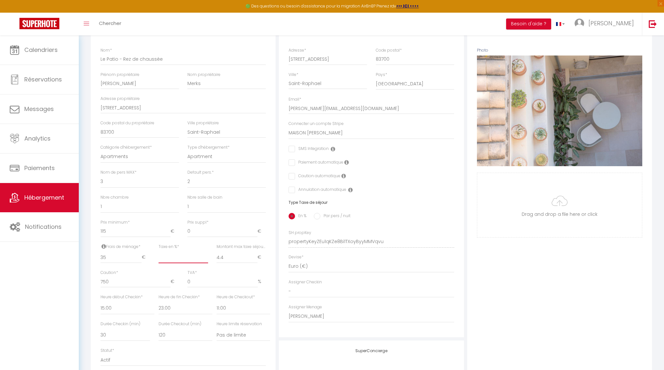
checkbox input "false"
type input "7"
checkbox input "false"
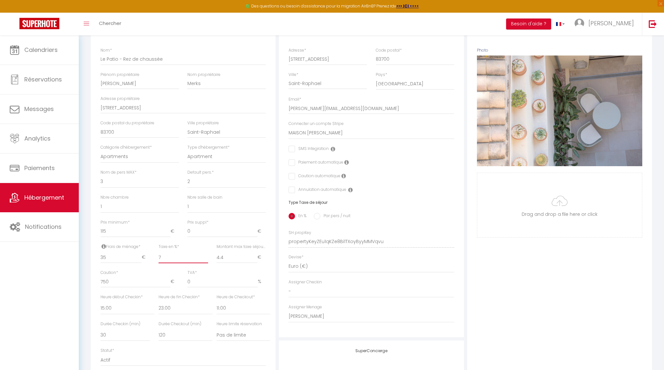
checkbox input "false"
type input "7.2"
checkbox input "false"
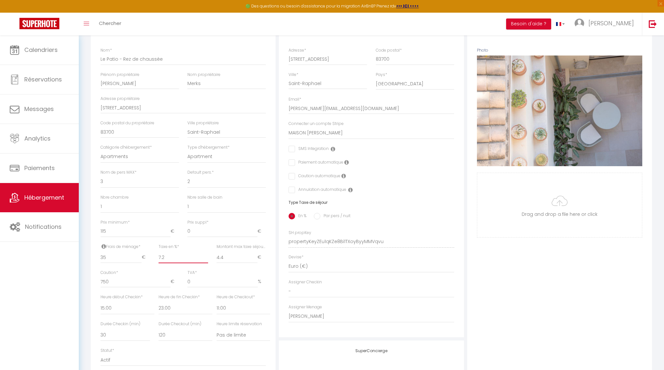
checkbox input "false"
type input "7.2"
click at [245, 260] on input "4.4" at bounding box center [237, 257] width 41 height 12
type input "4"
checkbox input "false"
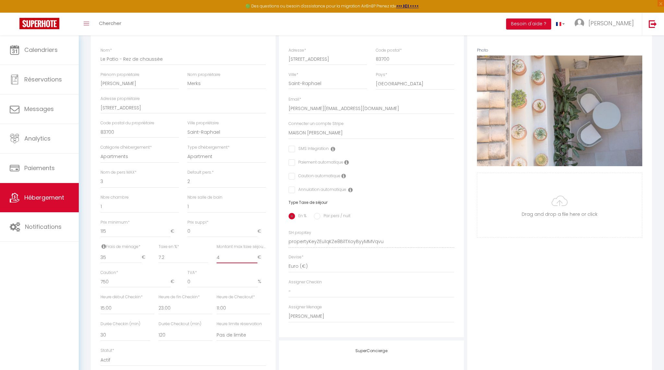
checkbox input "false"
type input "41"
checkbox input "false"
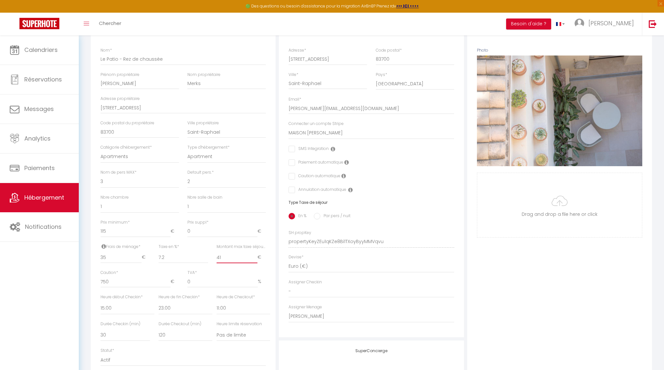
checkbox input "false"
type input "415"
checkbox input "false"
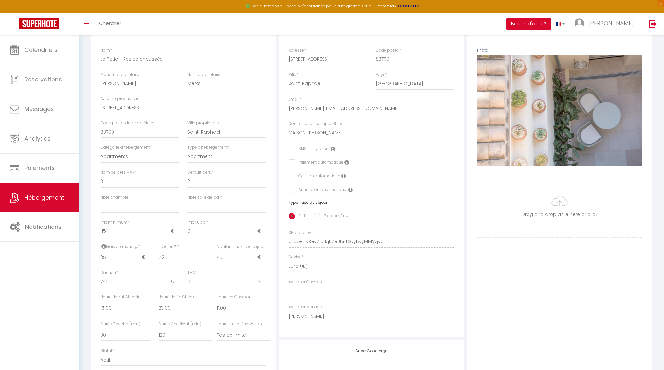
checkbox input "false"
type input "4150"
checkbox input "false"
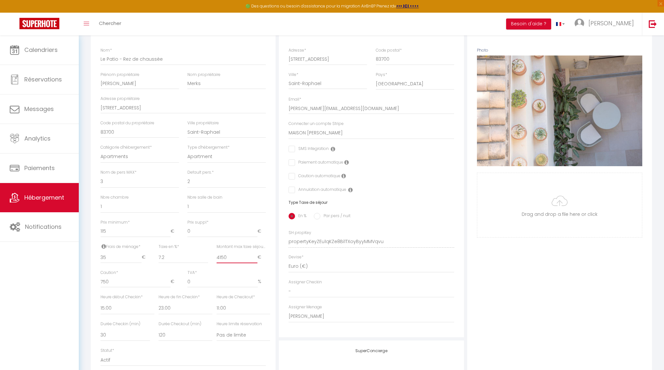
checkbox input "false"
type input "4150"
click at [567, 325] on div "Photo Photo Supprimer Drag and drop a file here or click Ooops, something wrong…" at bounding box center [559, 236] width 185 height 437
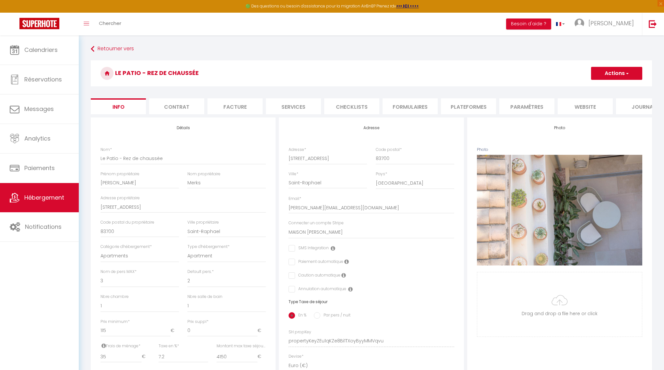
scroll to position [0, 0]
click at [624, 68] on button "Actions" at bounding box center [616, 73] width 51 height 13
click at [584, 86] on input "Enregistrer" at bounding box center [591, 87] width 24 height 6
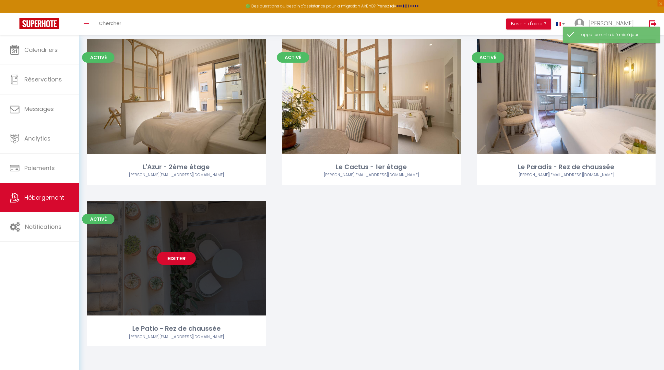
scroll to position [43, 0]
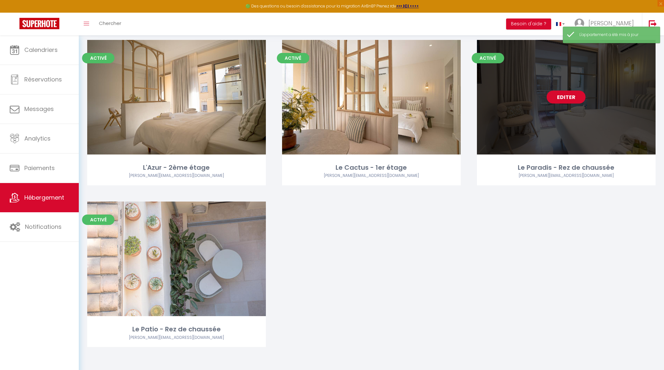
click at [564, 100] on link "Editer" at bounding box center [566, 96] width 39 height 13
click at [562, 99] on link "Editer" at bounding box center [566, 96] width 39 height 13
select select "3"
select select "2"
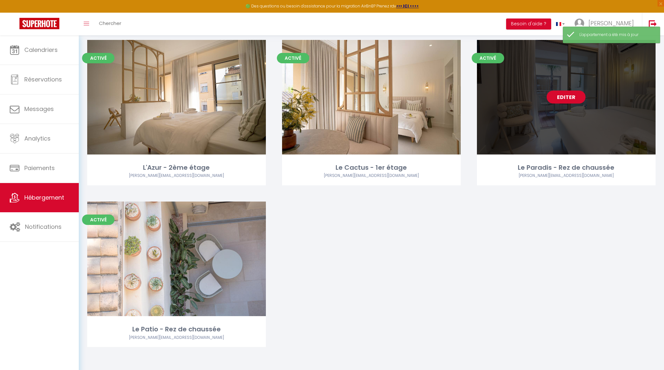
select select "1"
select select
select select "28"
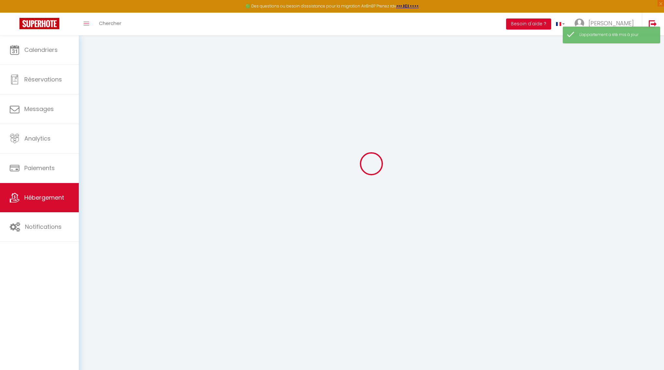
select select
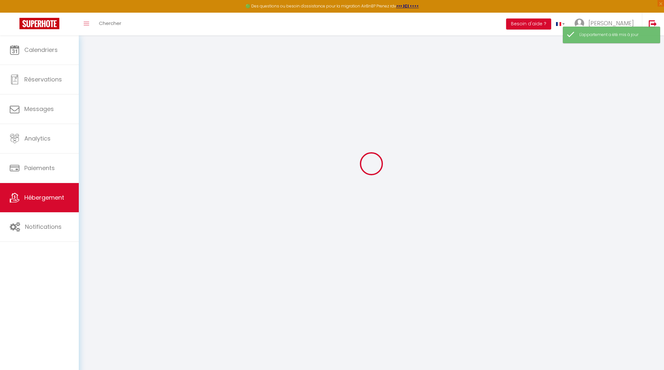
select select
checkbox input "false"
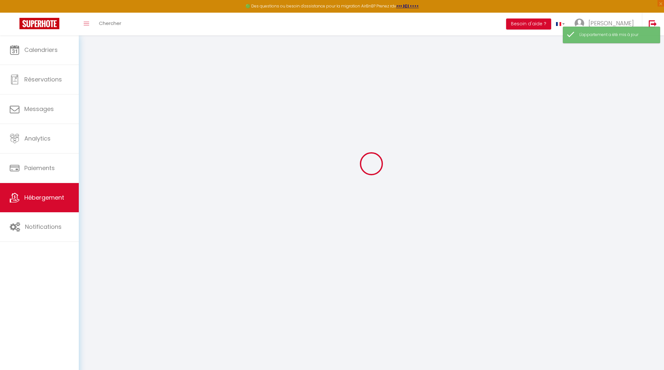
select select
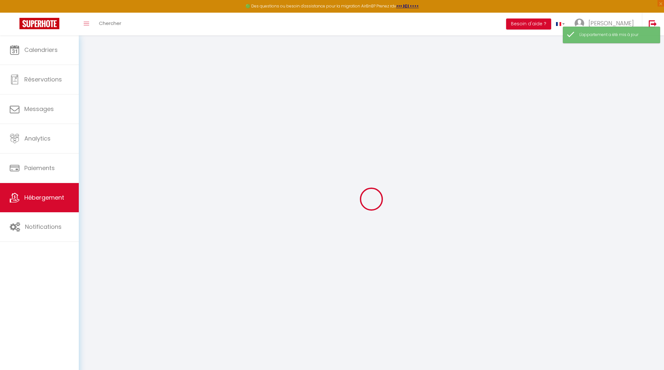
select select
checkbox input "false"
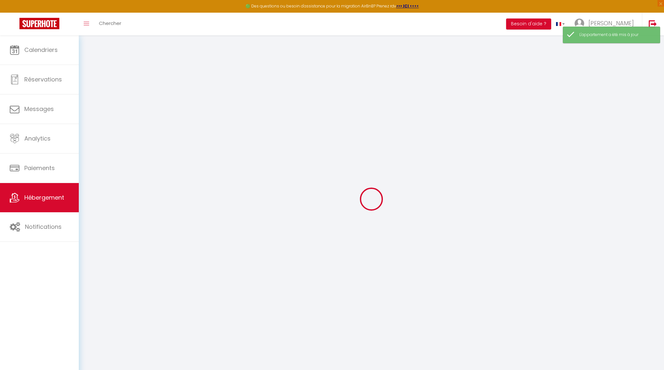
checkbox input "false"
select select
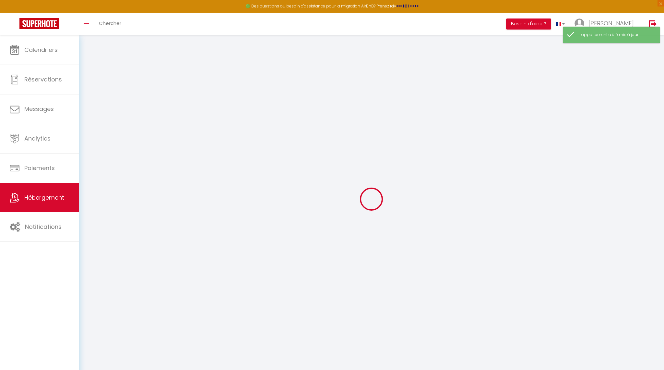
select select
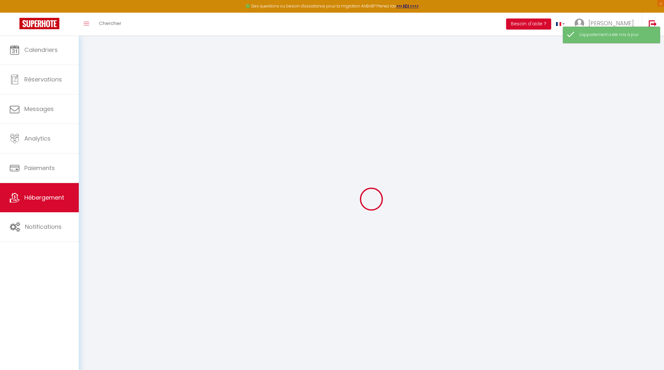
checkbox input "false"
select select
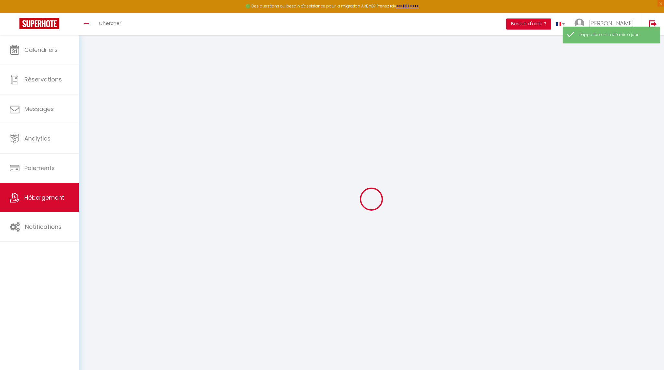
select select
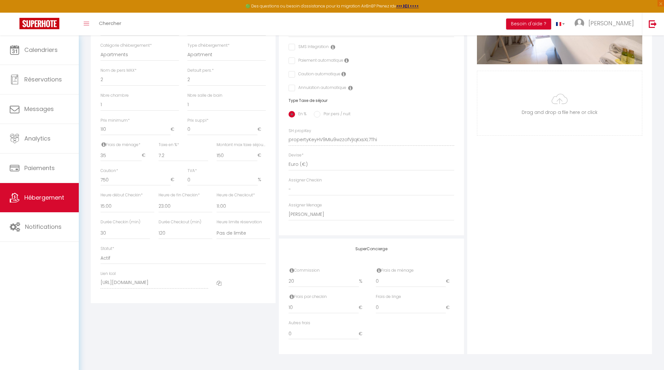
scroll to position [200, 0]
click at [292, 270] on icon at bounding box center [292, 270] width 5 height 5
click at [378, 269] on icon at bounding box center [379, 270] width 5 height 5
click at [366, 255] on div "SuperConcierge Commission 20 % Frais de ménage 0 € Frais par checkin 10 € Frais…" at bounding box center [371, 297] width 185 height 116
click at [309, 279] on input "20" at bounding box center [324, 282] width 70 height 12
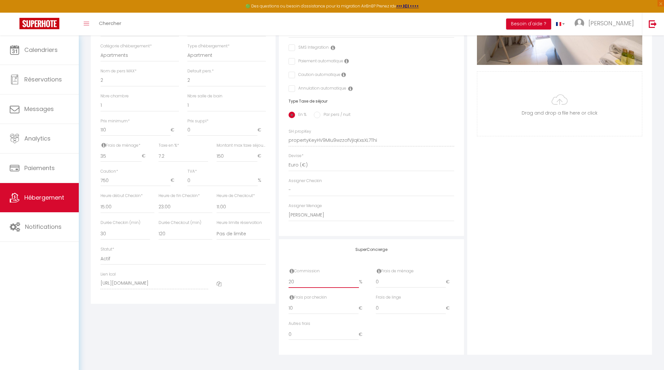
drag, startPoint x: 264, startPoint y: 279, endPoint x: 232, endPoint y: 275, distance: 31.7
click at [232, 275] on div "Détails Nom * Le Paradis - Rez de chaussée Prénom propriétaire Jessica Nom prop…" at bounding box center [371, 135] width 564 height 437
click at [230, 343] on div "Détails Nom * Le Paradis - Rez de chaussée Prénom propriétaire Jessica Nom prop…" at bounding box center [183, 135] width 188 height 437
click at [301, 309] on input "10" at bounding box center [324, 308] width 70 height 12
drag, startPoint x: 305, startPoint y: 307, endPoint x: 228, endPoint y: 302, distance: 76.7
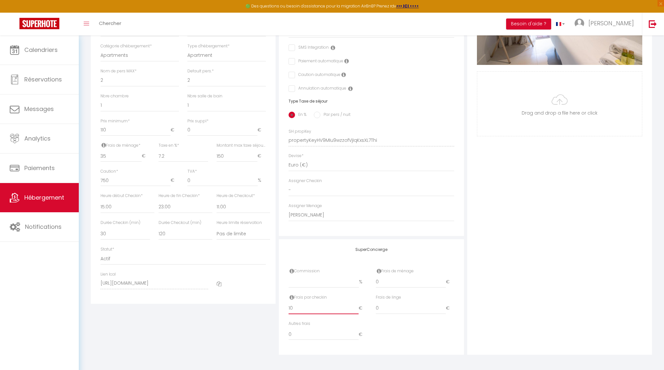
click at [228, 301] on div "Détails Nom * Le Paradis - Rez de chaussée Prénom propriétaire Jessica Nom prop…" at bounding box center [371, 135] width 564 height 437
click at [244, 346] on div "Détails Nom * Le Paradis - Rez de chaussée Prénom propriétaire Jessica Nom prop…" at bounding box center [183, 135] width 188 height 437
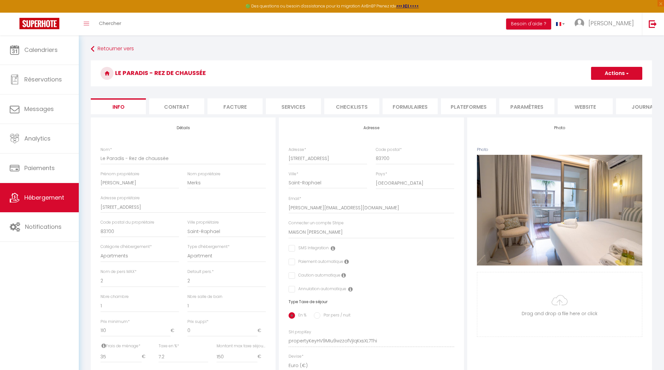
scroll to position [0, 0]
click at [622, 70] on button "Actions" at bounding box center [616, 73] width 51 height 13
click at [598, 87] on input "Enregistrer" at bounding box center [591, 87] width 24 height 6
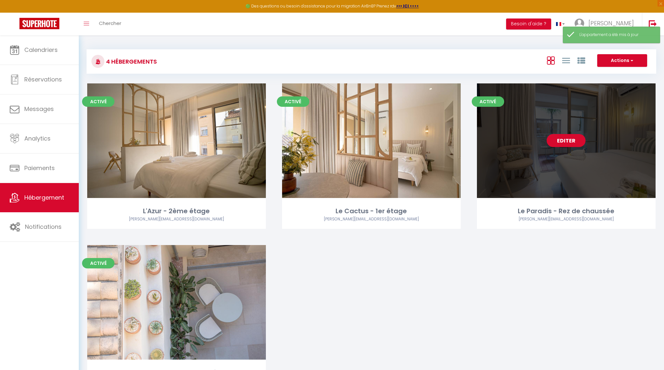
click at [562, 141] on link "Editer" at bounding box center [566, 140] width 39 height 13
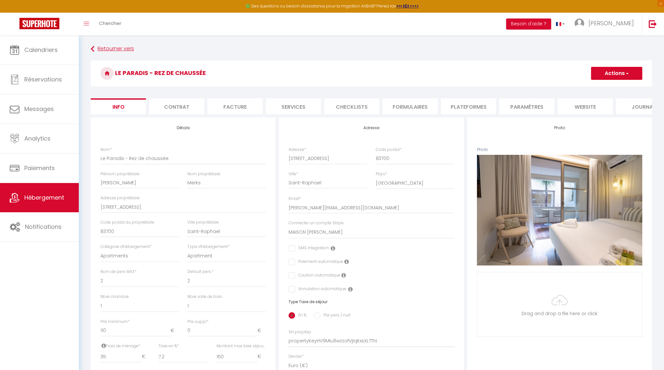
click at [113, 46] on link "Retourner vers" at bounding box center [371, 49] width 561 height 12
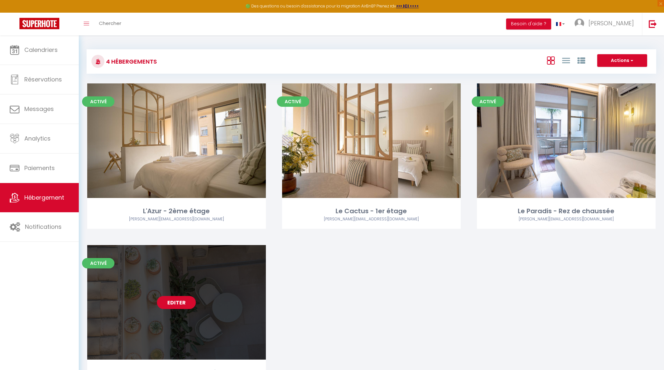
click at [172, 298] on link "Editer" at bounding box center [176, 302] width 39 height 13
click at [172, 301] on link "Editer" at bounding box center [176, 302] width 39 height 13
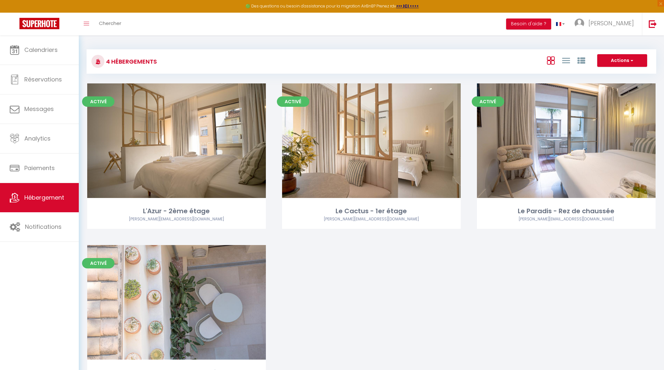
click at [639, 55] on button "Actions" at bounding box center [622, 60] width 50 height 13
click at [638, 55] on button "Actions" at bounding box center [622, 60] width 50 height 13
click at [610, 60] on button "Actions" at bounding box center [622, 60] width 50 height 13
click at [410, 283] on div "Activé Editer L'Azur - 2ème étage jess.merks@gmail.com Activé Editer Le Cactus …" at bounding box center [371, 244] width 585 height 323
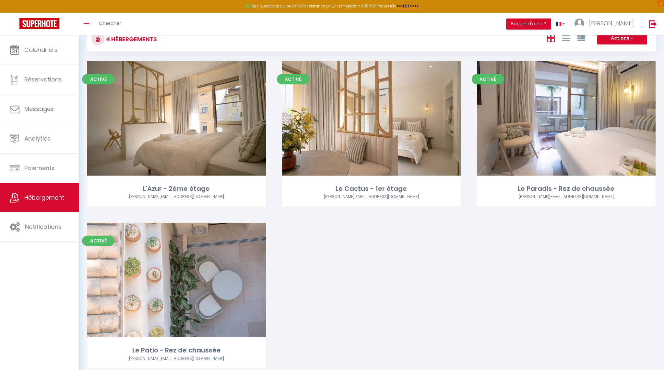
scroll to position [21, 0]
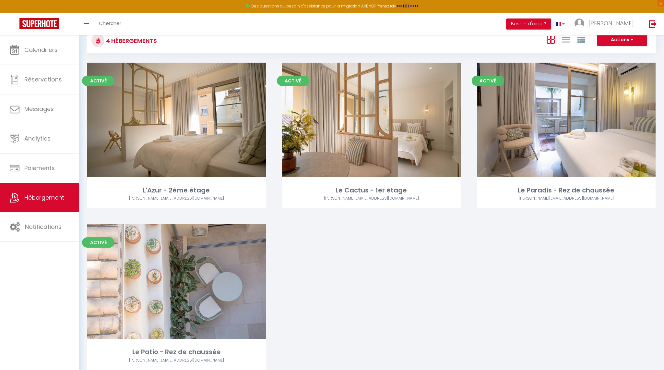
click at [499, 301] on div "Activé Editer L'Azur - 2ème étage jess.merks@gmail.com Activé Editer Le Cactus …" at bounding box center [371, 224] width 585 height 323
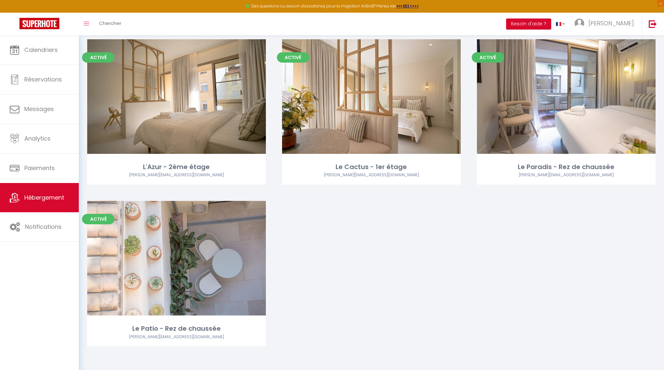
scroll to position [43, 0]
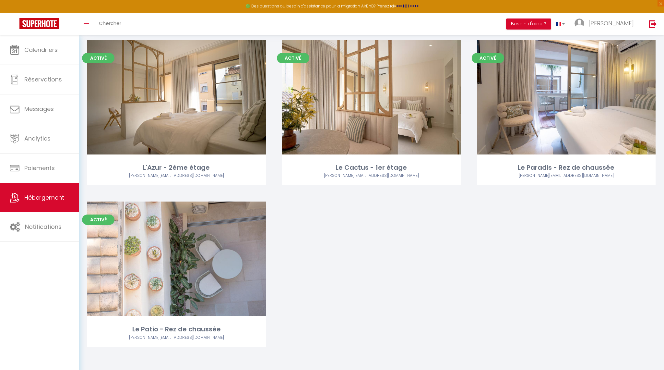
click at [382, 257] on div "Activé Editer L'Azur - 2ème étage jess.merks@gmail.com Activé Editer Le Cactus …" at bounding box center [371, 201] width 585 height 323
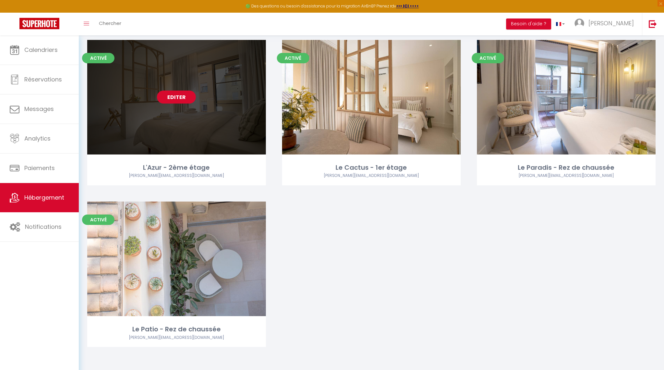
click at [173, 99] on link "Editer" at bounding box center [176, 96] width 39 height 13
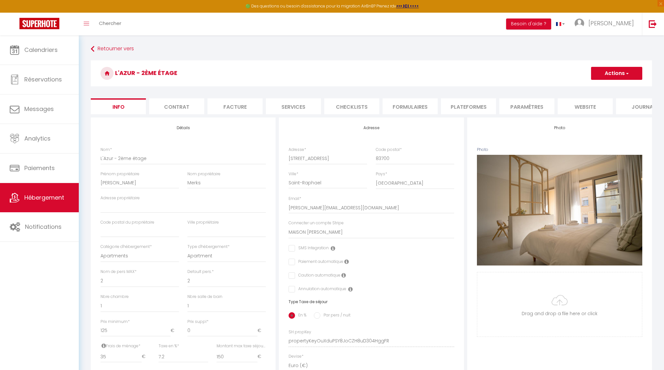
click at [476, 108] on li "Plateformes" at bounding box center [468, 106] width 55 height 16
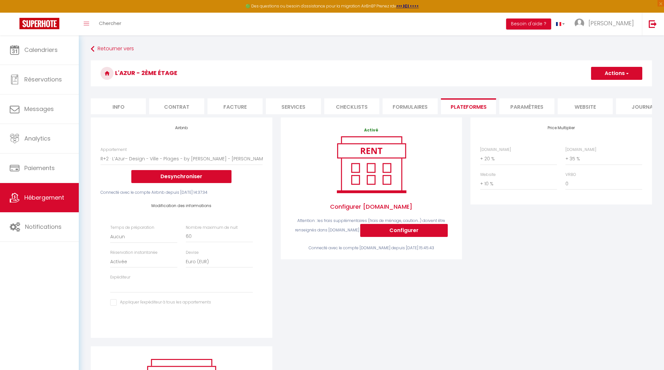
click at [622, 72] on button "Actions" at bounding box center [616, 73] width 51 height 13
click at [614, 85] on link "Enregistrer" at bounding box center [616, 87] width 51 height 8
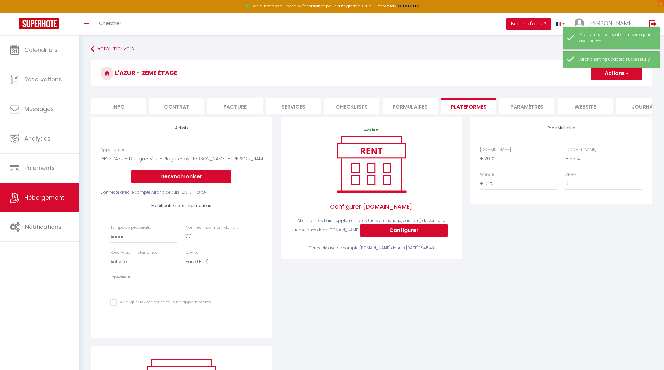
click at [490, 60] on div "Retourner vers L'Azur - 2ème étage Actions Enregistrer Info Contrat Facture Ser…" at bounding box center [372, 256] width 570 height 426
click at [107, 46] on link "Retourner vers" at bounding box center [371, 49] width 561 height 12
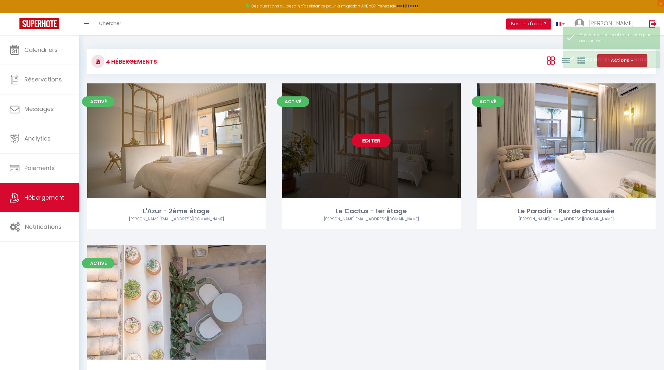
click at [382, 140] on link "Editer" at bounding box center [371, 140] width 39 height 13
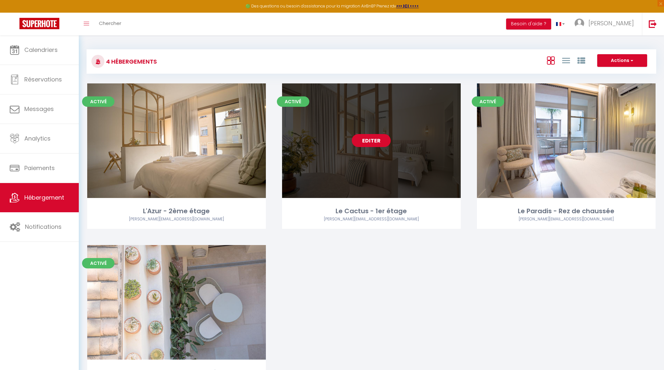
click at [372, 141] on link "Editer" at bounding box center [371, 140] width 39 height 13
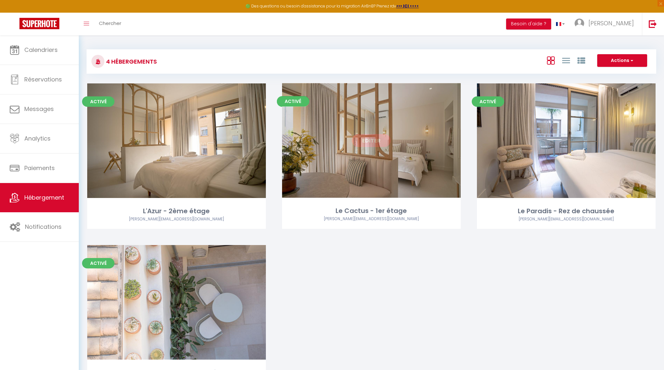
click at [372, 141] on link "Editer" at bounding box center [371, 140] width 39 height 13
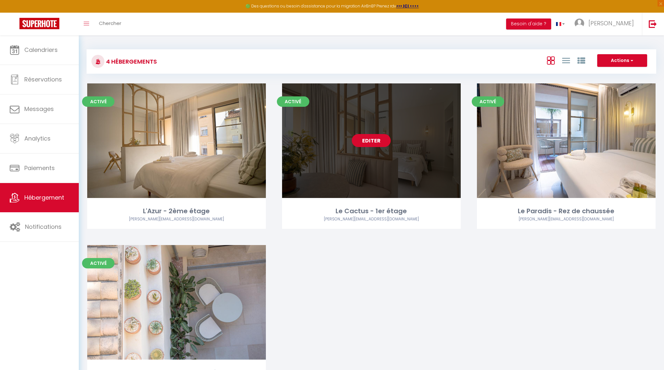
click at [372, 141] on link "Editer" at bounding box center [371, 140] width 39 height 13
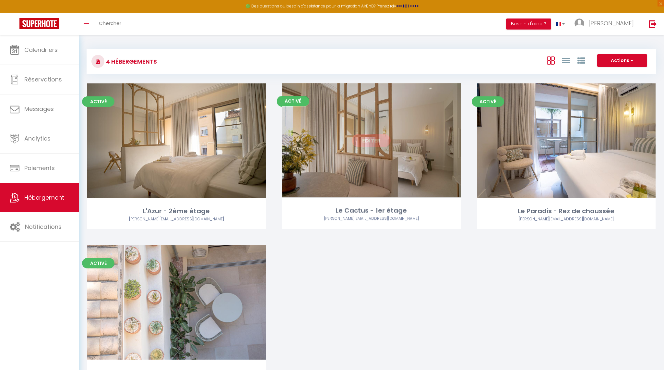
click at [366, 141] on link "Editer" at bounding box center [371, 140] width 39 height 13
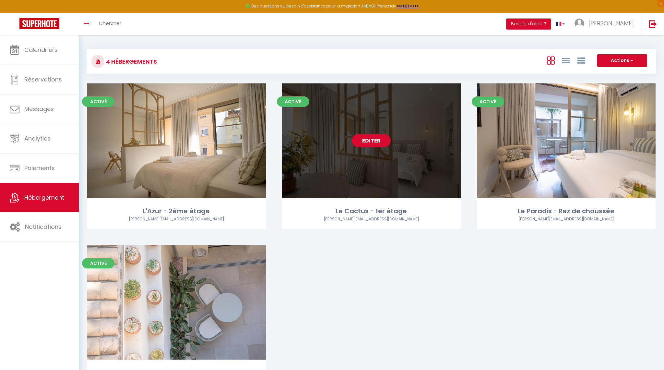
click at [371, 141] on link "Editer" at bounding box center [371, 140] width 39 height 13
click at [379, 139] on link "Editer" at bounding box center [371, 140] width 39 height 13
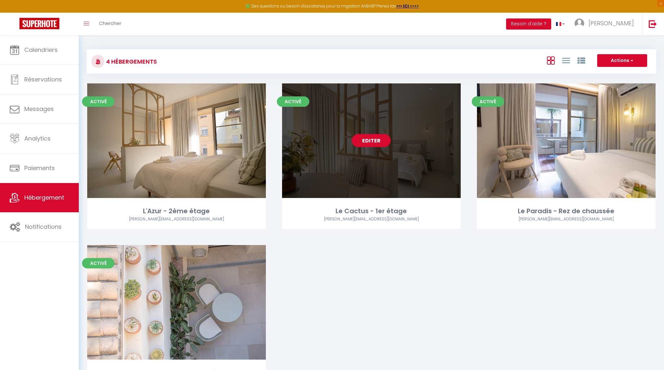
click at [379, 139] on link "Editer" at bounding box center [371, 140] width 39 height 13
click at [365, 143] on link "Editer" at bounding box center [371, 140] width 39 height 13
click at [365, 142] on link "Editer" at bounding box center [371, 140] width 39 height 13
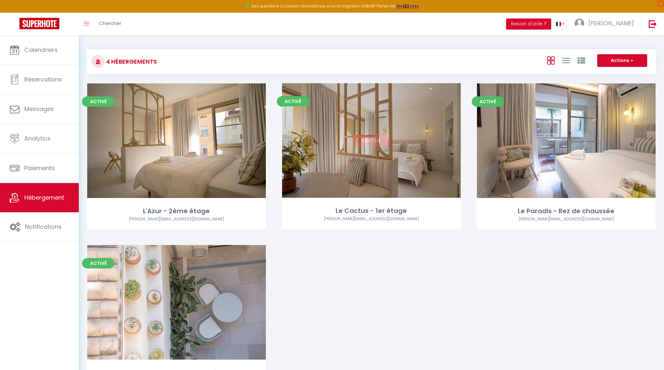
click at [372, 140] on link "Editer" at bounding box center [371, 140] width 39 height 13
click at [372, 139] on link "Editer" at bounding box center [371, 140] width 39 height 13
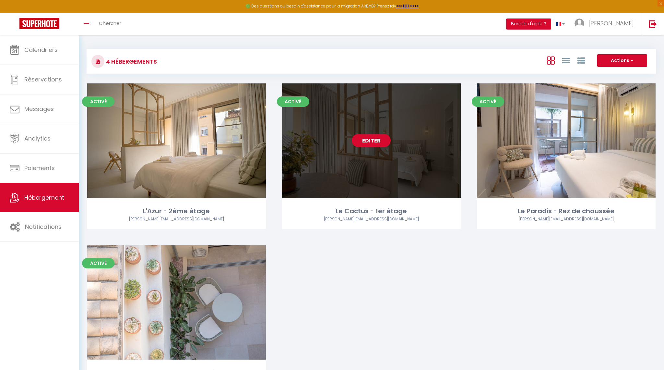
click at [372, 139] on link "Editer" at bounding box center [371, 140] width 39 height 13
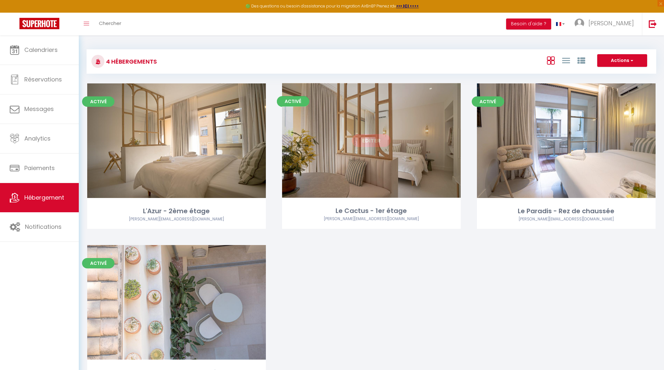
click at [367, 141] on link "Editer" at bounding box center [371, 140] width 39 height 13
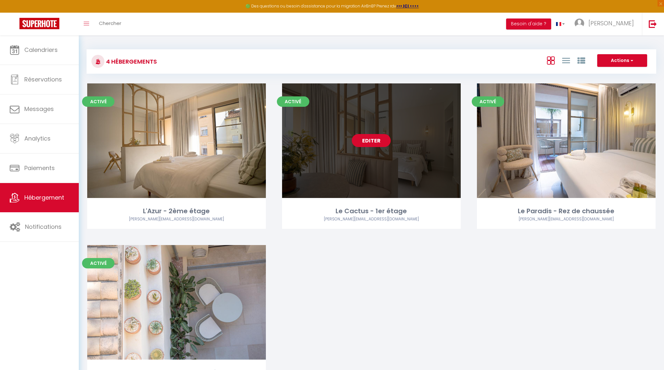
click at [367, 141] on link "Editer" at bounding box center [371, 140] width 39 height 13
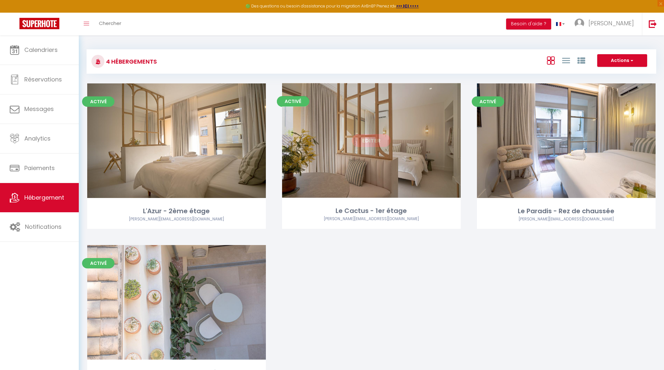
click at [367, 141] on link "Editer" at bounding box center [371, 140] width 39 height 13
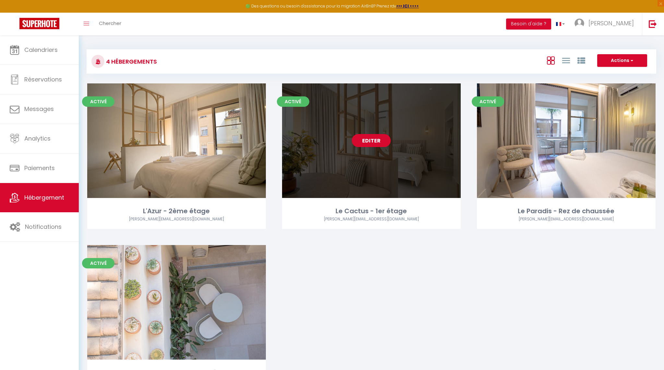
click at [370, 141] on link "Editer" at bounding box center [371, 140] width 39 height 13
drag, startPoint x: 373, startPoint y: 141, endPoint x: 391, endPoint y: 125, distance: 24.6
click at [373, 141] on link "Editer" at bounding box center [371, 140] width 39 height 13
click at [362, 139] on link "Editer" at bounding box center [371, 140] width 39 height 13
click at [374, 141] on link "Editer" at bounding box center [371, 140] width 39 height 13
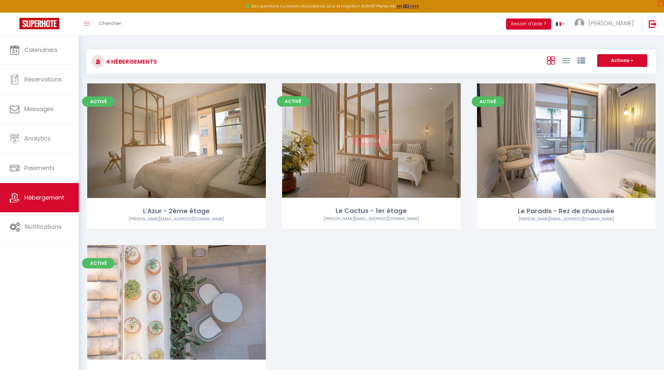
click at [374, 141] on link "Editer" at bounding box center [371, 140] width 39 height 13
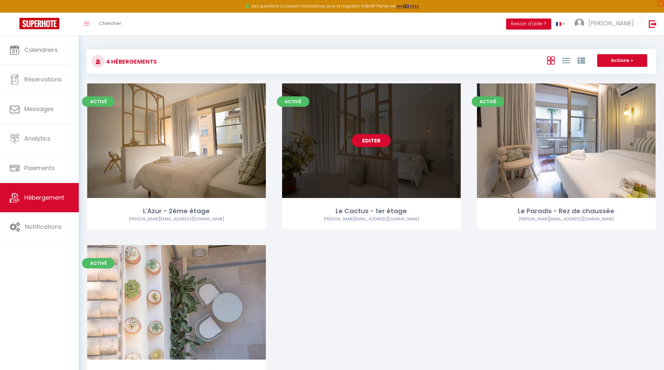
drag, startPoint x: 357, startPoint y: 206, endPoint x: 354, endPoint y: 217, distance: 11.3
click at [357, 206] on div "Le Cactus - 1er étage" at bounding box center [371, 211] width 179 height 10
click at [368, 143] on link "Editer" at bounding box center [371, 140] width 39 height 13
click at [373, 139] on link "Editer" at bounding box center [371, 140] width 39 height 13
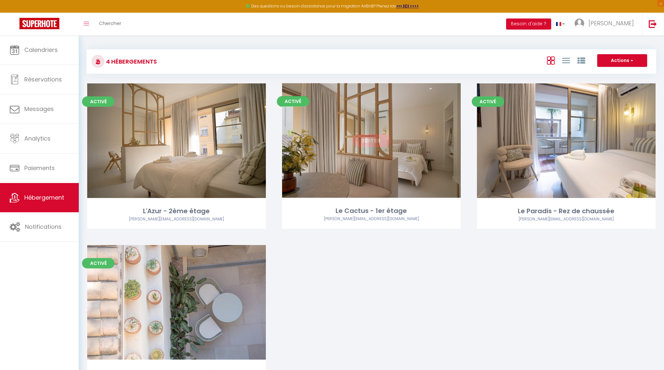
click at [373, 139] on link "Editer" at bounding box center [371, 140] width 39 height 13
click at [374, 139] on link "Editer" at bounding box center [371, 140] width 39 height 13
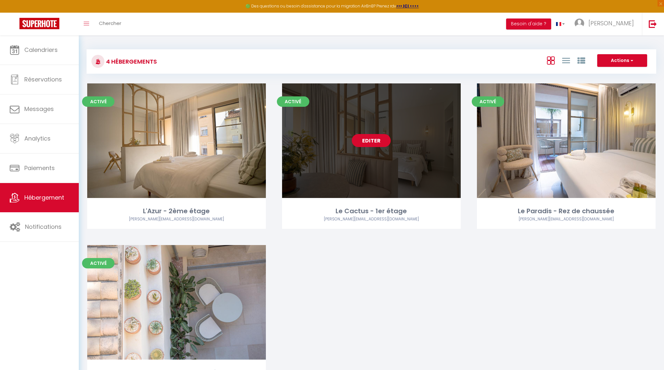
click at [373, 139] on link "Editer" at bounding box center [371, 140] width 39 height 13
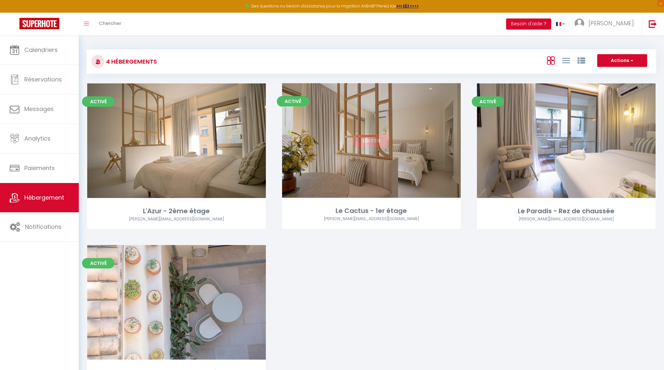
click at [372, 140] on link "Editer" at bounding box center [371, 140] width 39 height 13
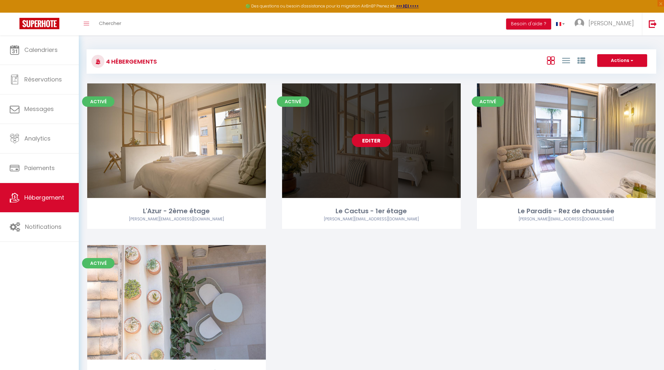
click at [374, 143] on link "Editer" at bounding box center [371, 140] width 39 height 13
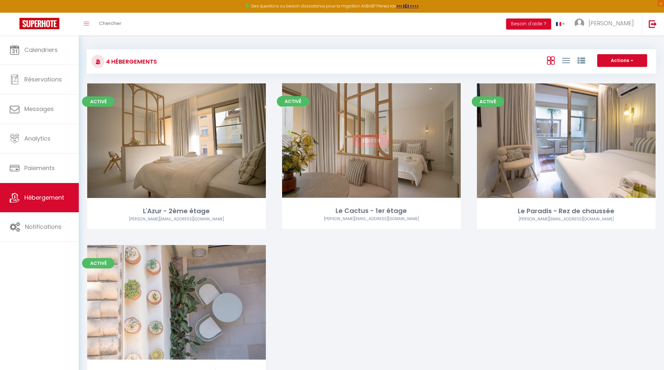
click at [373, 143] on link "Editer" at bounding box center [371, 140] width 39 height 13
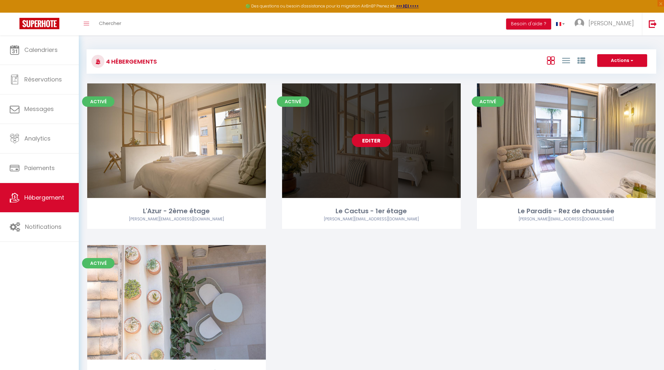
click at [366, 143] on link "Editer" at bounding box center [371, 140] width 39 height 13
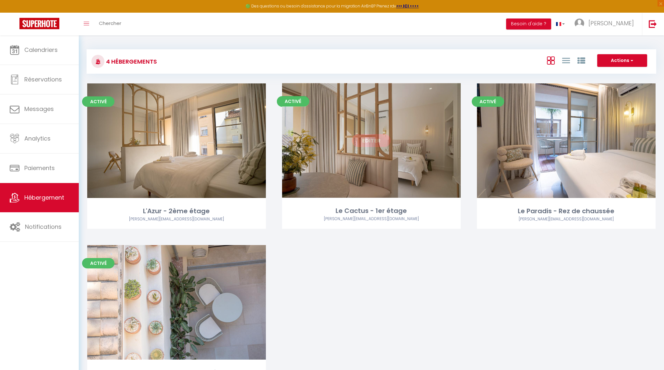
click at [362, 143] on link "Editer" at bounding box center [371, 140] width 39 height 13
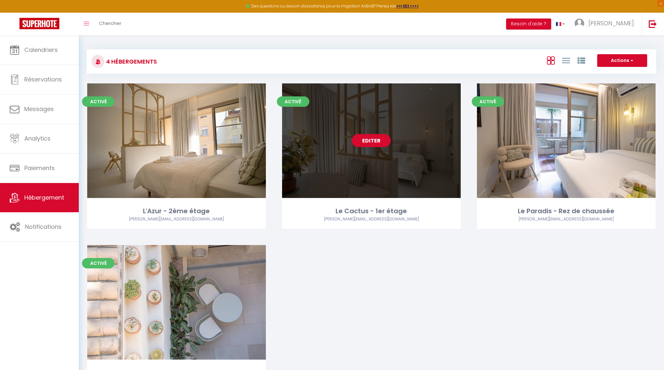
click at [362, 143] on link "Editer" at bounding box center [371, 140] width 39 height 13
click at [350, 143] on div "Editer" at bounding box center [371, 140] width 179 height 114
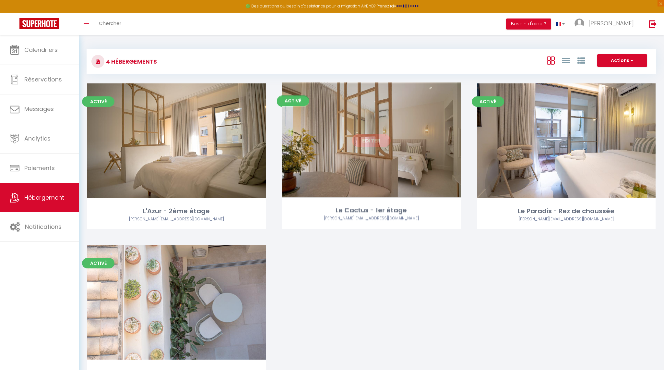
click at [318, 113] on div "Editer" at bounding box center [371, 140] width 179 height 114
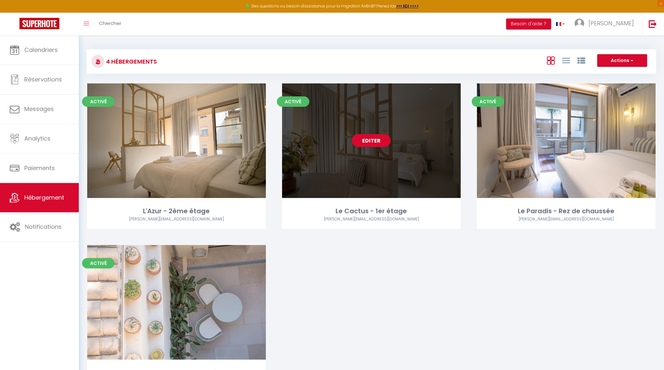
click at [291, 95] on div "Editer" at bounding box center [371, 140] width 179 height 114
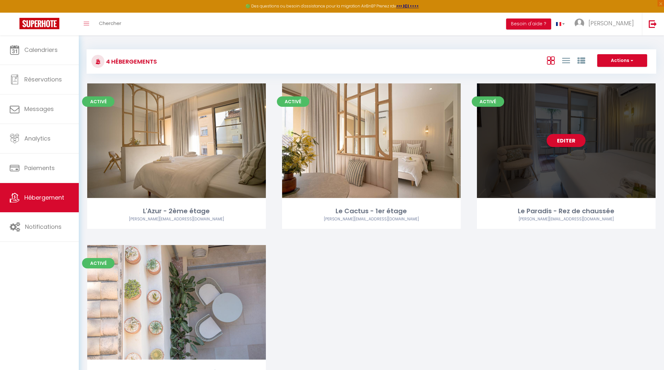
click at [620, 131] on div "Editer" at bounding box center [566, 140] width 179 height 114
click at [572, 139] on link "Editer" at bounding box center [566, 140] width 39 height 13
drag, startPoint x: 572, startPoint y: 139, endPoint x: 565, endPoint y: 140, distance: 7.6
click at [572, 138] on link "Editer" at bounding box center [566, 140] width 39 height 13
click at [562, 142] on link "Editer" at bounding box center [566, 140] width 39 height 13
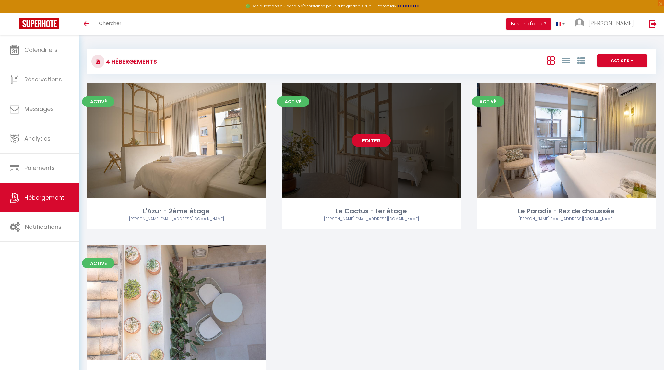
click at [375, 142] on link "Editer" at bounding box center [371, 140] width 39 height 13
click at [371, 139] on link "Editer" at bounding box center [371, 140] width 39 height 13
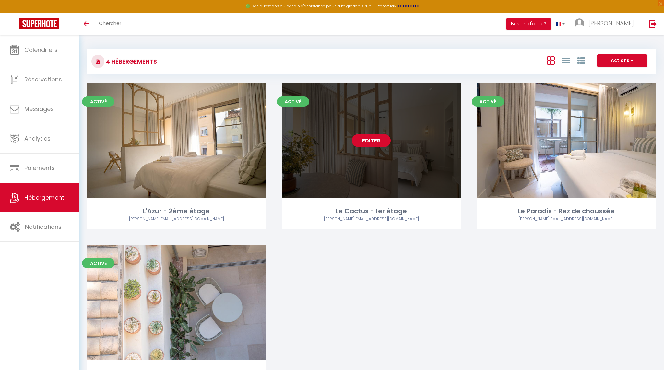
click at [363, 140] on link "Editer" at bounding box center [371, 140] width 39 height 13
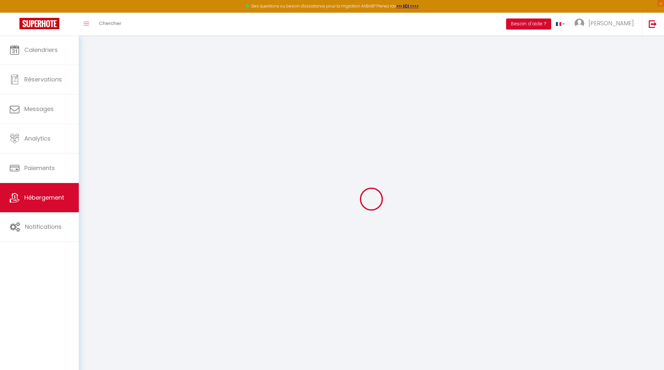
select select "7895-1379002500749540348"
select select "+ 20 %"
select select "+ 30 %"
select select "+ 10 %"
checkbox input "false"
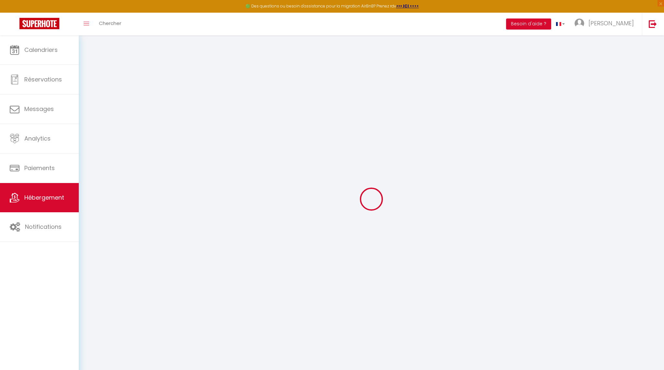
checkbox input "false"
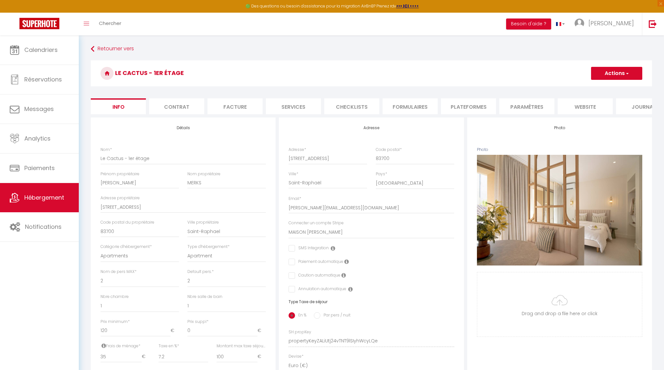
scroll to position [11, 0]
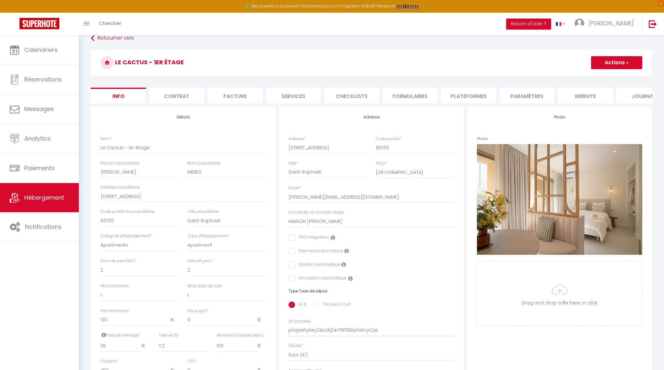
click at [536, 93] on li "Paramètres" at bounding box center [526, 96] width 55 height 16
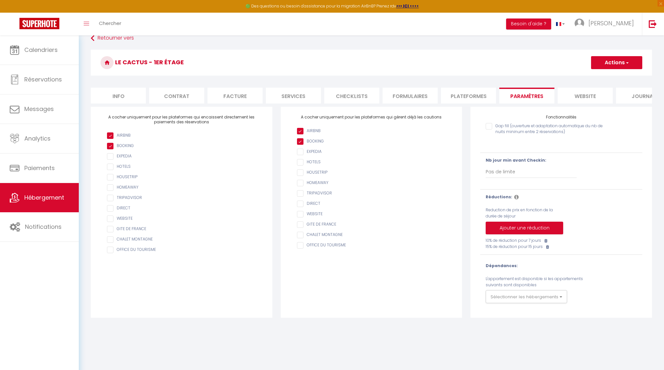
click at [459, 97] on li "Plateformes" at bounding box center [468, 96] width 55 height 16
select select
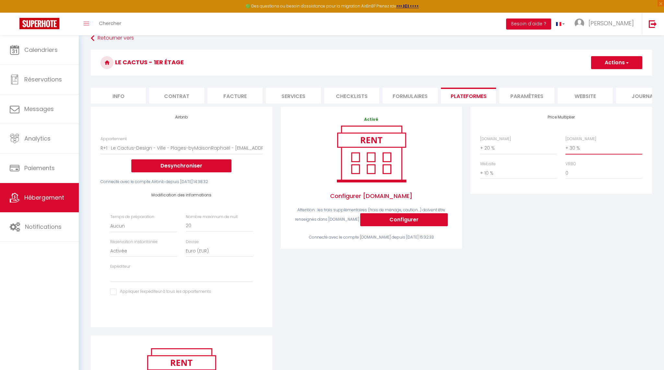
select select "+ 35 %"
select select
drag, startPoint x: 578, startPoint y: 217, endPoint x: 581, endPoint y: 213, distance: 4.8
click at [578, 217] on div "Price Multiplier [DOMAIN_NAME] 0 + 1 % + 2 % + 3 % + 4 % + 5 % + 6 % + 7 %" at bounding box center [561, 221] width 190 height 229
click at [610, 66] on button "Actions" at bounding box center [616, 62] width 51 height 13
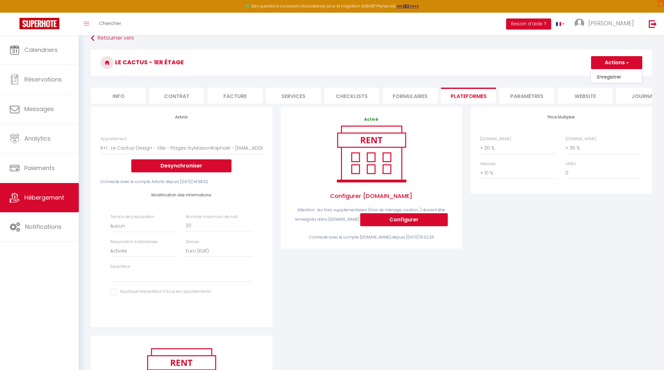
click at [609, 77] on link "Enregistrer" at bounding box center [616, 77] width 51 height 8
select select "EUR"
select select
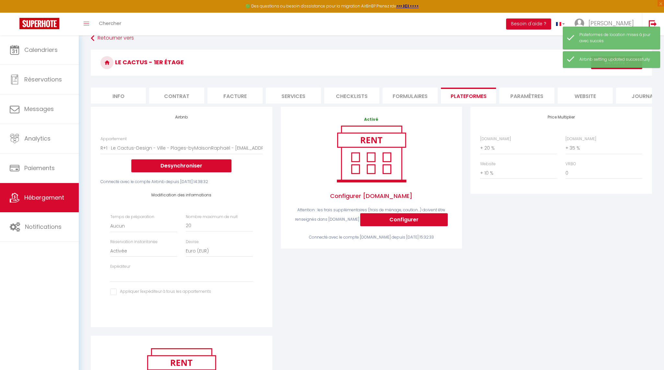
click at [498, 65] on h3 "Le Cactus - 1er étage" at bounding box center [371, 63] width 561 height 26
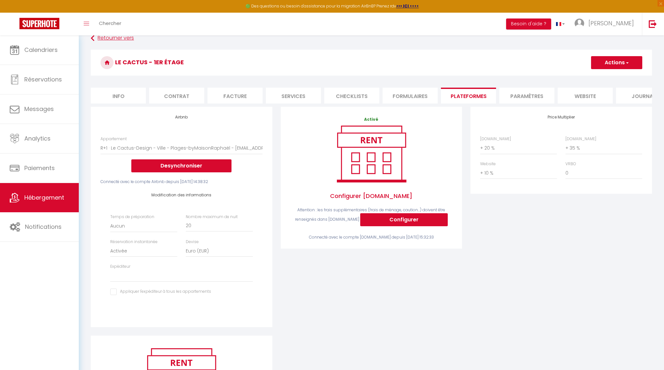
click at [121, 39] on link "Retourner vers" at bounding box center [371, 38] width 561 height 12
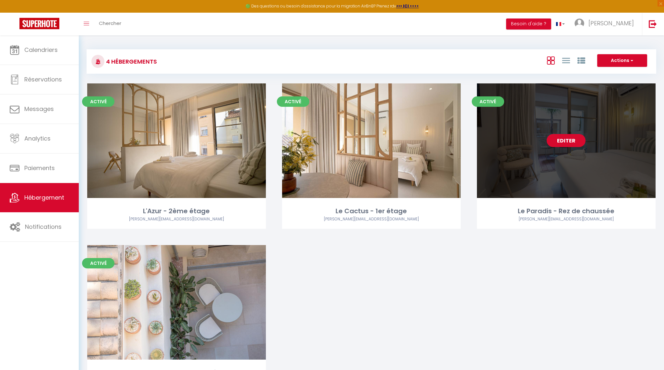
click at [576, 139] on link "Editer" at bounding box center [566, 140] width 39 height 13
click at [569, 140] on link "Editer" at bounding box center [566, 140] width 39 height 13
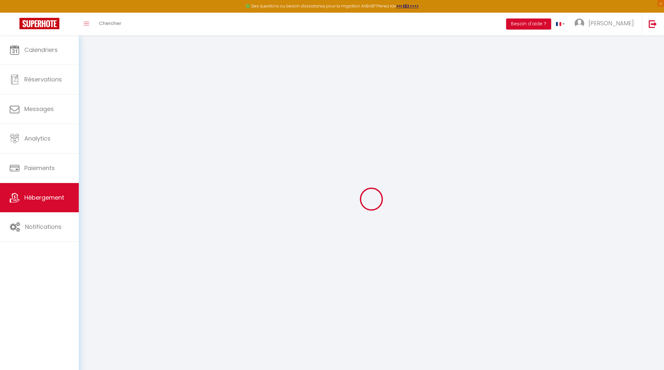
checkbox input "true"
select select "+ 20 %"
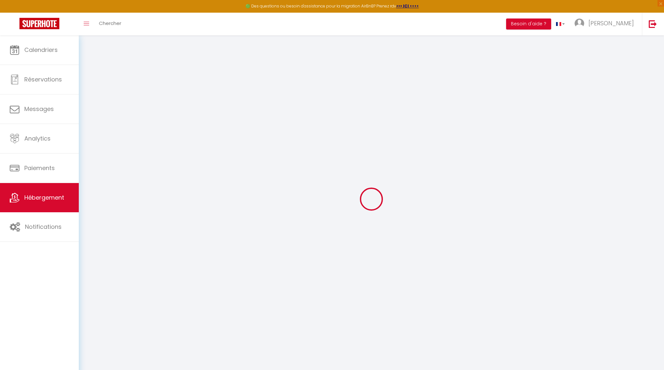
select select "+ 30 %"
select select "+ 10 %"
checkbox input "false"
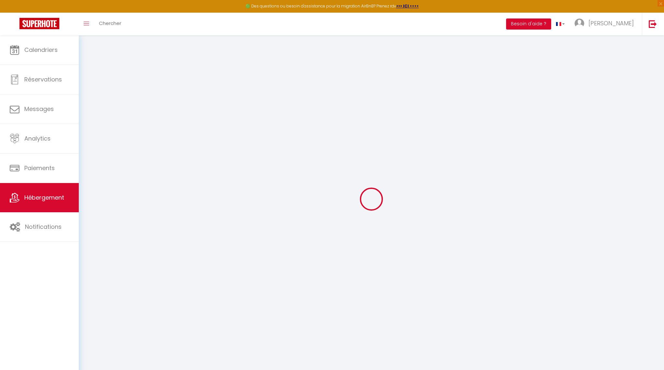
checkbox input "false"
select select "EUR"
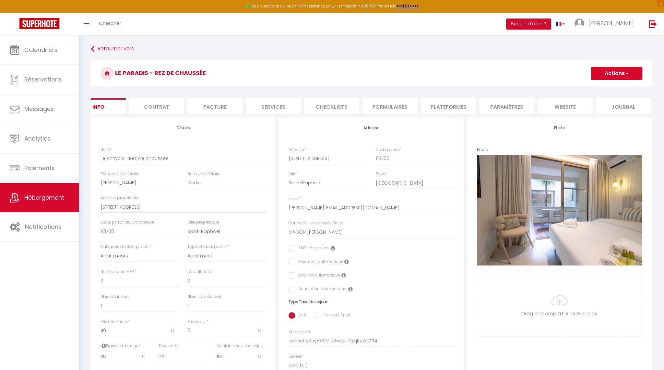
scroll to position [0, 19]
click at [508, 103] on li "Paramètres" at bounding box center [507, 106] width 55 height 16
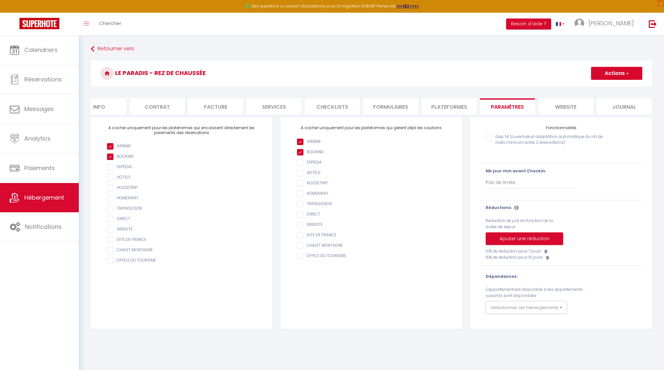
click at [453, 106] on li "Plateformes" at bounding box center [449, 106] width 55 height 16
select select
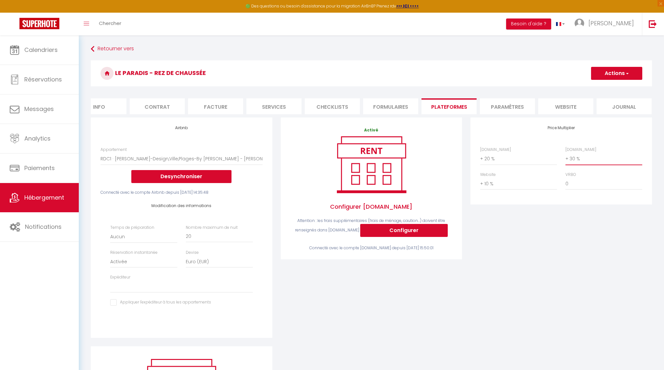
select select "+ 35 %"
select select
click at [566, 226] on div "Price Multiplier [DOMAIN_NAME] 0 + 1 % + 2 % + 3 % + 4 % + 5 % + 6 % + 7 %" at bounding box center [561, 231] width 190 height 229
click at [614, 73] on button "Actions" at bounding box center [616, 73] width 51 height 13
click at [613, 88] on link "Enregistrer" at bounding box center [616, 87] width 51 height 8
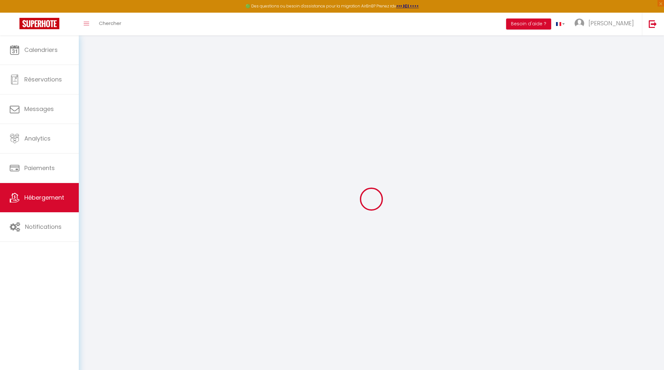
select select "EUR"
select select
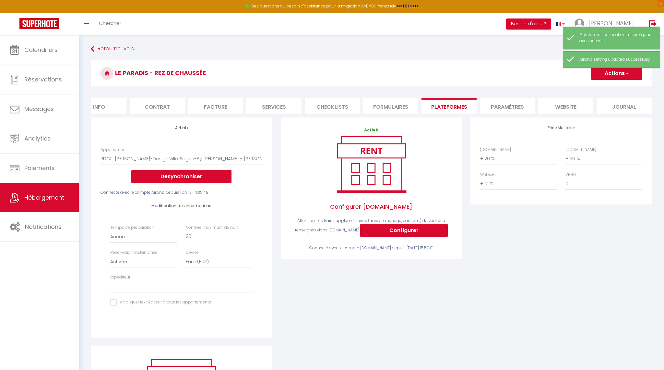
click at [462, 56] on div "Retourner vers [PERSON_NAME] - Rez [PERSON_NAME] Actions Enregistrer Info Contr…" at bounding box center [372, 256] width 570 height 426
click at [119, 51] on link "Retourner vers" at bounding box center [371, 49] width 561 height 12
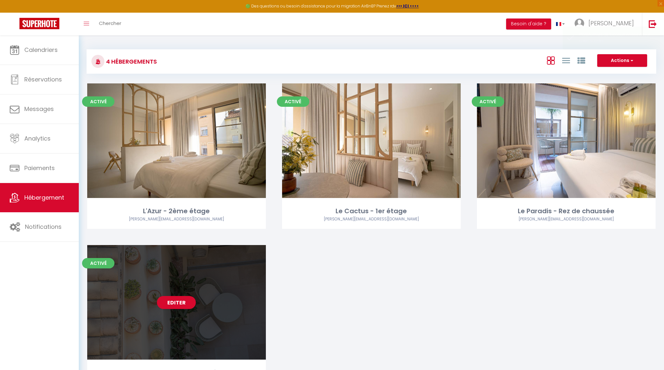
scroll to position [23, 0]
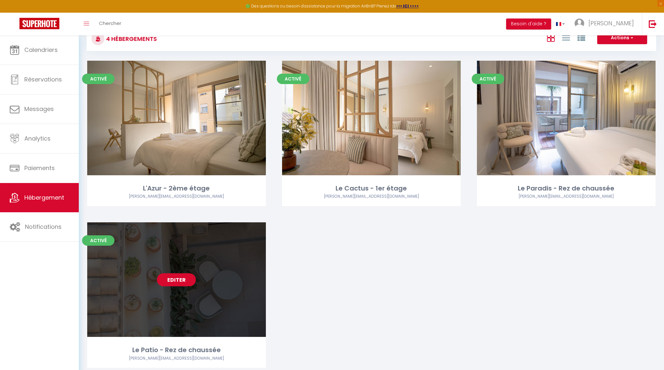
click at [171, 279] on link "Editer" at bounding box center [176, 279] width 39 height 13
click at [179, 278] on link "Editer" at bounding box center [176, 279] width 39 height 13
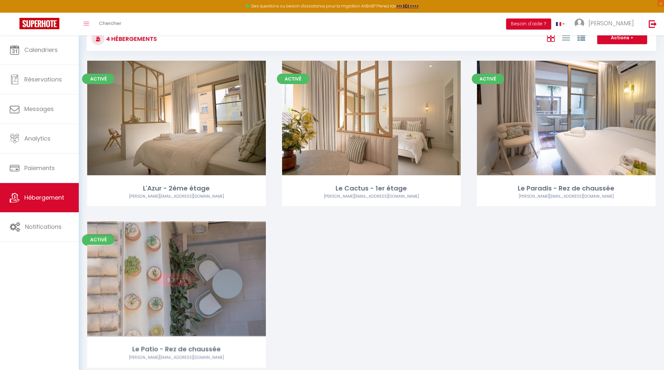
click at [172, 279] on link "Editer" at bounding box center [176, 279] width 39 height 13
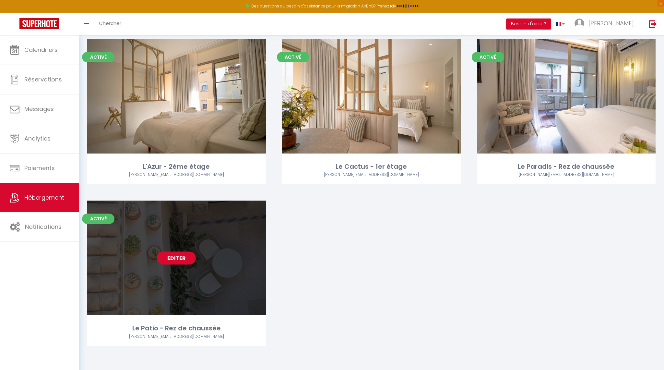
scroll to position [43, 0]
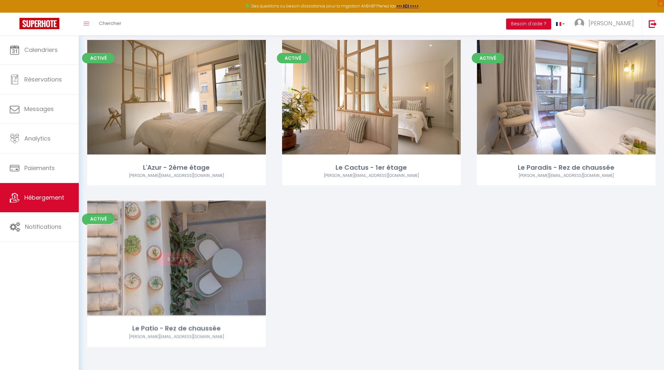
click at [175, 255] on link "Editer" at bounding box center [176, 258] width 39 height 13
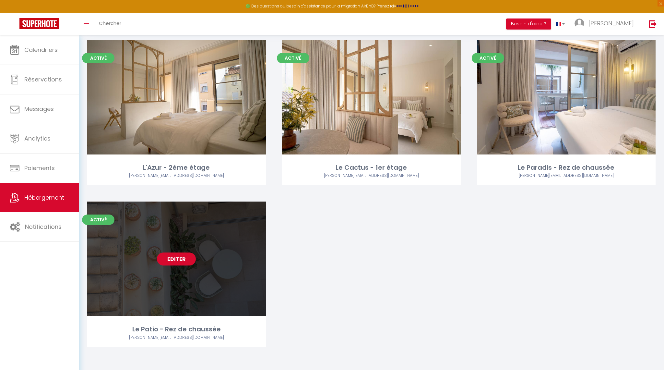
click at [175, 255] on link "Editer" at bounding box center [176, 258] width 39 height 13
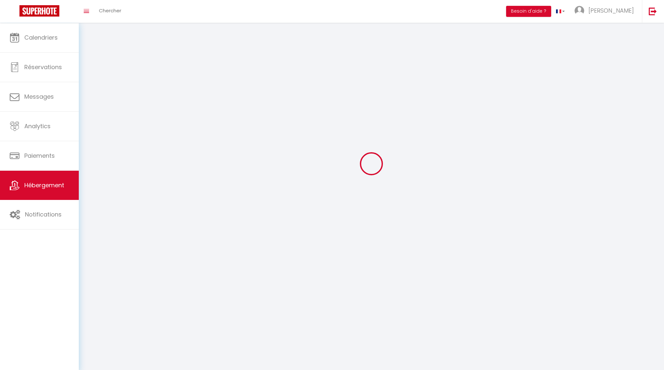
click at [175, 255] on div at bounding box center [372, 163] width 570 height 311
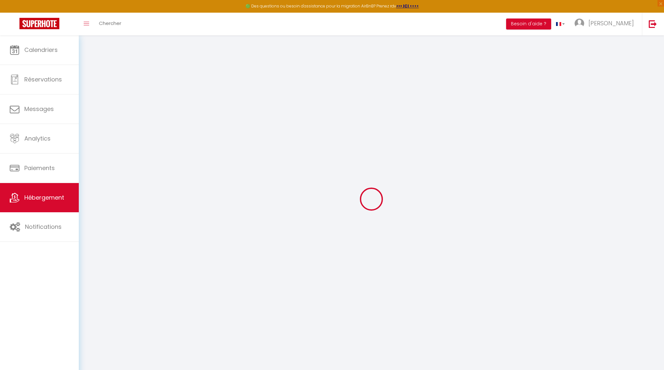
select select "7895-1381933612381805069"
select select "+ 20 %"
select select "+ 30 %"
select select "+ 10 %"
checkbox input "false"
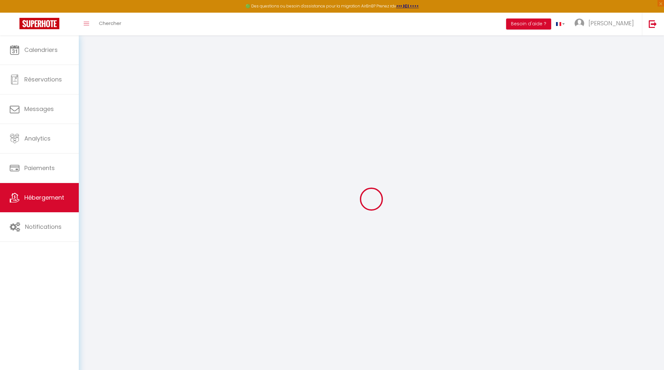
checkbox input "false"
select select "15:00"
select select "23:00"
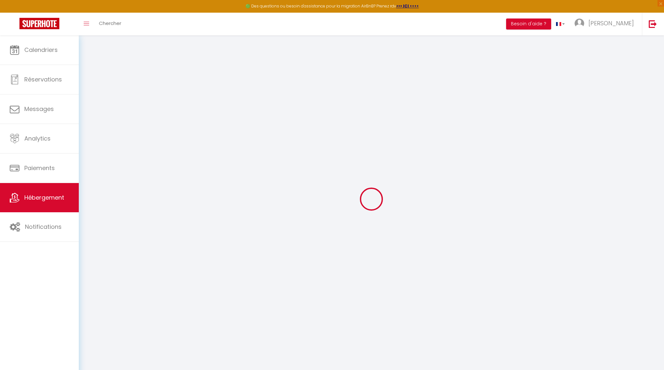
select select "11:00"
select select "30"
select select "120"
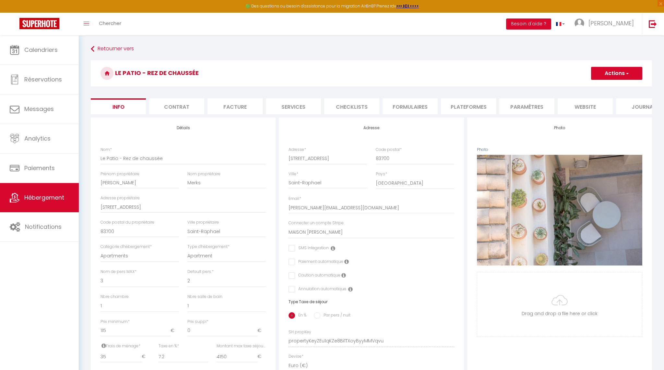
click at [448, 107] on li "Plateformes" at bounding box center [468, 106] width 55 height 16
select select
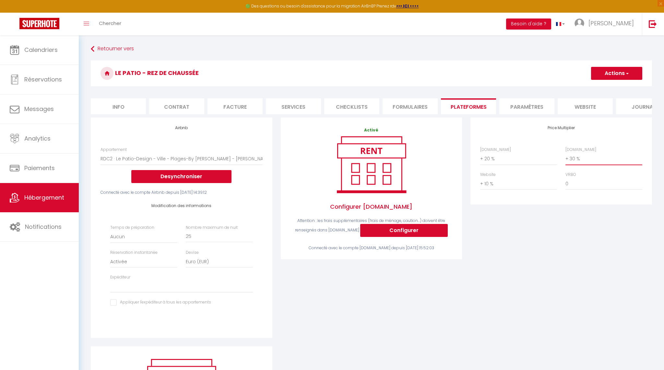
select select "+ 35 %"
select select
click at [610, 74] on button "Actions" at bounding box center [616, 73] width 51 height 13
click at [615, 87] on link "Enregistrer" at bounding box center [616, 87] width 51 height 8
select select "EUR"
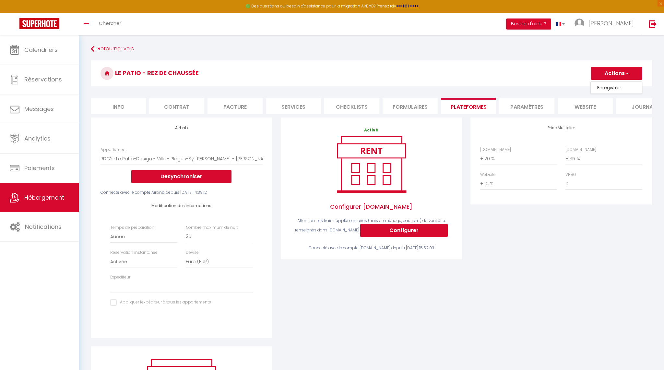
select select
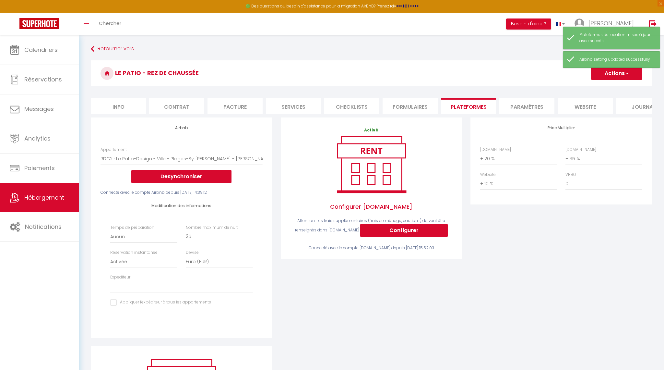
click at [576, 247] on div "Price Multiplier [DOMAIN_NAME] 0 + 1 % + 2 % + 3 % + 4 % + 5 % + 6 % + 7 %" at bounding box center [561, 231] width 190 height 229
click at [108, 49] on link "Retourner vers" at bounding box center [371, 49] width 561 height 12
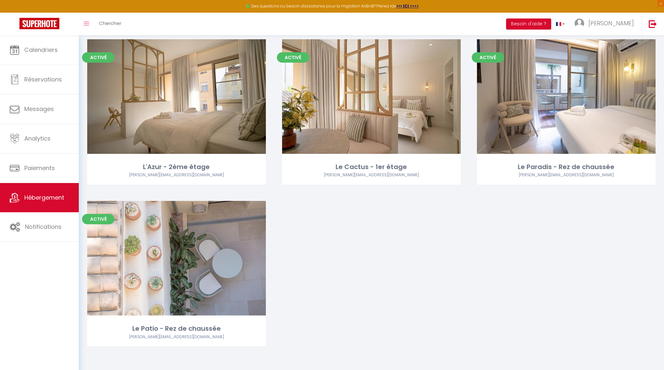
scroll to position [43, 0]
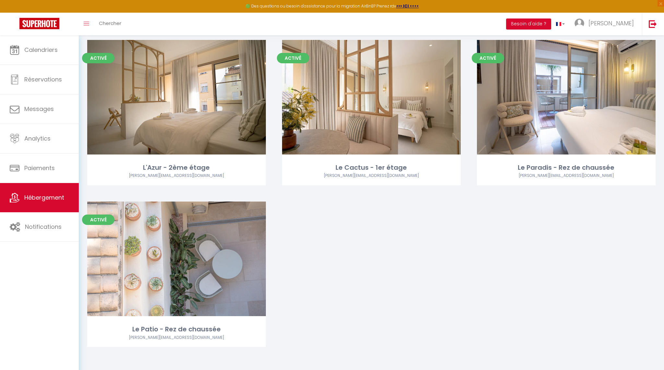
click at [42, 20] on img at bounding box center [39, 23] width 40 height 11
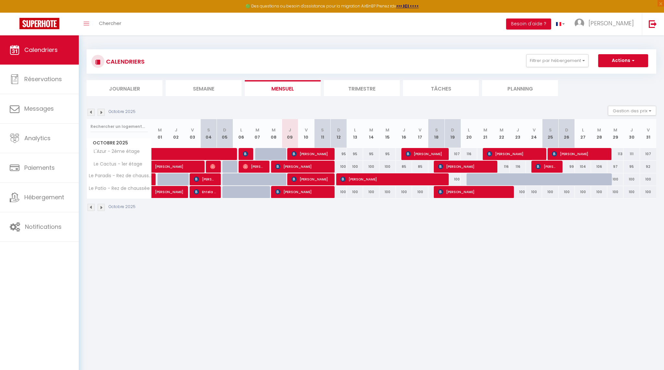
click at [584, 85] on ul "Journalier Semaine Mensuel Trimestre Tâches Planning" at bounding box center [372, 88] width 570 height 16
click at [30, 202] on link "Hébergement" at bounding box center [39, 197] width 79 height 29
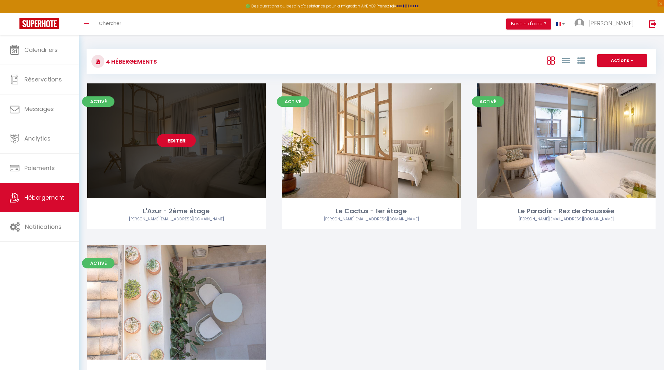
click at [175, 145] on link "Editer" at bounding box center [176, 140] width 39 height 13
click at [179, 140] on link "Editer" at bounding box center [176, 140] width 39 height 13
select select "3"
select select "2"
select select "1"
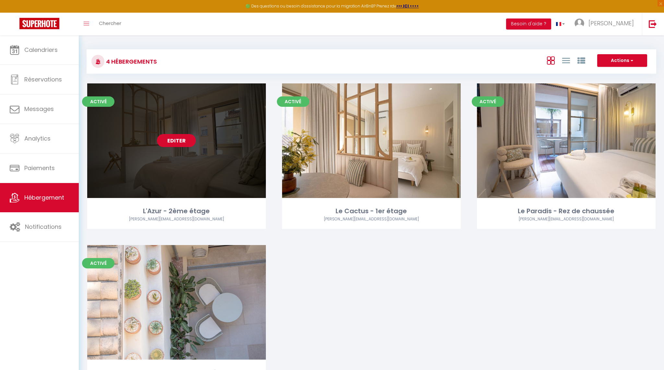
select select "1"
select select
select select "28"
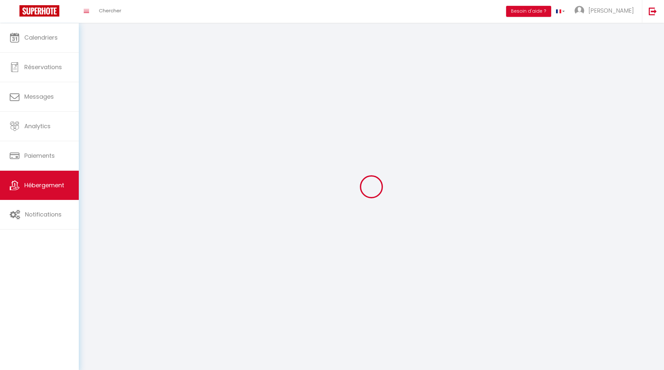
select select
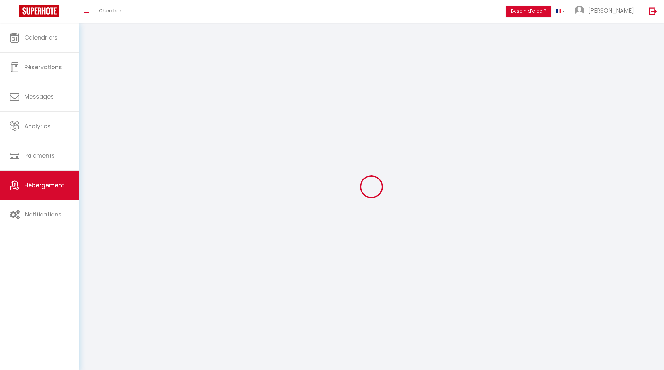
select select
checkbox input "false"
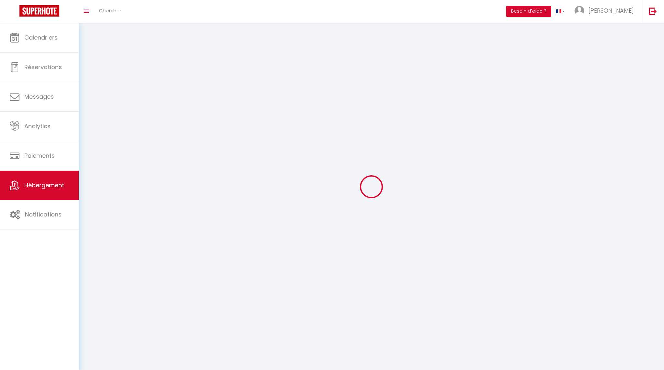
select select
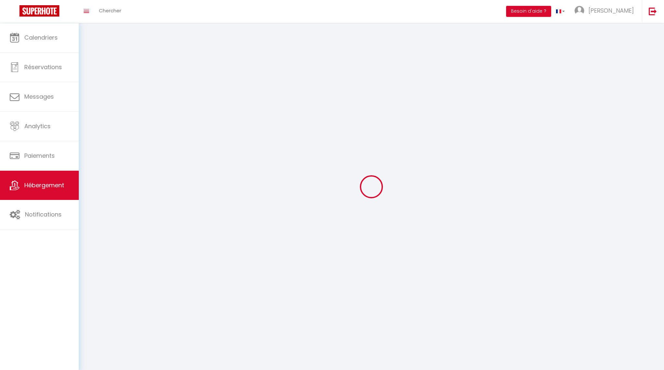
select select
checkbox input "false"
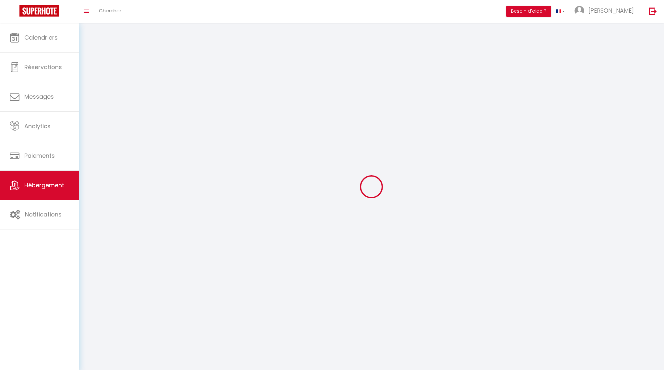
checkbox input "false"
select select
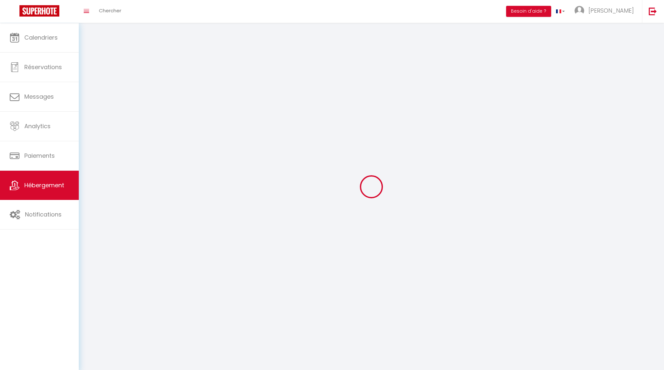
select select
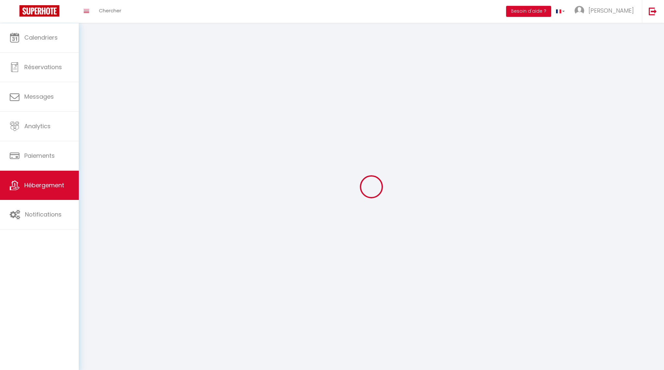
checkbox input "false"
select select
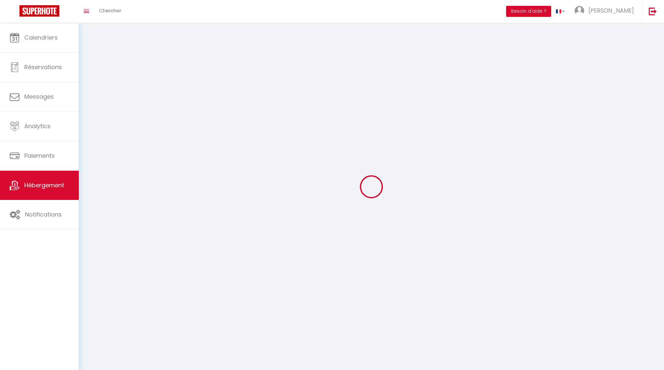
select select
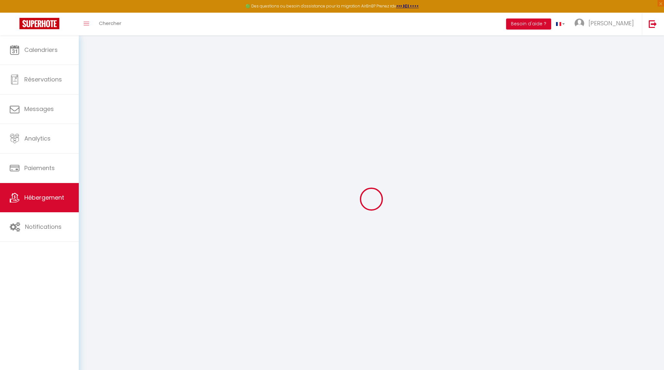
select select
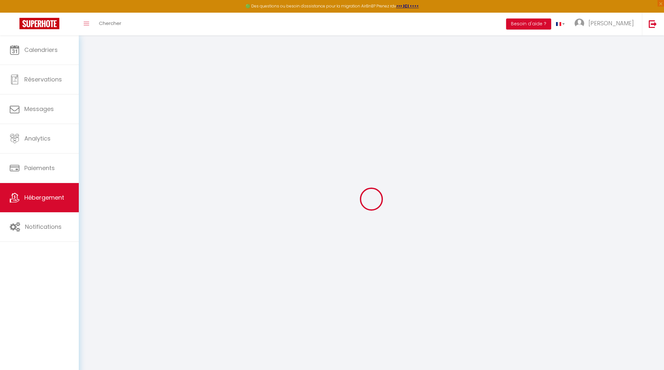
select select
checkbox input "false"
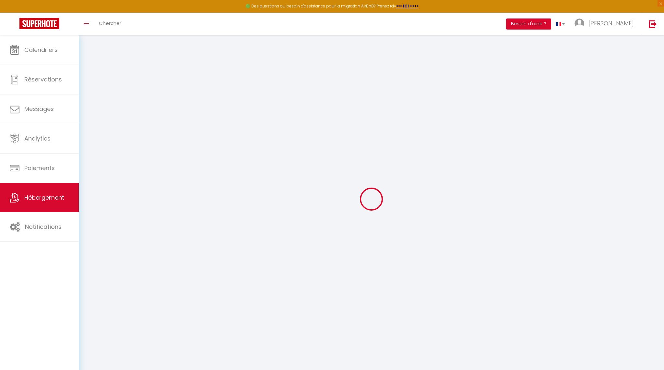
select select
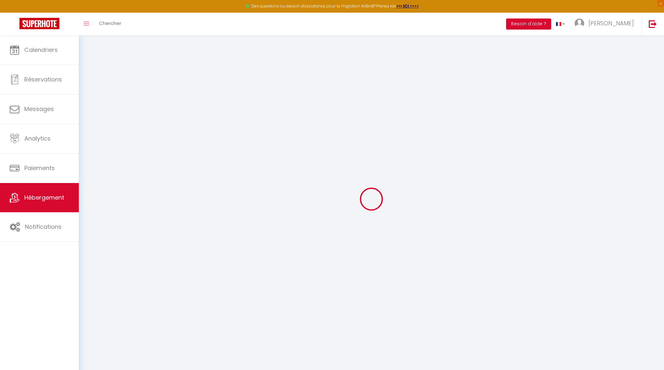
select select
checkbox input "false"
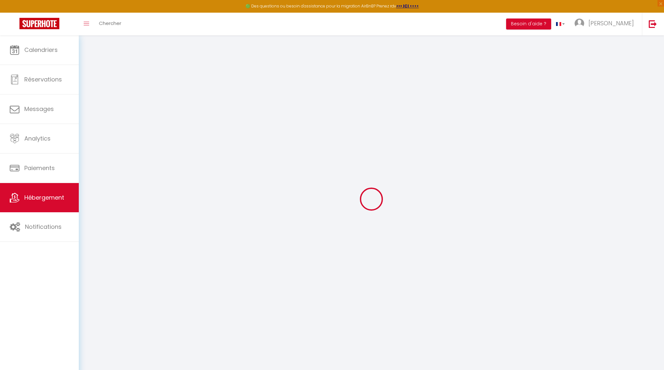
checkbox input "false"
select select
type input "L'Azur - 2ème étage"
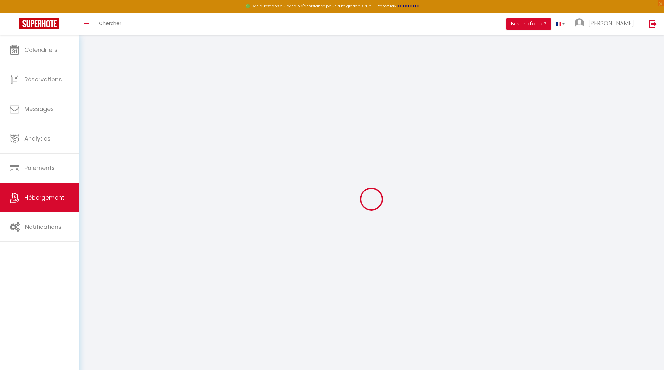
type input "[PERSON_NAME]"
type input "Merks"
select select "2"
type input "125"
type input "35"
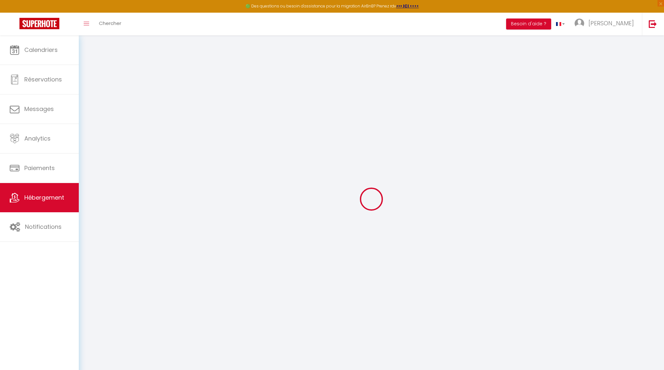
type input "7.2"
type input "150"
type input "750"
select select
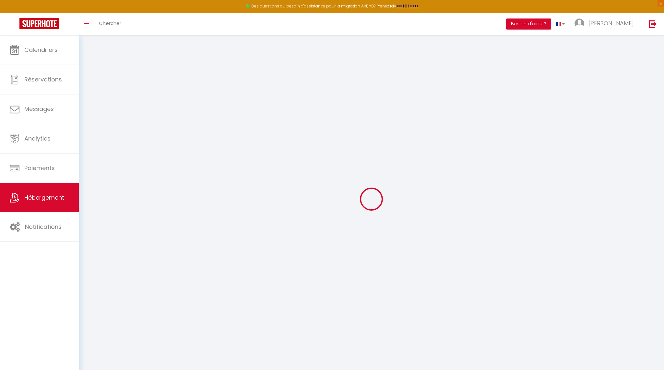
select select
type input "[STREET_ADDRESS]"
type input "83700"
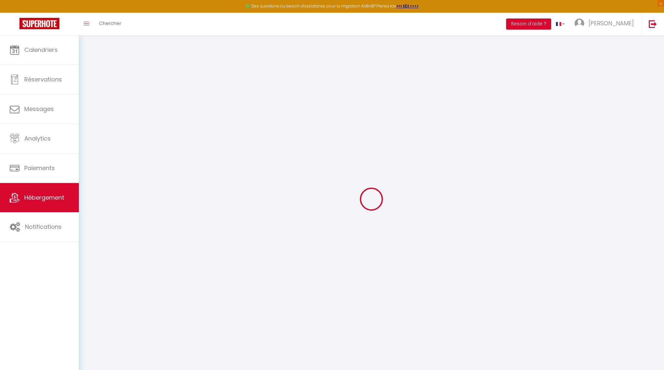
type input "Saint-Raphael"
type input "[PERSON_NAME][EMAIL_ADDRESS][DOMAIN_NAME]"
select select "14229"
checkbox input "false"
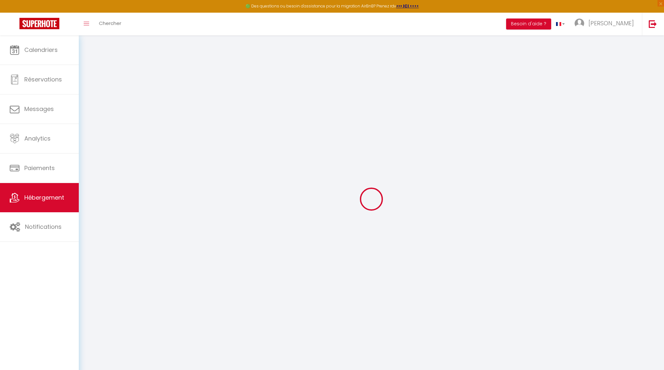
checkbox input "false"
radio input "true"
type input "0"
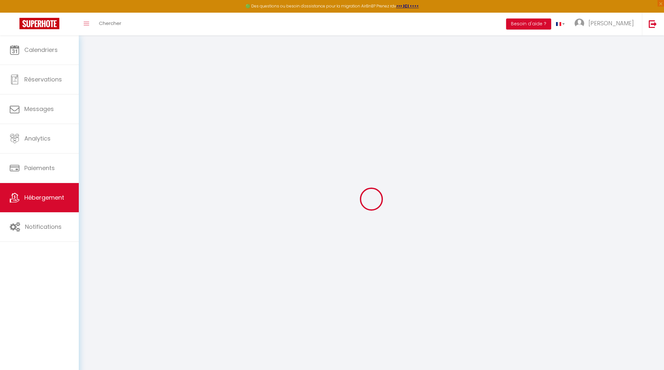
select select "+ 20 %"
select select "+ 35 %"
select select "+ 10 %"
checkbox input "false"
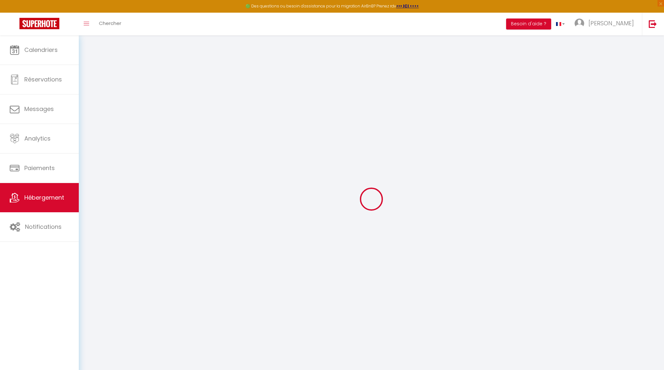
checkbox input "false"
select select "15:00"
select select "23:45"
select select "11:00"
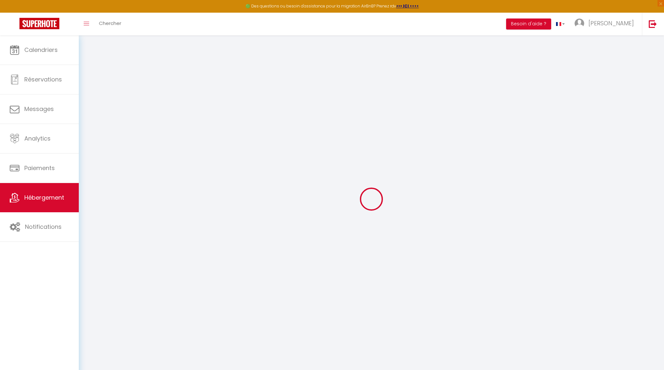
select select "30"
select select "120"
select select "EUR"
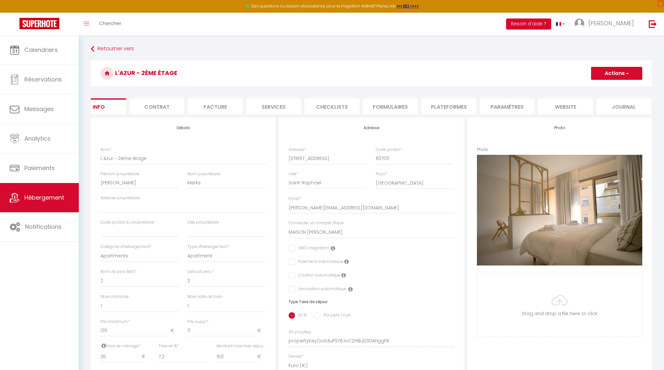
scroll to position [0, 19]
click at [445, 105] on li "Plateformes" at bounding box center [449, 106] width 55 height 16
select select
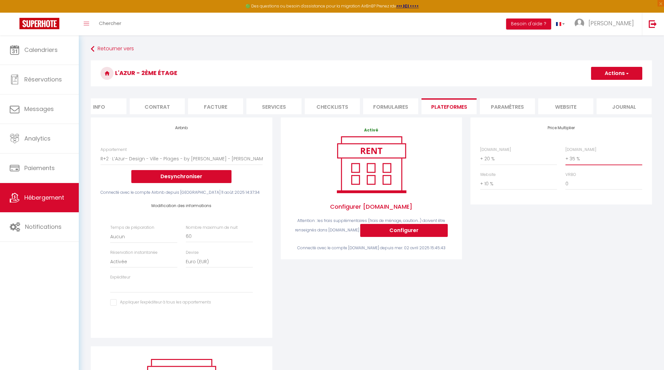
select select "+ 40 %"
select select
click at [582, 212] on div "Price Multiplier [DOMAIN_NAME] 0 + 1 % + 2 % + 3 % + 4 % + 5 % + 6 % + 7 %" at bounding box center [561, 231] width 190 height 229
click at [619, 75] on button "Actions" at bounding box center [616, 73] width 51 height 13
click at [617, 86] on link "Enregistrer" at bounding box center [616, 87] width 51 height 8
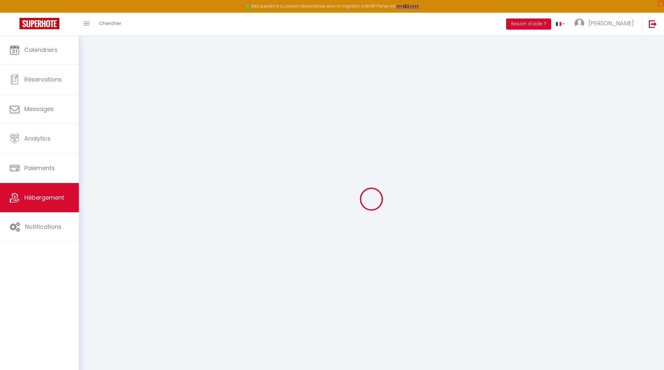
select select "EUR"
select select
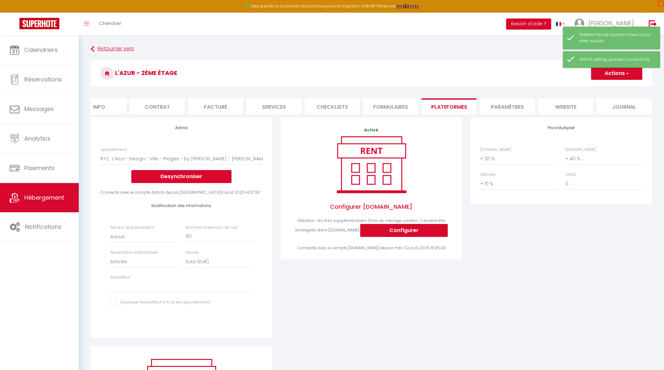
click at [108, 44] on link "Retourner vers" at bounding box center [371, 49] width 561 height 12
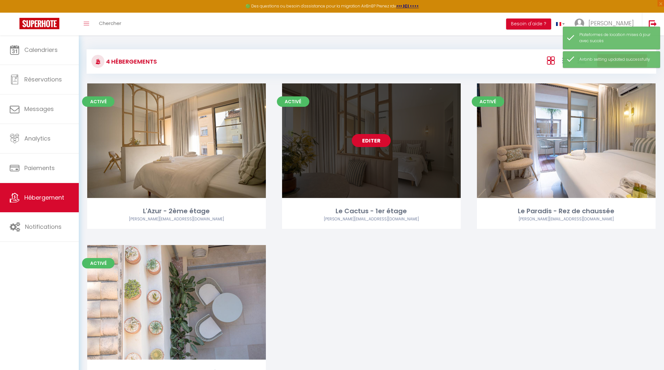
click at [366, 140] on link "Editer" at bounding box center [371, 140] width 39 height 13
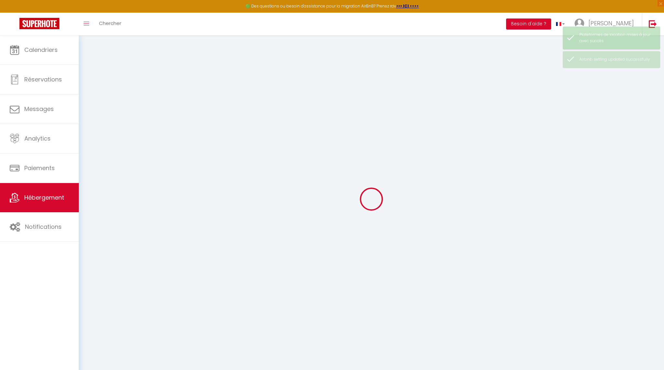
select select
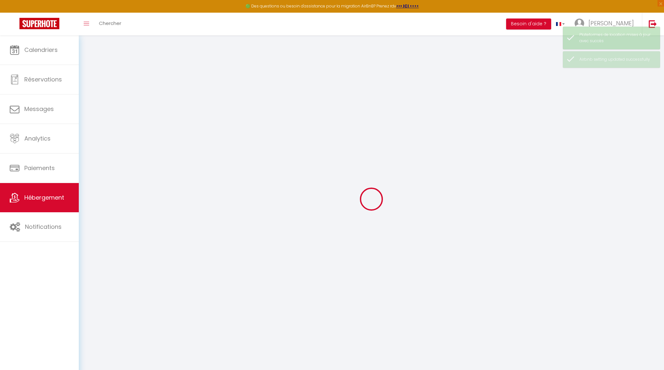
select select
checkbox input "false"
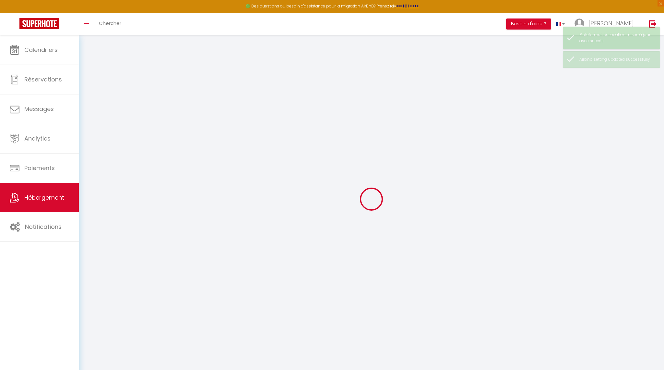
select select
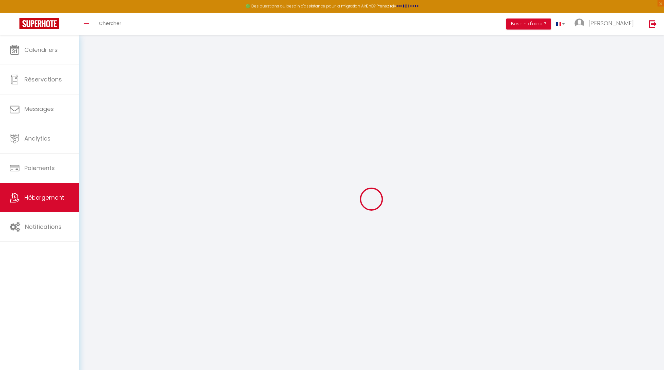
type input "Le Cactus - 1er étage"
type input "[PERSON_NAME]"
type input "MERKS"
type input "[STREET_ADDRESS]"
type input "83700"
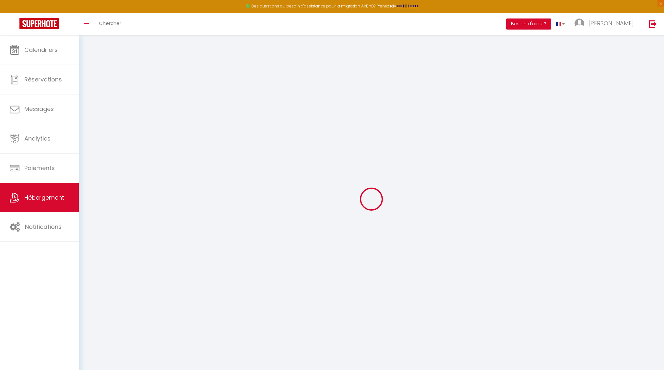
type input "Saint-Raphael"
select select "2"
type input "120"
type input "35"
type input "7.2"
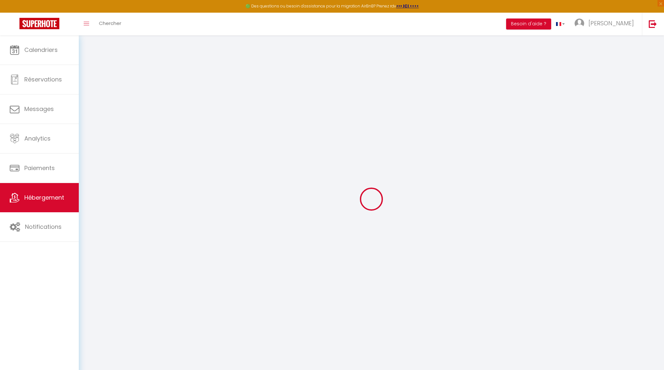
type input "100"
type input "750"
select select
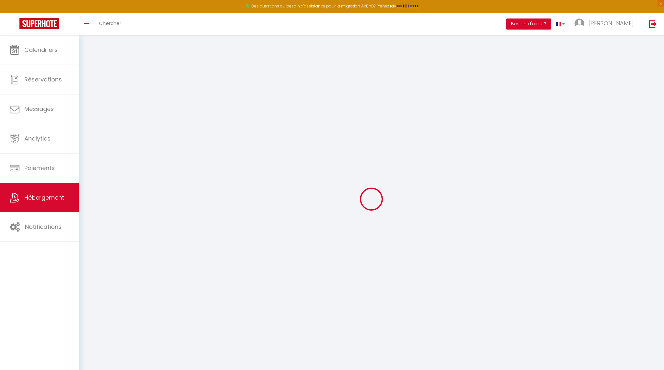
select select
type input "[STREET_ADDRESS]"
type input "83700"
type input "Saint-Raphaël"
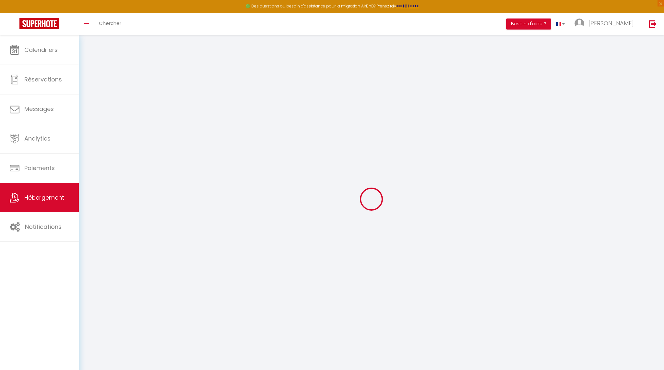
type input "[PERSON_NAME][EMAIL_ADDRESS][DOMAIN_NAME]"
select select "14229"
checkbox input "false"
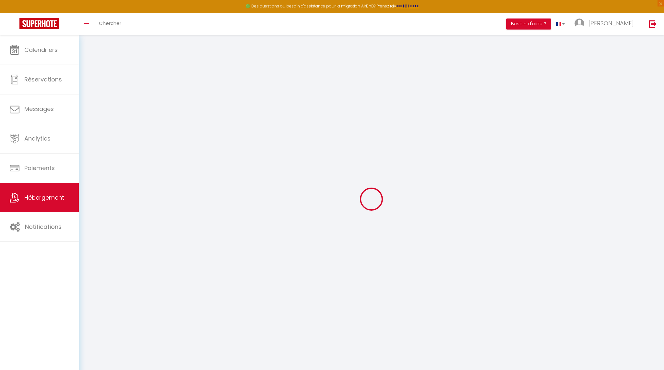
checkbox input "false"
radio input "true"
type input "0"
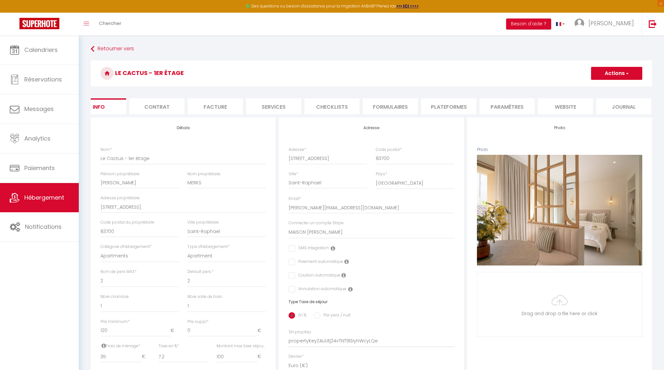
scroll to position [0, 19]
click at [445, 101] on li "Plateformes" at bounding box center [449, 106] width 55 height 16
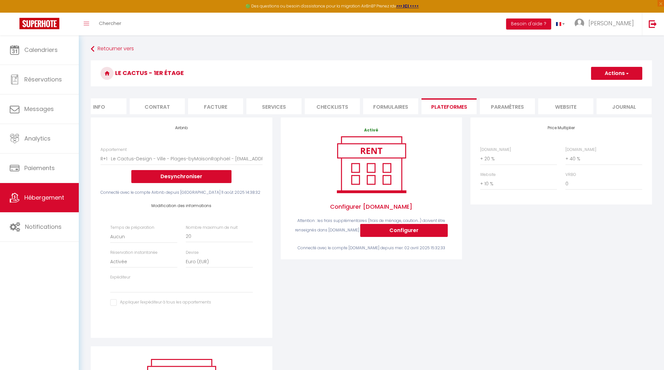
click at [614, 75] on button "Actions" at bounding box center [616, 73] width 51 height 13
click at [613, 89] on link "Enregistrer" at bounding box center [616, 87] width 51 height 8
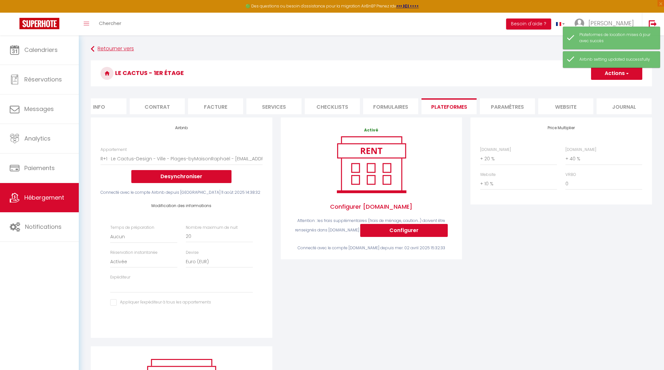
click at [115, 45] on link "Retourner vers" at bounding box center [371, 49] width 561 height 12
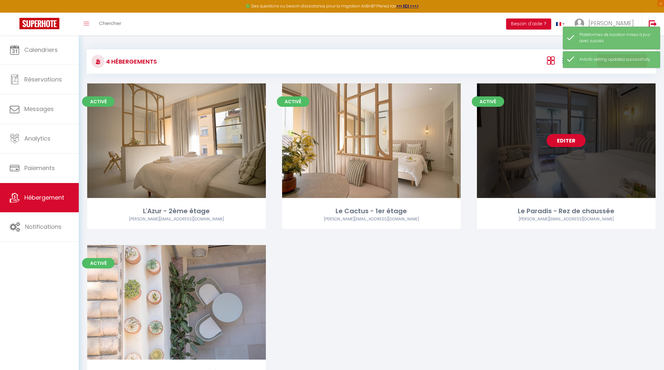
click at [575, 141] on link "Editer" at bounding box center [566, 140] width 39 height 13
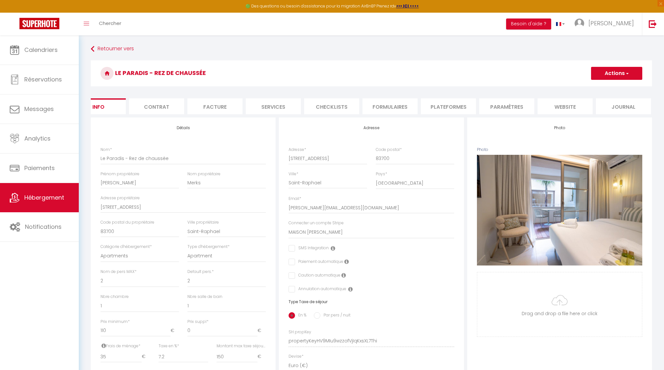
scroll to position [0, 19]
click at [445, 101] on li "Plateformes" at bounding box center [449, 106] width 55 height 16
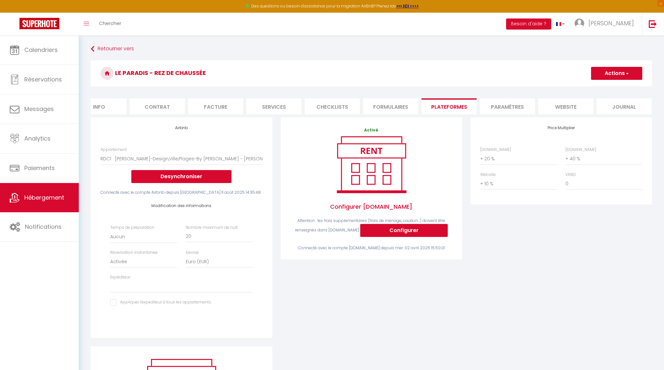
click at [614, 75] on button "Actions" at bounding box center [616, 73] width 51 height 13
click at [608, 90] on link "Enregistrer" at bounding box center [616, 87] width 51 height 8
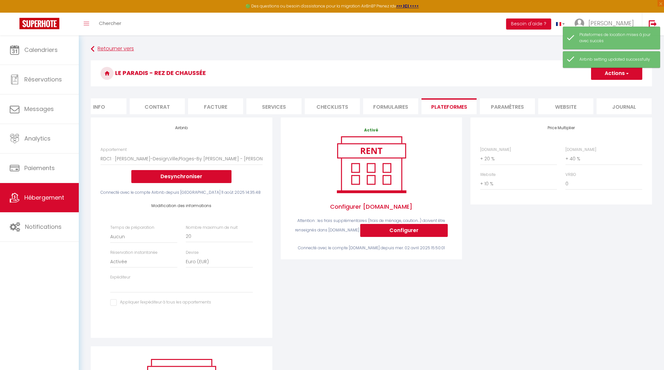
click at [118, 48] on link "Retourner vers" at bounding box center [371, 49] width 561 height 12
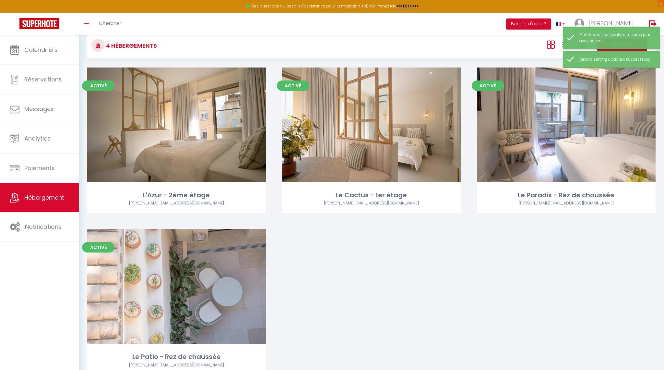
scroll to position [26, 0]
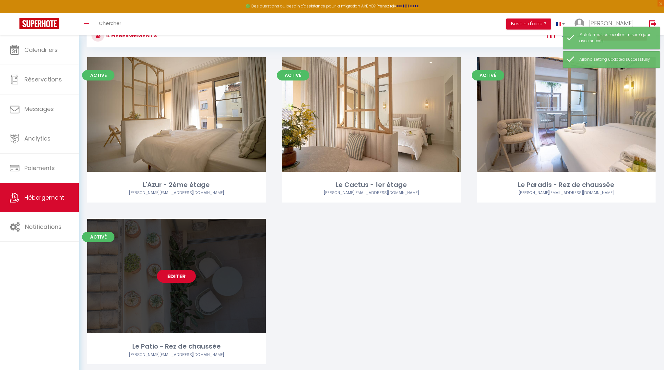
click at [168, 275] on link "Editer" at bounding box center [176, 275] width 39 height 13
click at [175, 274] on link "Editer" at bounding box center [176, 275] width 39 height 13
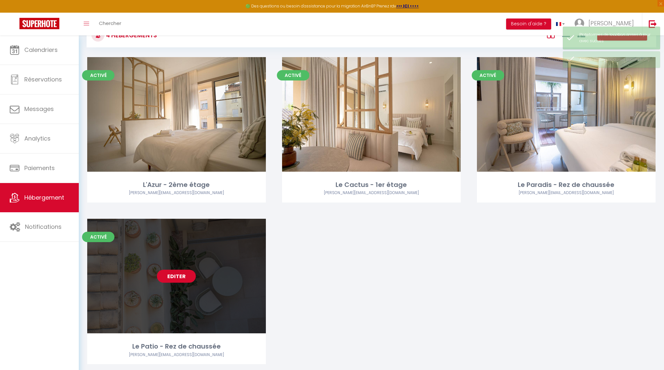
click at [175, 274] on link "Editer" at bounding box center [176, 275] width 39 height 13
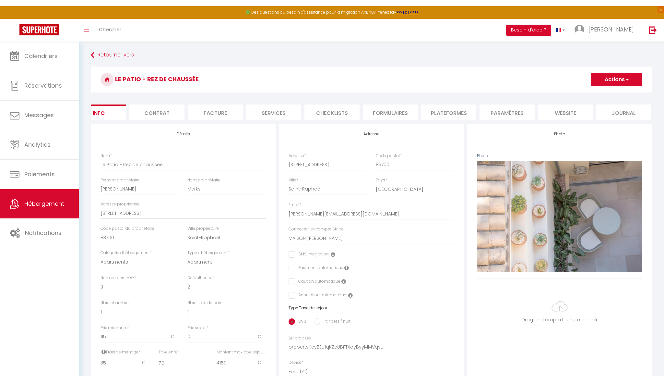
scroll to position [0, 19]
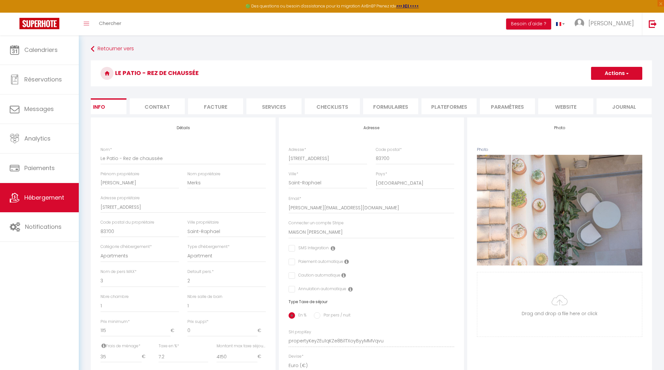
click at [446, 104] on li "Plateformes" at bounding box center [449, 106] width 55 height 16
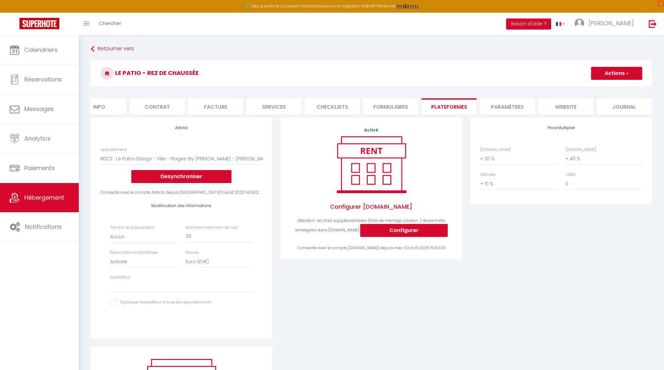
click at [576, 236] on div "Price Multiplier [DOMAIN_NAME] 0 + 1 % + 2 % + 3 % + 4 % + 5 % + 6 % + 7 %" at bounding box center [561, 231] width 190 height 229
click at [613, 74] on button "Actions" at bounding box center [616, 73] width 51 height 13
click at [617, 87] on link "Enregistrer" at bounding box center [616, 87] width 51 height 8
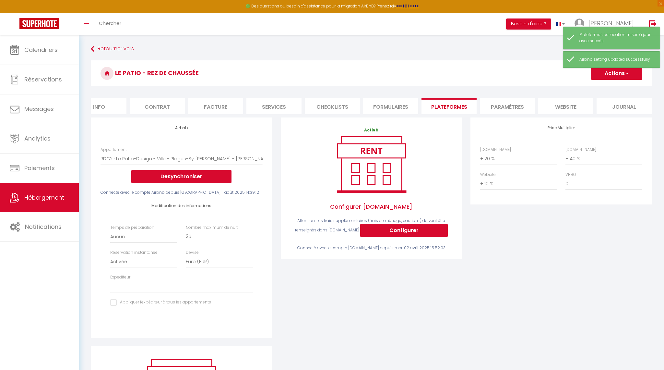
click at [374, 57] on div "Retourner vers Le Patio - Rez de chaussée Actions Enregistrer Info Contrat Fact…" at bounding box center [372, 256] width 570 height 426
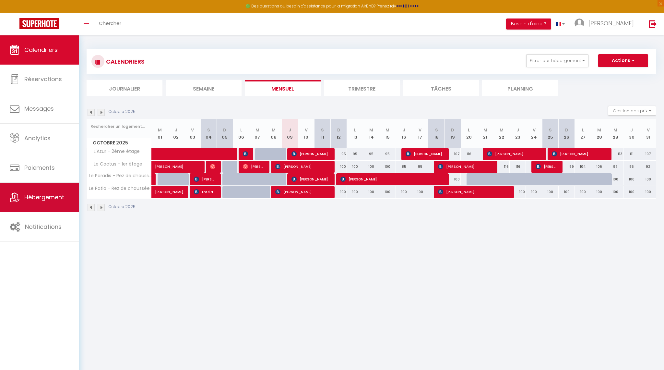
click at [29, 204] on link "Hébergement" at bounding box center [39, 197] width 79 height 29
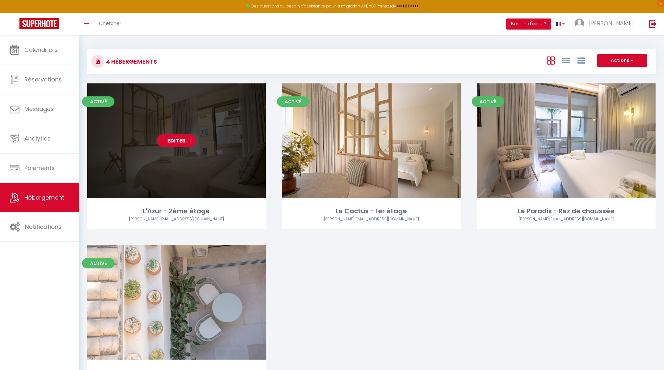
click at [172, 140] on link "Editer" at bounding box center [176, 140] width 39 height 13
click at [178, 141] on link "Editer" at bounding box center [176, 140] width 39 height 13
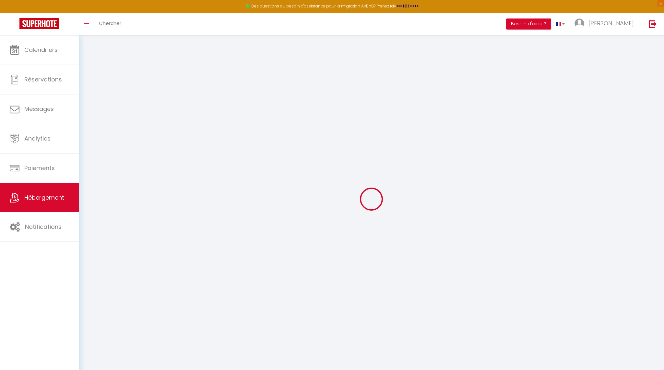
select select "7895-1381937581118731267"
checkbox input "false"
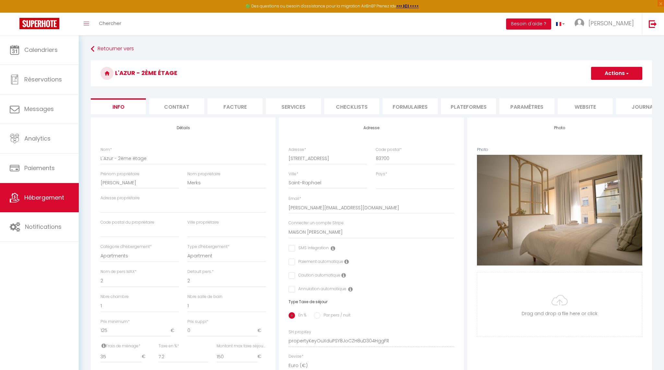
click at [482, 107] on li "Plateformes" at bounding box center [468, 106] width 55 height 16
select select
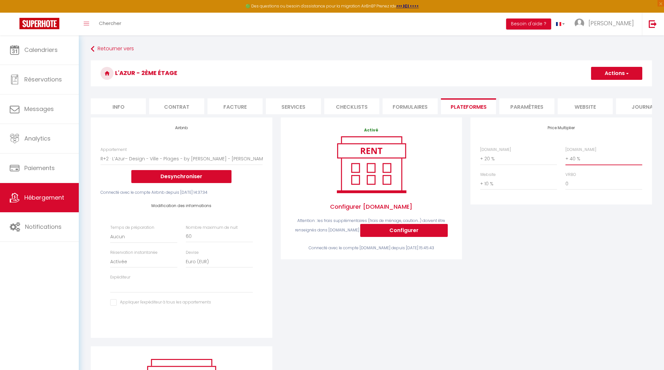
select select "+ 35 %"
select select
click at [613, 73] on button "Actions" at bounding box center [616, 73] width 51 height 13
click at [611, 87] on link "Enregistrer" at bounding box center [616, 87] width 51 height 8
select select "EUR"
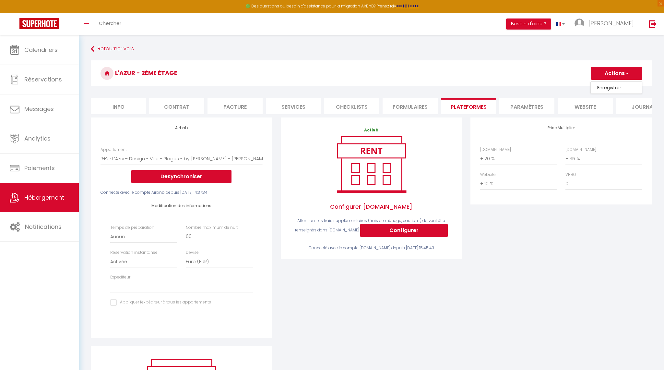
select select
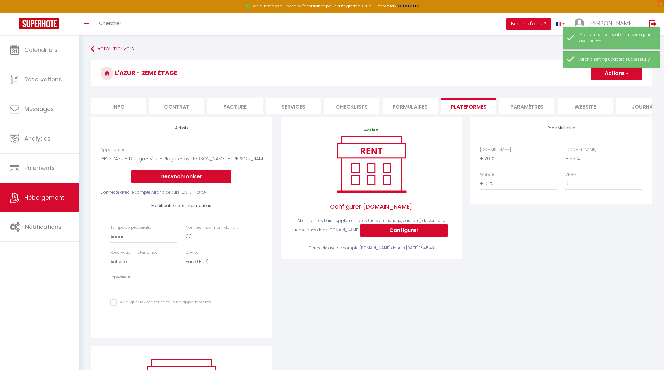
click at [121, 47] on link "Retourner vers" at bounding box center [371, 49] width 561 height 12
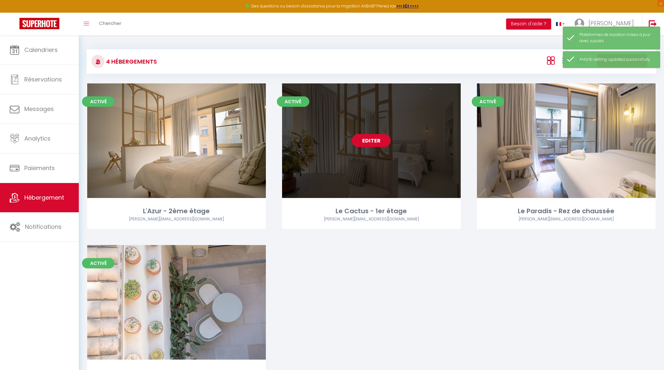
click at [366, 138] on link "Editer" at bounding box center [371, 140] width 39 height 13
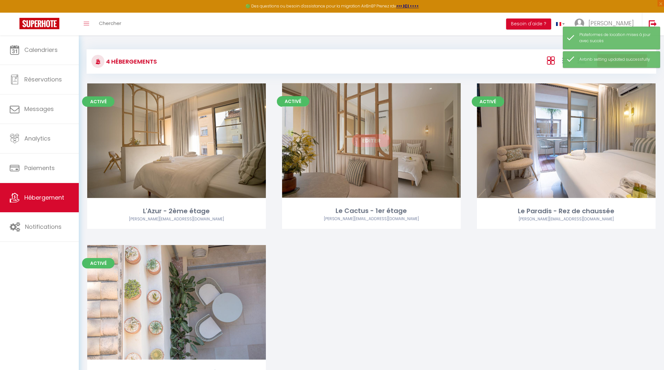
click at [366, 138] on link "Editer" at bounding box center [371, 140] width 39 height 13
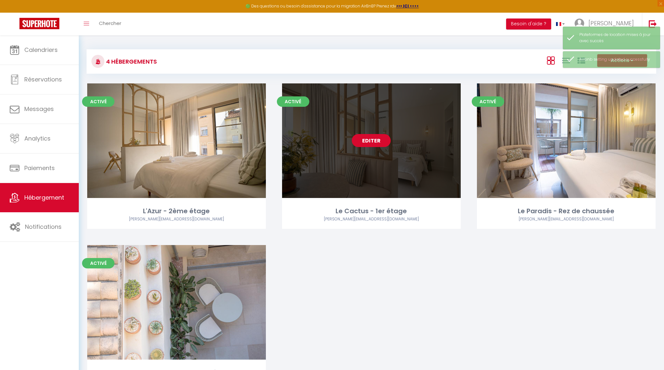
click at [373, 146] on link "Editer" at bounding box center [371, 140] width 39 height 13
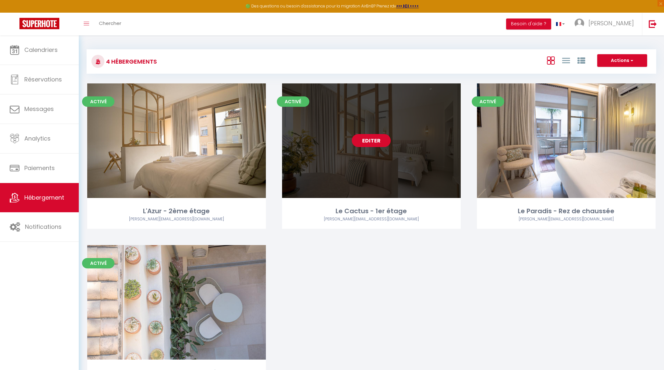
click at [372, 140] on link "Editer" at bounding box center [371, 140] width 39 height 13
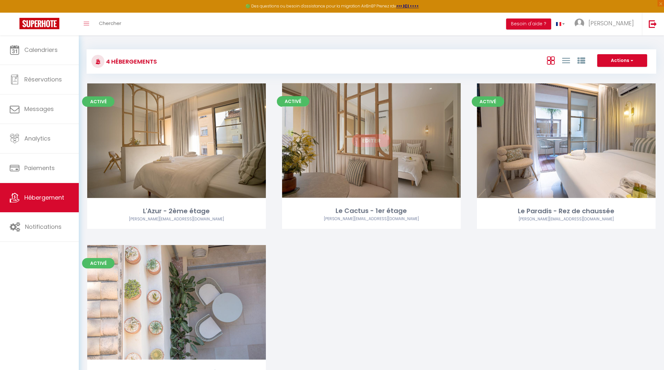
click at [372, 140] on link "Editer" at bounding box center [371, 140] width 39 height 13
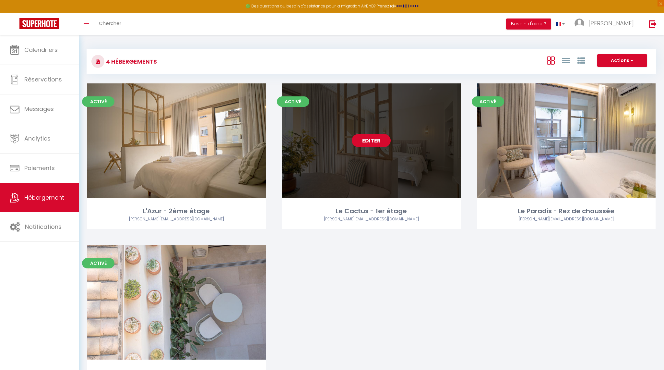
click at [372, 140] on link "Editer" at bounding box center [371, 140] width 39 height 13
click at [369, 136] on link "Editer" at bounding box center [371, 140] width 39 height 13
click at [366, 141] on link "Editer" at bounding box center [371, 140] width 39 height 13
click at [372, 141] on link "Editer" at bounding box center [371, 140] width 39 height 13
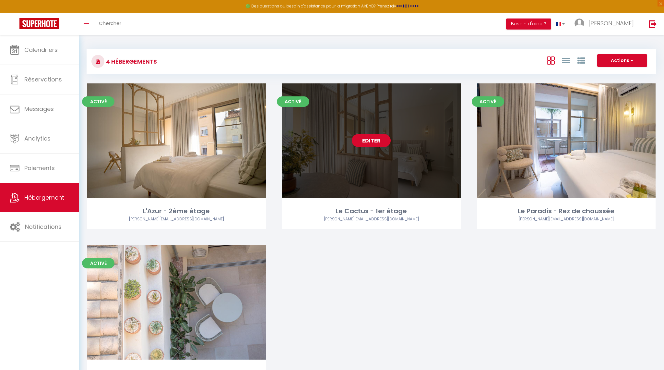
click at [372, 141] on link "Editer" at bounding box center [371, 140] width 39 height 13
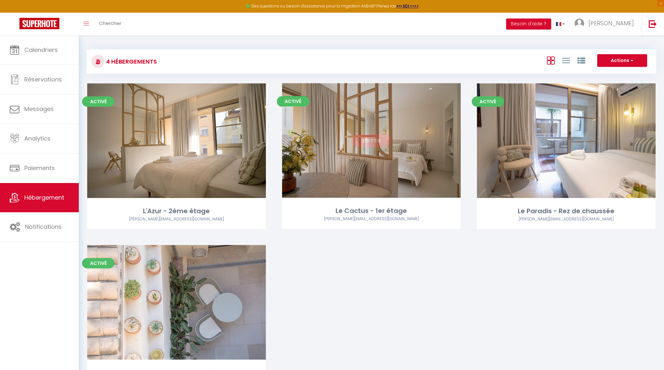
click at [373, 141] on link "Editer" at bounding box center [371, 140] width 39 height 13
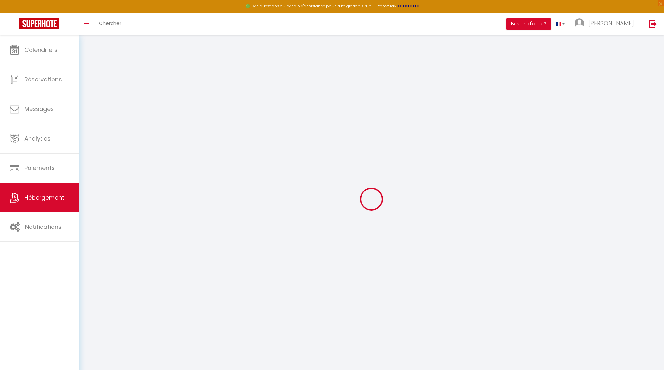
checkbox input "true"
select select "+ 20 %"
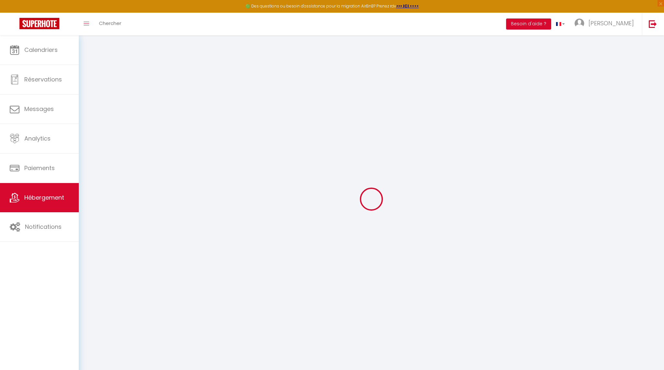
select select "+ 40 %"
select select "+ 10 %"
checkbox input "false"
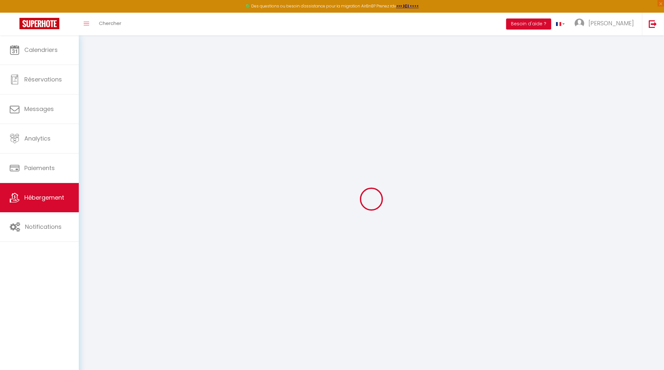
checkbox input "false"
select select "15:00"
select select "23:00"
select select "11:00"
select select "30"
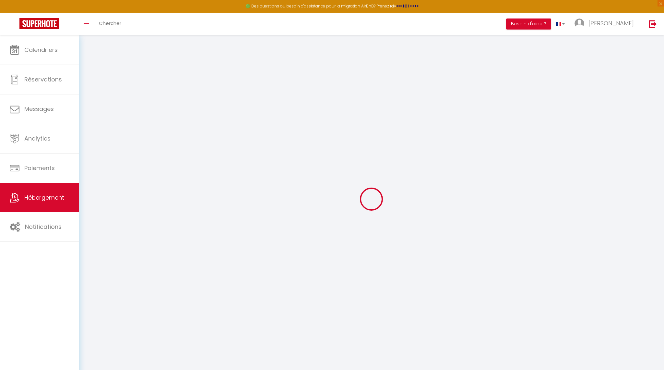
select select "120"
select select "EUR"
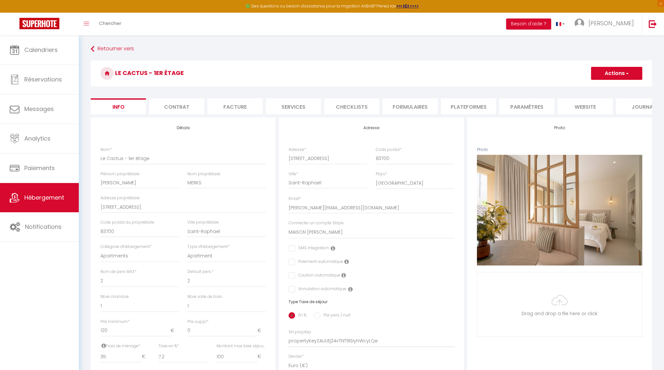
click at [541, 107] on li "Paramètres" at bounding box center [526, 106] width 55 height 16
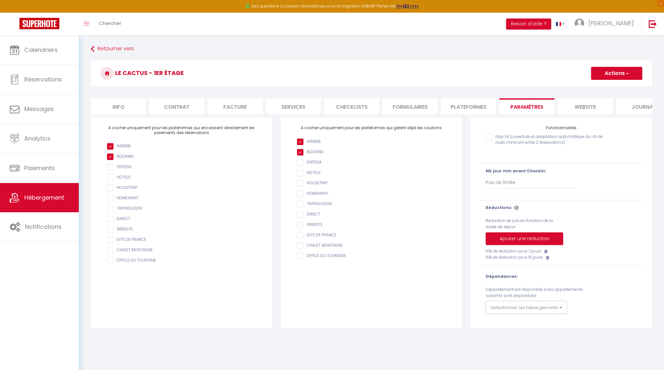
click at [475, 109] on li "Plateformes" at bounding box center [468, 106] width 55 height 16
select select
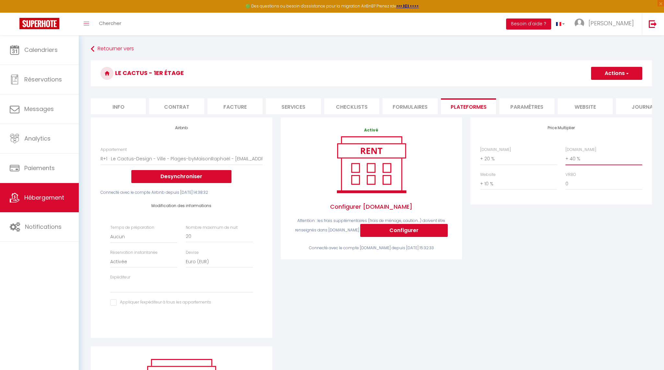
select select "+ 35 %"
select select
click at [559, 223] on div "Price Multiplier [DOMAIN_NAME] 0 + 1 % + 2 % + 3 % + 4 % + 5 % + 6 % + 7 %" at bounding box center [561, 231] width 190 height 229
click at [626, 65] on h3 "Le Cactus - 1er étage" at bounding box center [371, 73] width 561 height 26
click at [625, 73] on span "button" at bounding box center [627, 73] width 4 height 6
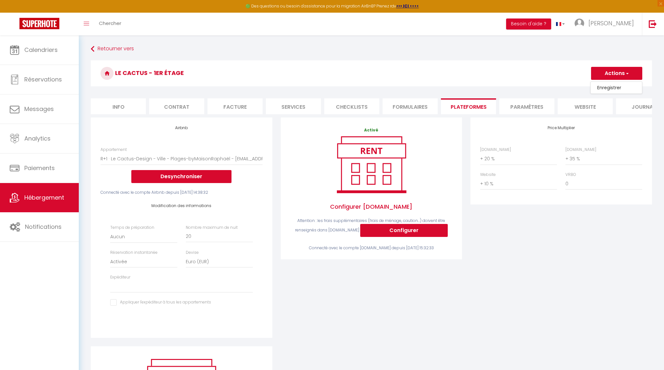
click at [619, 91] on link "Enregistrer" at bounding box center [616, 87] width 51 height 8
select select "EUR"
select select
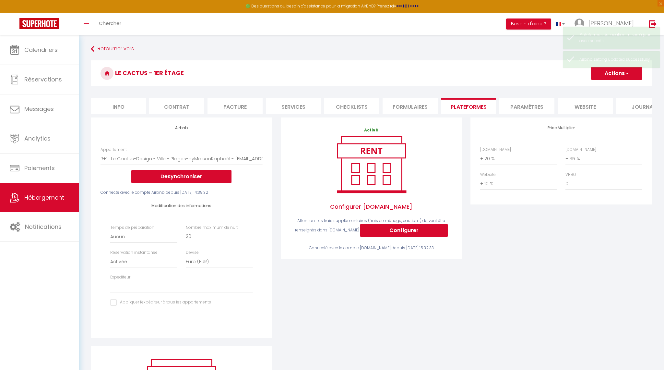
click at [618, 88] on div "Le Cactus - 1er étage Actions Enregistrer" at bounding box center [371, 75] width 561 height 30
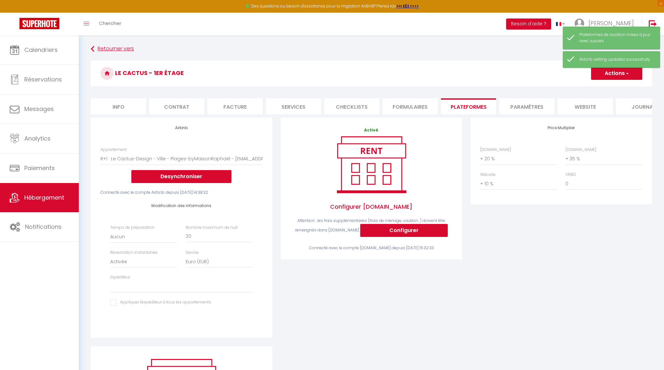
click at [113, 49] on link "Retourner vers" at bounding box center [371, 49] width 561 height 12
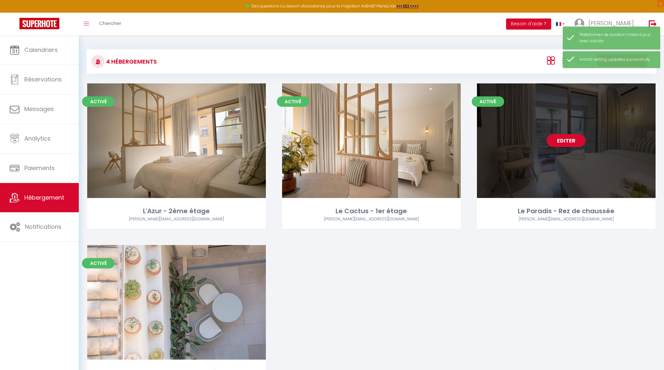
click at [564, 142] on link "Editer" at bounding box center [566, 140] width 39 height 13
click at [564, 139] on link "Editer" at bounding box center [566, 140] width 39 height 13
select select "3"
select select "2"
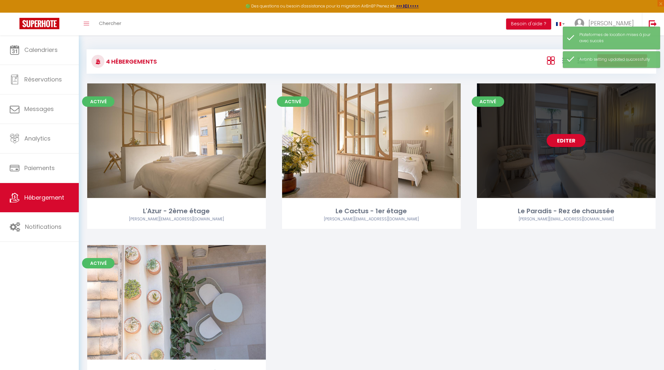
select select "1"
select select
select select "28"
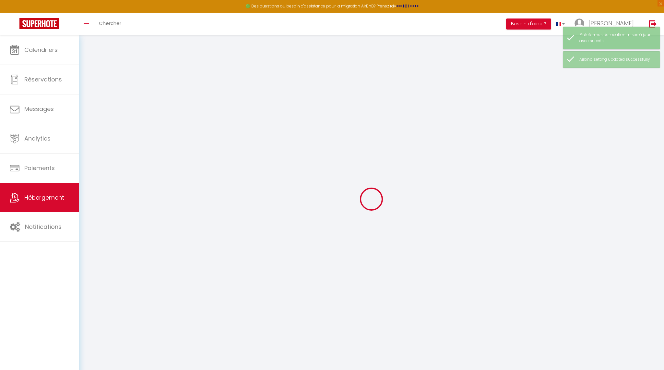
select select
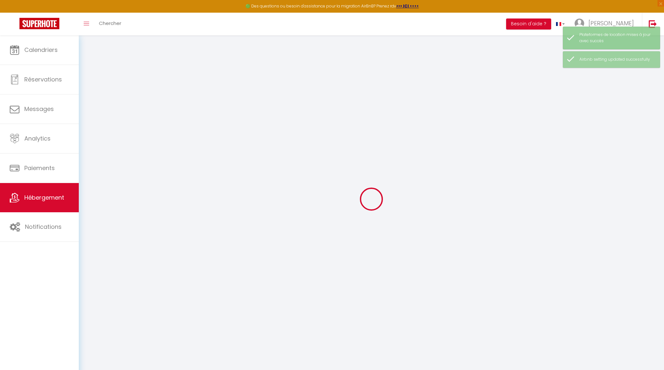
select select
checkbox input "false"
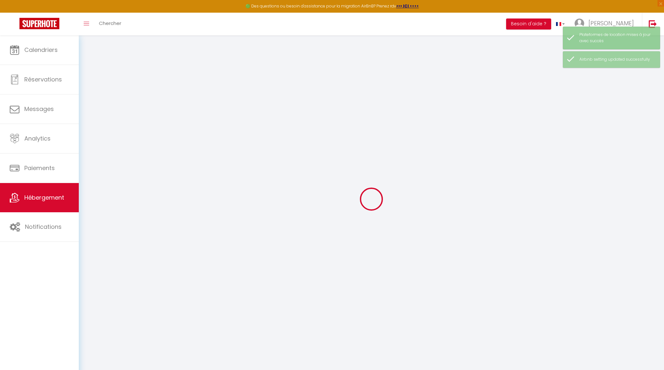
select select
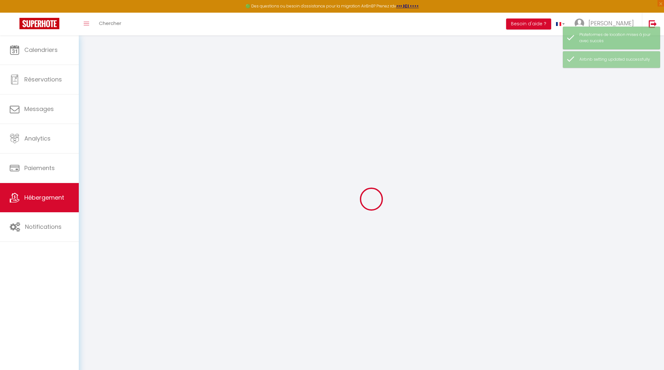
select select
checkbox input "false"
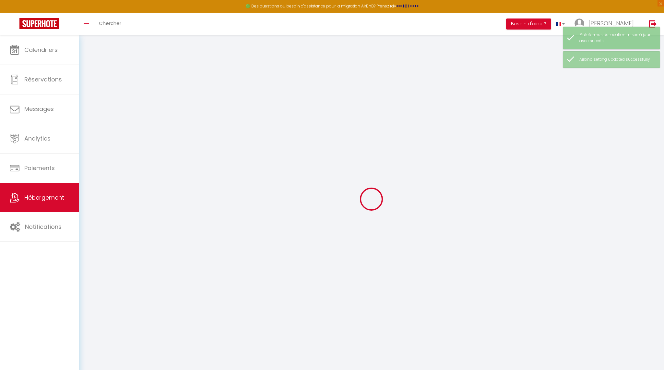
checkbox input "false"
select select
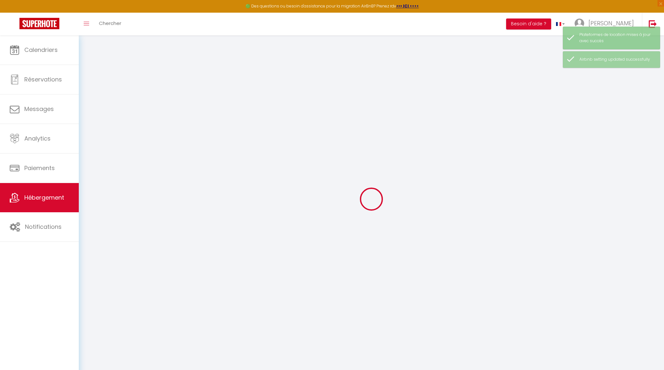
select select
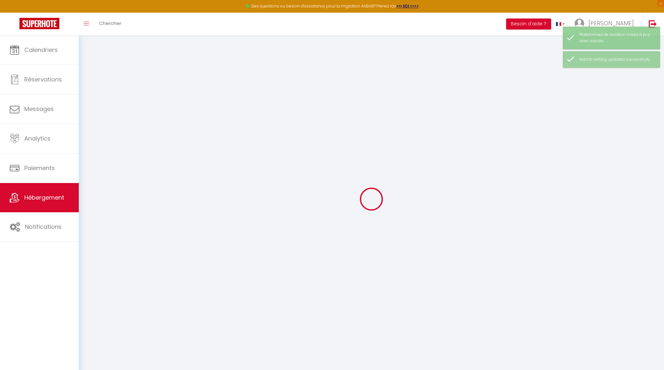
checkbox input "false"
select select
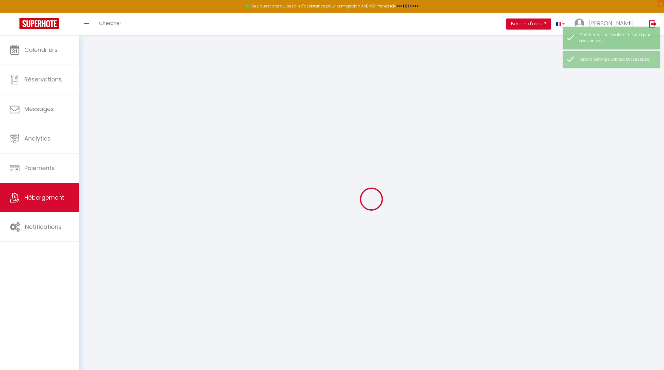
select select
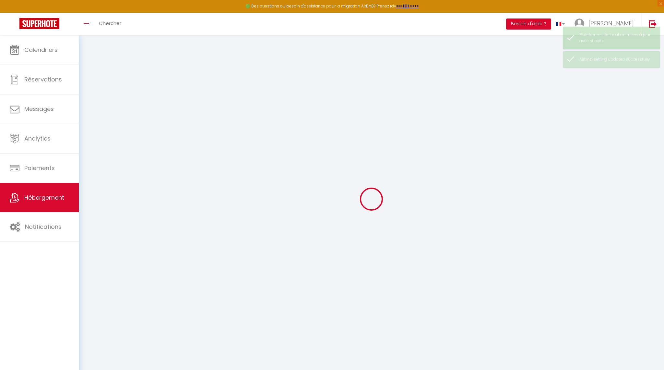
select select
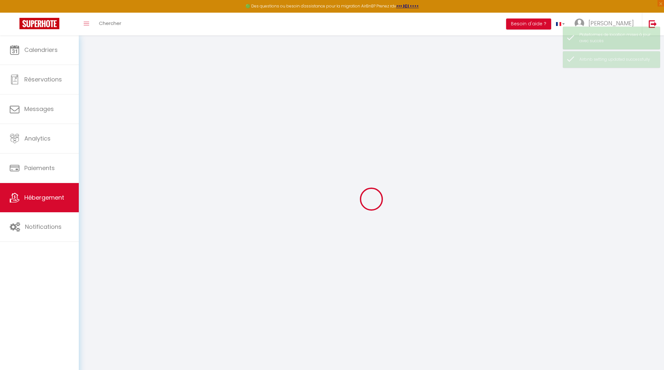
select select
checkbox input "false"
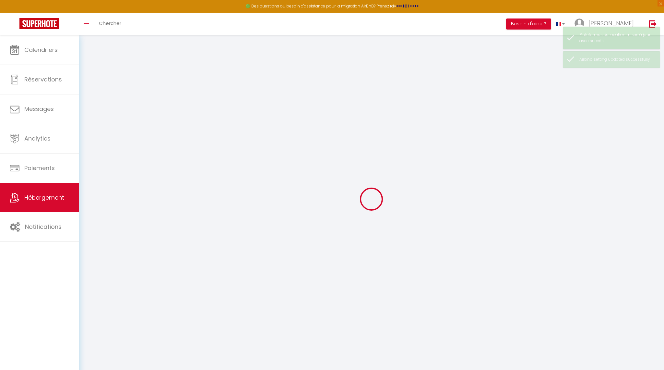
select select
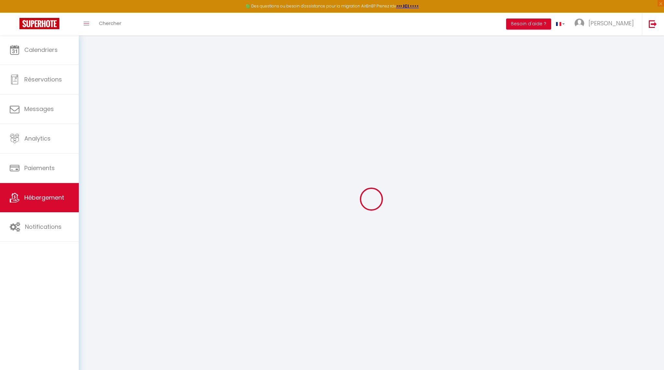
select select
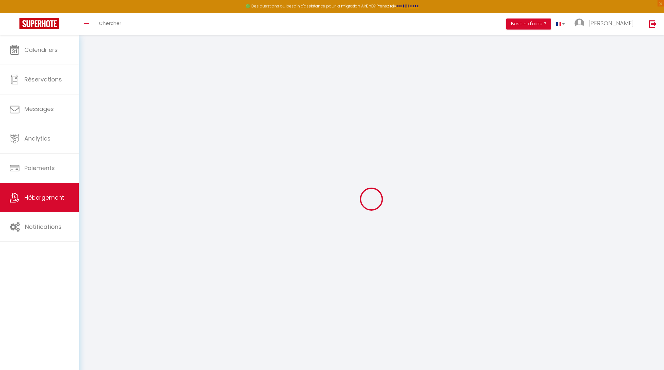
select select
checkbox input "false"
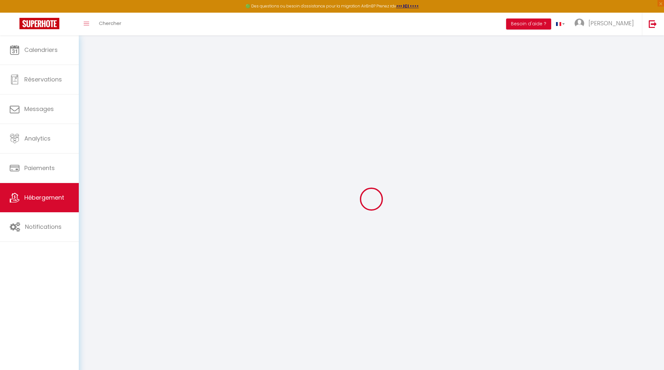
select select
type input "Le Paradis - Rez de chaussée"
type input "[PERSON_NAME]"
type input "Merks"
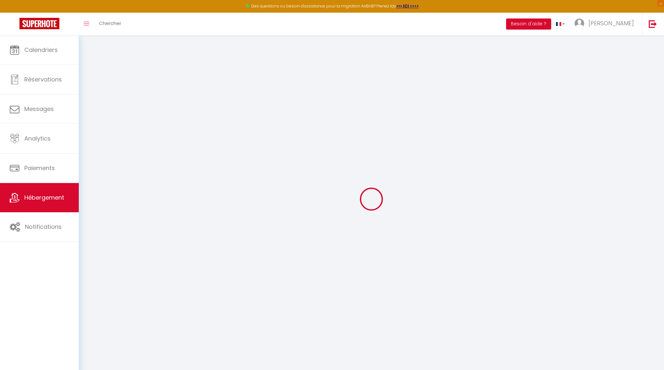
type input "[STREET_ADDRESS]"
type input "83700"
type input "Saint-Raphael"
select select "2"
type input "110"
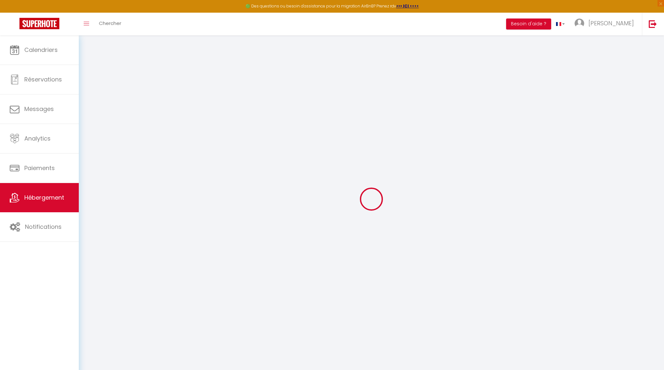
type input "35"
type input "7.2"
type input "150"
type input "750"
select select
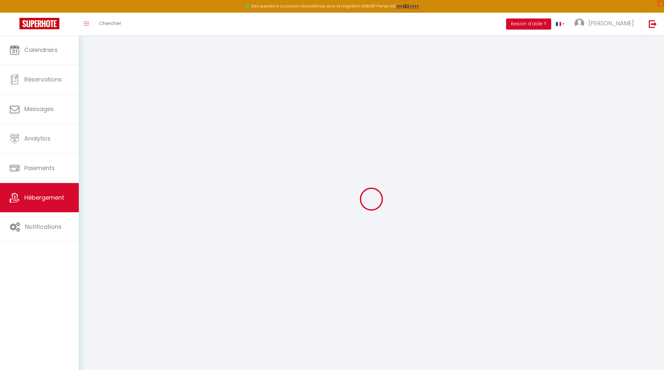
select select
type input "[STREET_ADDRESS]"
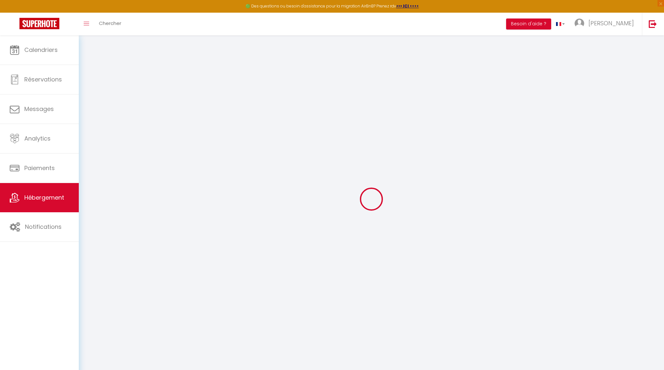
type input "83700"
type input "Saint-Raphael"
type input "[PERSON_NAME][EMAIL_ADDRESS][DOMAIN_NAME]"
select select "14229"
checkbox input "false"
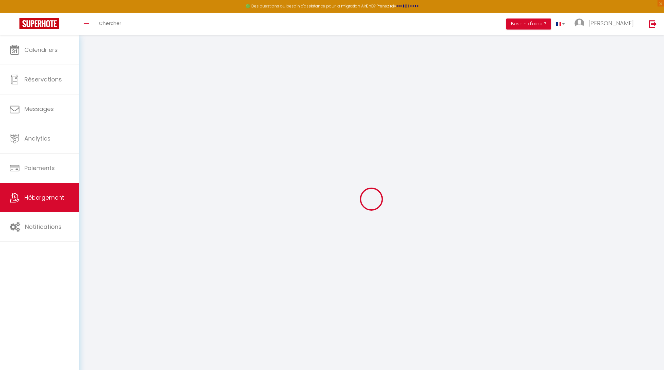
checkbox input "false"
radio input "true"
type input "0"
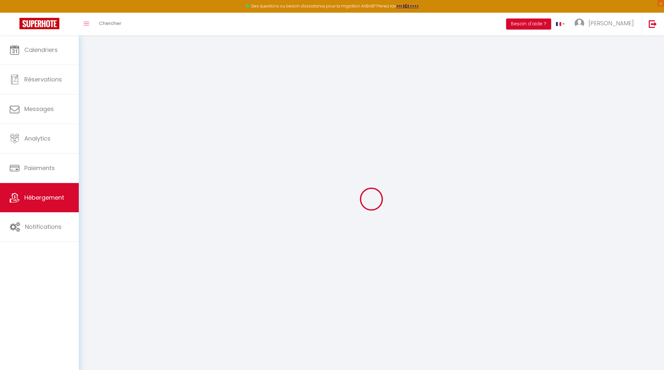
type input "0"
select select "44676"
select select
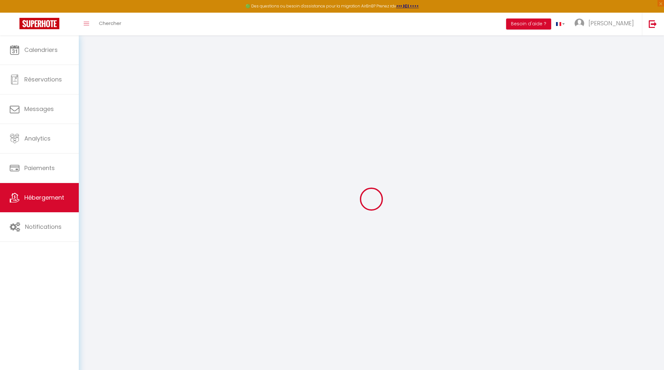
select select
checkbox input "false"
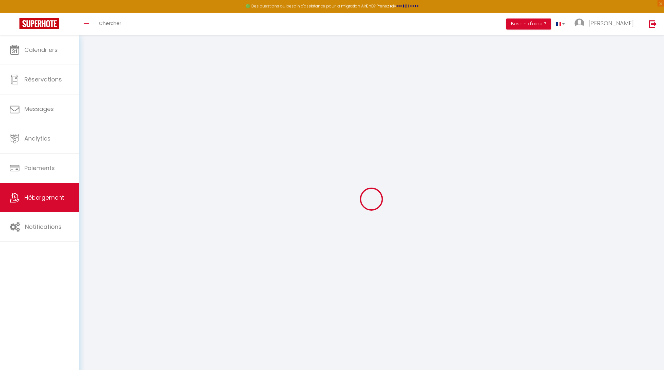
checkbox input "false"
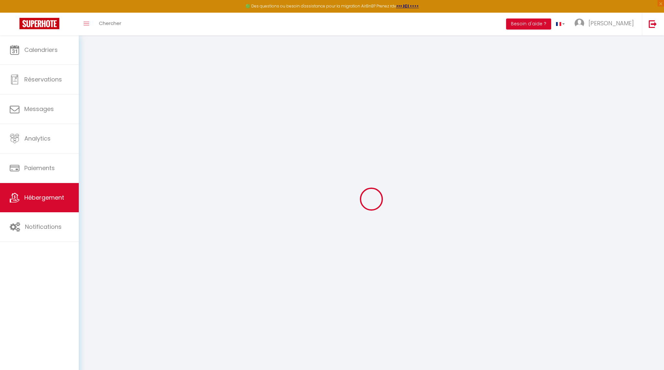
select select "15:00"
select select "23:00"
select select "11:00"
select select "30"
select select "120"
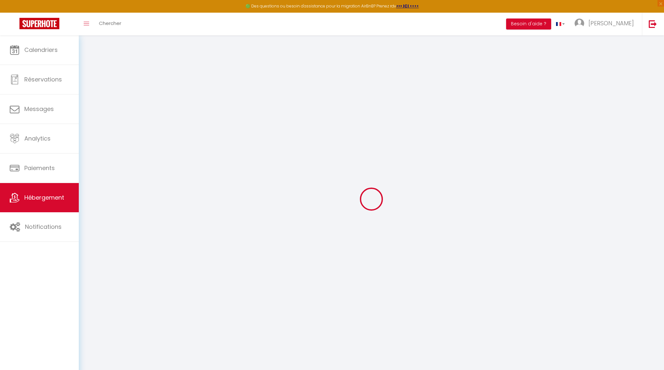
checkbox input "false"
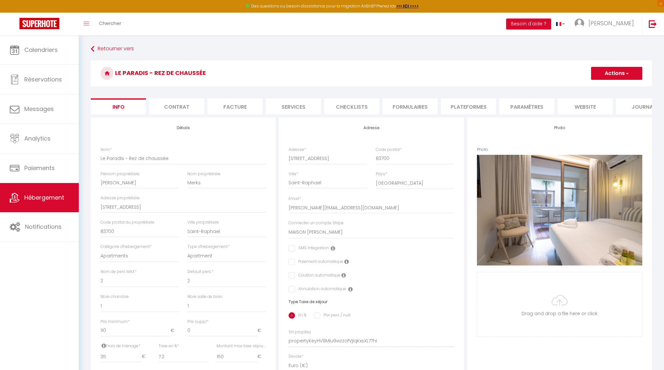
click at [472, 107] on li "Plateformes" at bounding box center [468, 106] width 55 height 16
select select
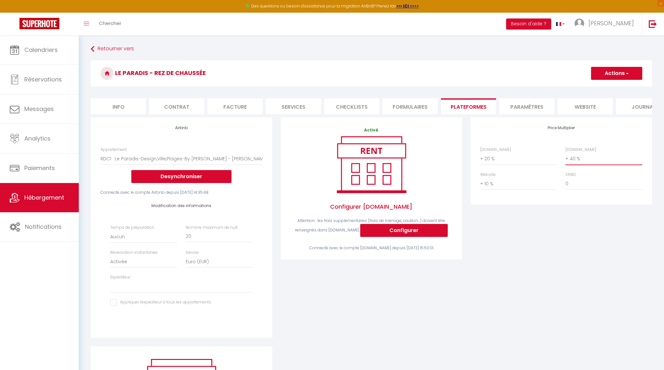
select select "+ 35 %"
select select
drag, startPoint x: 557, startPoint y: 227, endPoint x: 573, endPoint y: 212, distance: 21.8
click at [557, 227] on div "Price Multiplier [DOMAIN_NAME] 0 + 1 % + 2 % + 3 % + 4 % + 5 % + 6 % + 7 %" at bounding box center [561, 231] width 190 height 229
click at [616, 76] on button "Actions" at bounding box center [616, 73] width 51 height 13
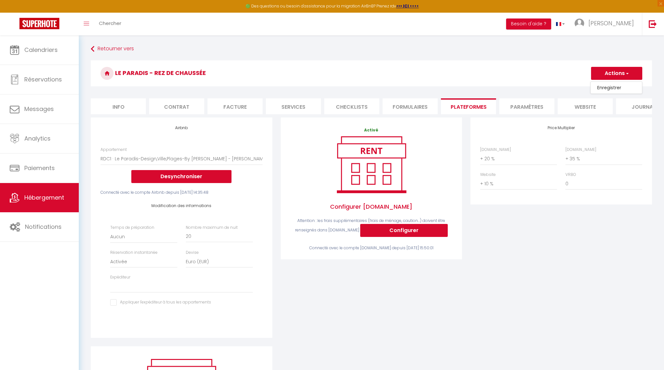
click at [605, 89] on link "Enregistrer" at bounding box center [616, 87] width 51 height 8
select select "EUR"
select select
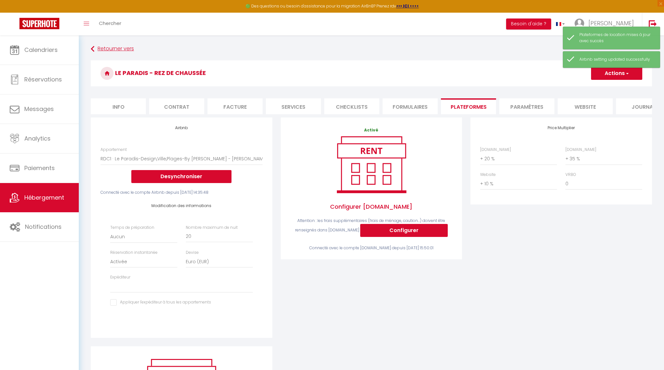
click at [113, 49] on link "Retourner vers" at bounding box center [371, 49] width 561 height 12
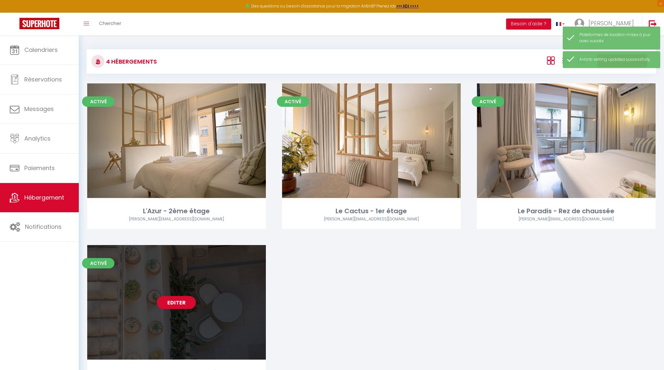
click at [174, 300] on link "Editer" at bounding box center [176, 302] width 39 height 13
click at [182, 300] on link "Editer" at bounding box center [176, 302] width 39 height 13
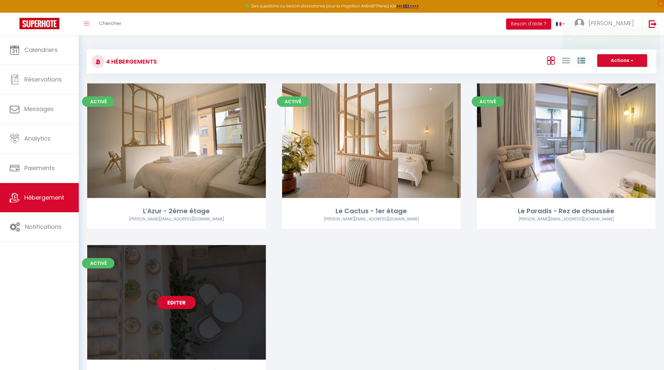
click at [182, 300] on link "Editer" at bounding box center [176, 302] width 39 height 13
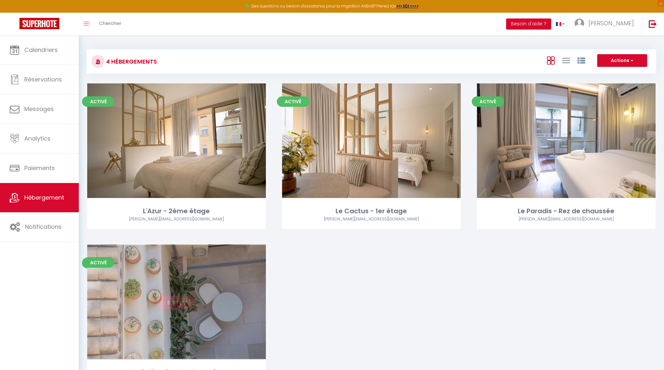
click at [182, 300] on link "Editer" at bounding box center [176, 302] width 39 height 13
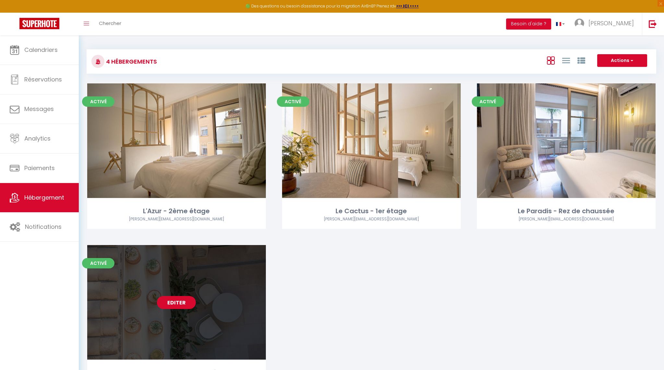
click at [165, 304] on link "Editer" at bounding box center [176, 302] width 39 height 13
click at [175, 302] on link "Editer" at bounding box center [176, 302] width 39 height 13
click at [175, 303] on link "Editer" at bounding box center [176, 302] width 39 height 13
select select "3"
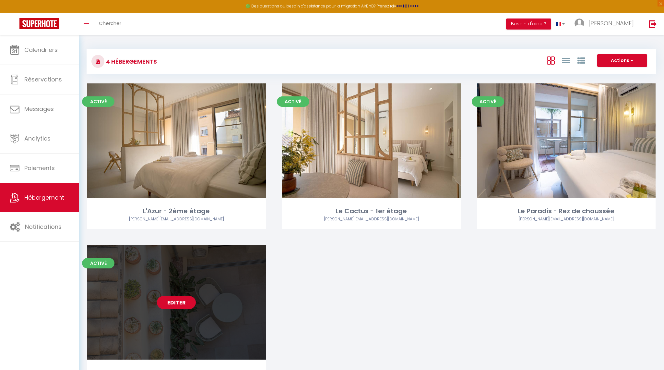
select select "2"
select select "1"
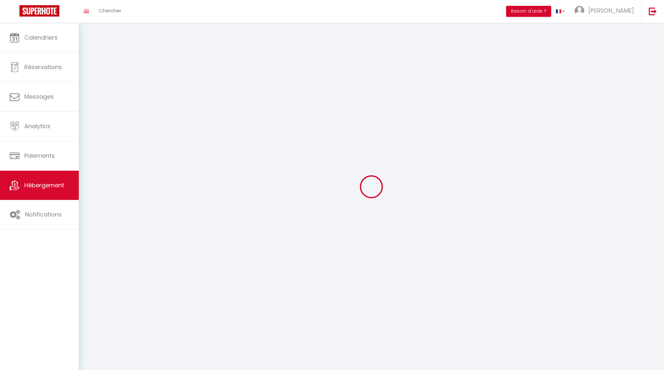
select select
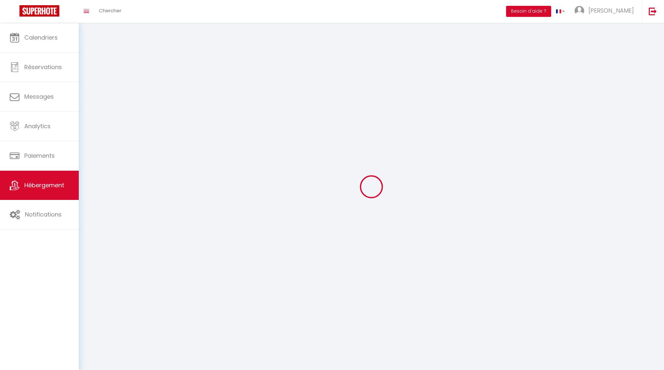
checkbox input "false"
select select
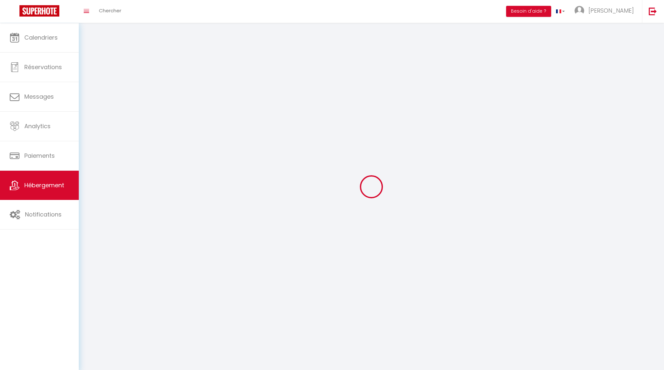
select select
click at [175, 303] on div at bounding box center [372, 186] width 570 height 311
select select
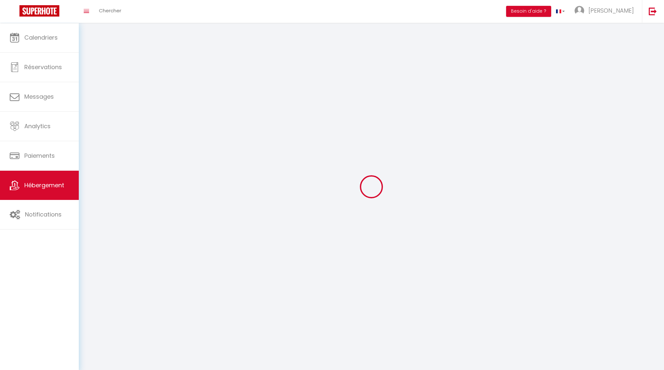
select select
checkbox input "false"
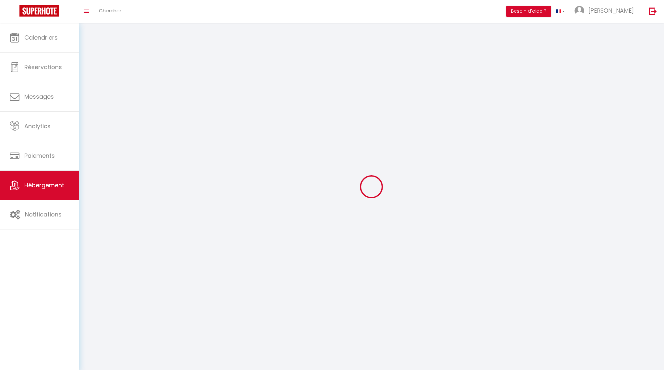
checkbox input "false"
select select
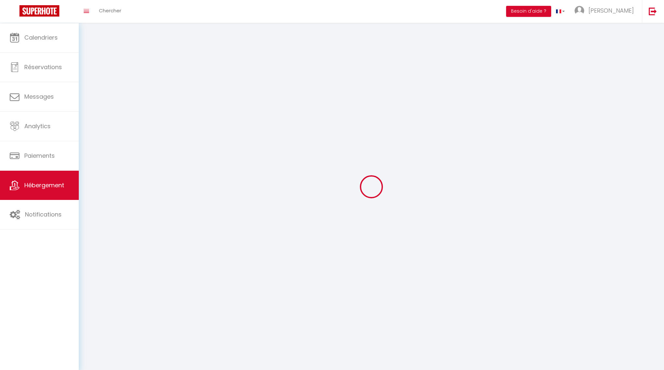
select select
checkbox input "false"
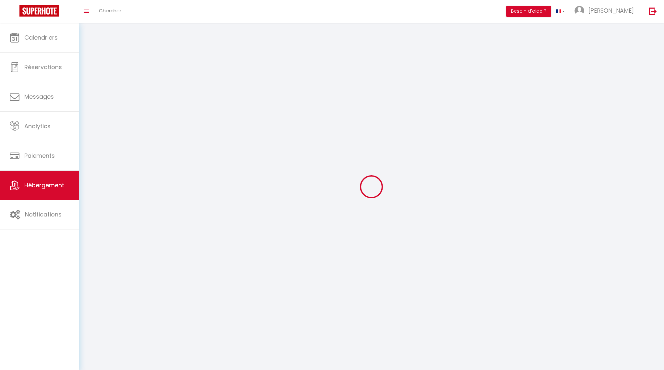
checkbox input "false"
select select
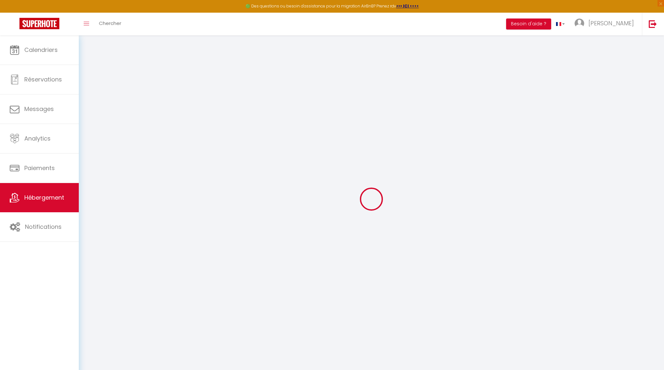
select select "7895-1381933612381805069"
checkbox input "false"
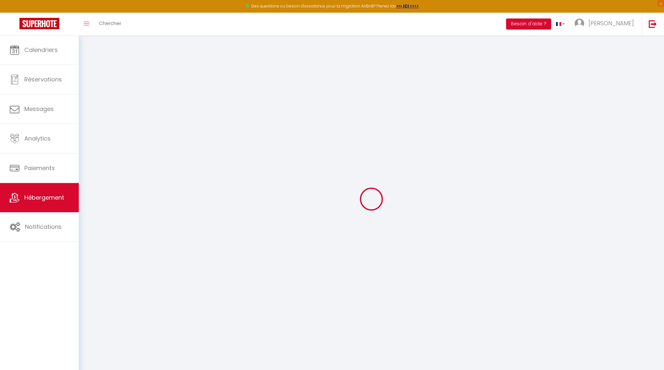
select select "15:00"
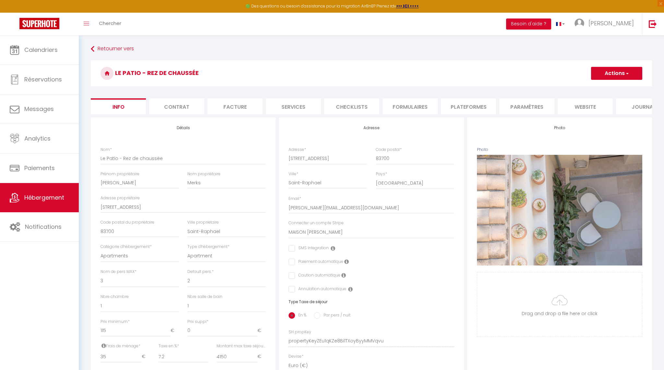
click at [454, 111] on li "Plateformes" at bounding box center [468, 106] width 55 height 16
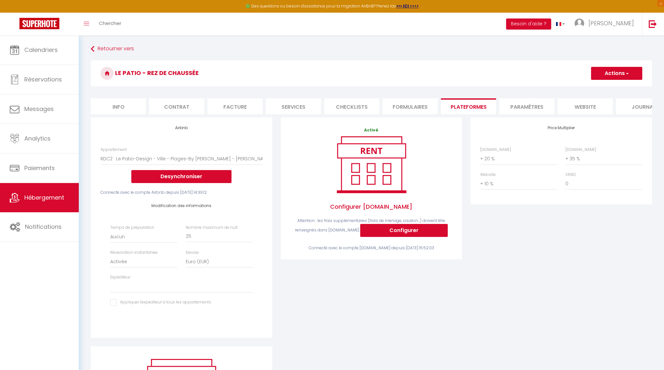
click at [527, 246] on div "Price Multiplier [DOMAIN_NAME] 0 + 1 % + 2 % + 3 % + 4 % + 5 % + 6 % + 7 %" at bounding box center [561, 231] width 190 height 229
click at [621, 69] on button "Actions" at bounding box center [616, 73] width 51 height 13
click at [612, 87] on link "Enregistrer" at bounding box center [616, 87] width 51 height 8
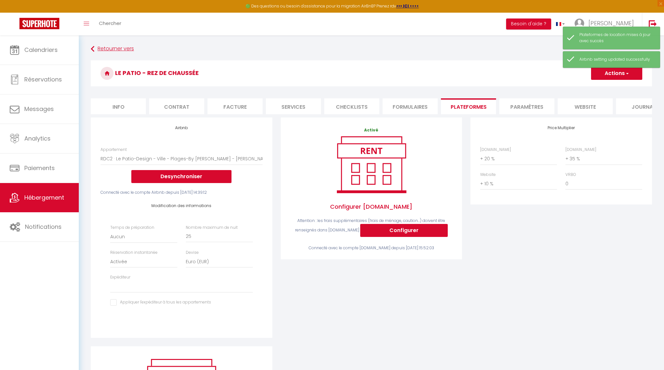
click at [105, 45] on link "Retourner vers" at bounding box center [371, 49] width 561 height 12
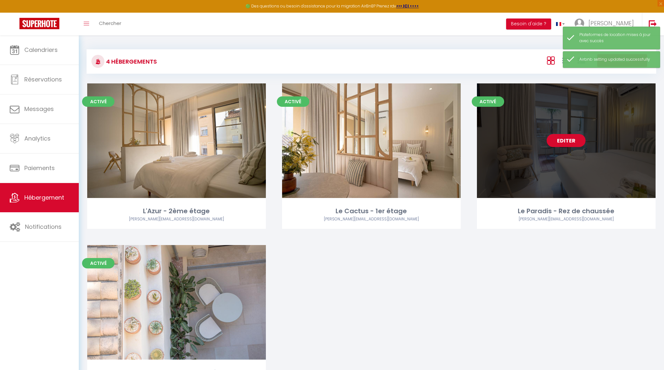
click at [566, 139] on link "Editer" at bounding box center [566, 140] width 39 height 13
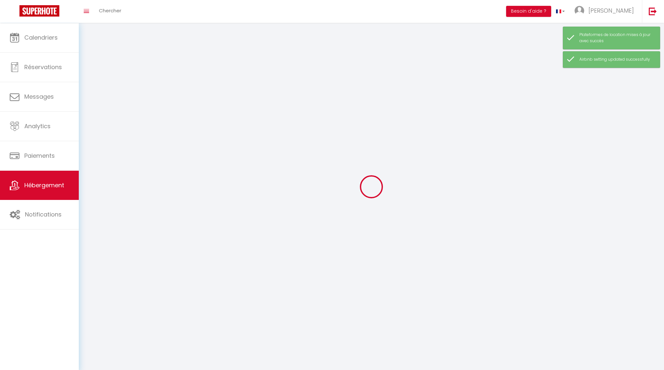
click at [566, 139] on div at bounding box center [372, 186] width 570 height 311
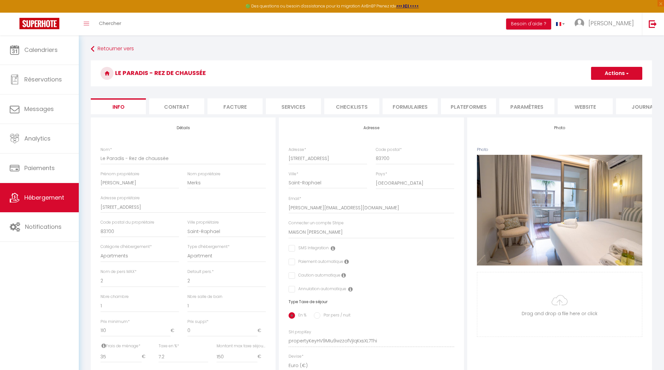
click at [519, 109] on li "Paramètres" at bounding box center [526, 106] width 55 height 16
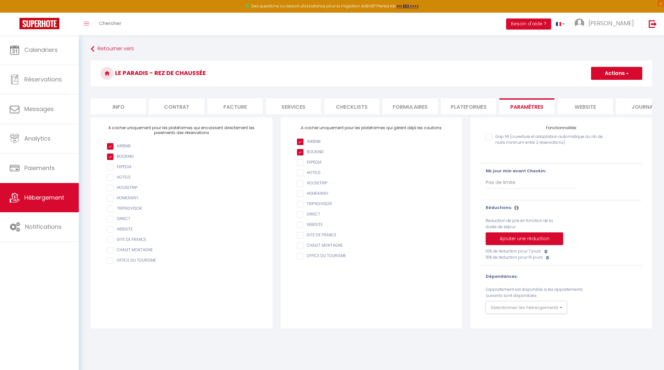
click at [479, 108] on li "Plateformes" at bounding box center [468, 106] width 55 height 16
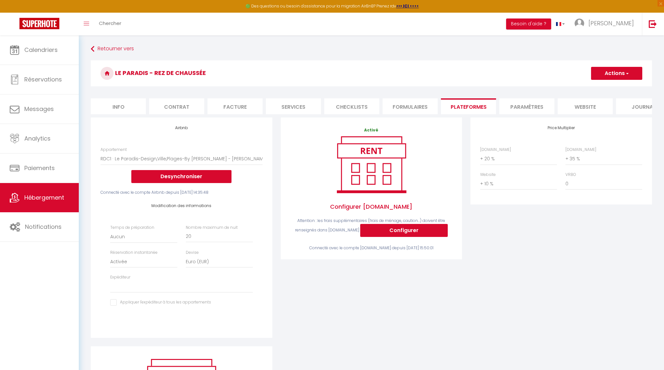
click at [478, 76] on h3 "Le Paradis - Rez de chaussée" at bounding box center [371, 73] width 561 height 26
click at [117, 48] on link "Retourner vers" at bounding box center [371, 49] width 561 height 12
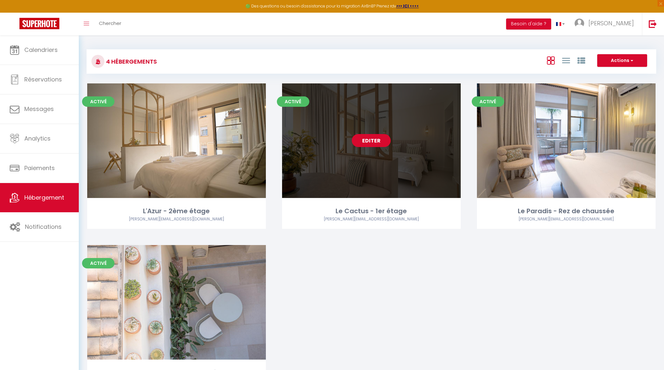
click at [367, 140] on link "Editer" at bounding box center [371, 140] width 39 height 13
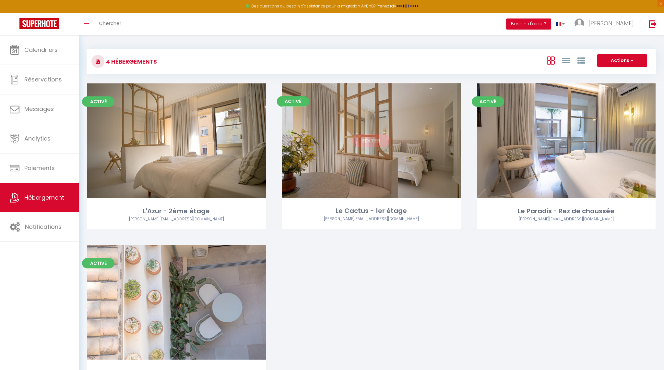
click at [367, 140] on link "Editer" at bounding box center [371, 140] width 39 height 13
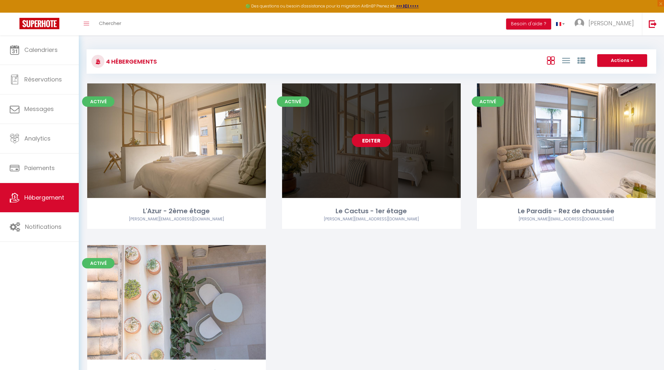
click at [367, 140] on link "Editer" at bounding box center [371, 140] width 39 height 13
click at [374, 141] on link "Editer" at bounding box center [371, 140] width 39 height 13
click at [373, 140] on link "Editer" at bounding box center [371, 140] width 39 height 13
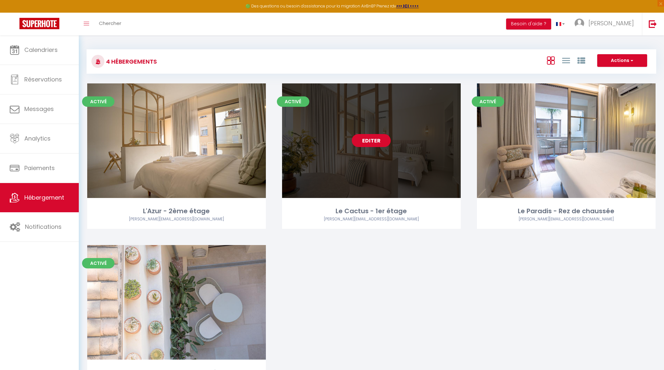
click at [373, 140] on link "Editer" at bounding box center [371, 140] width 39 height 13
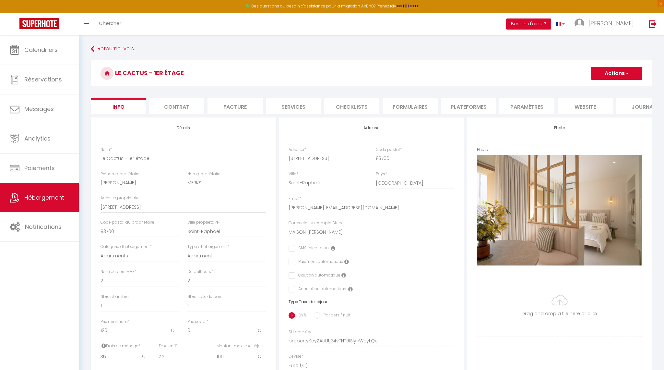
click at [455, 105] on li "Plateformes" at bounding box center [468, 106] width 55 height 16
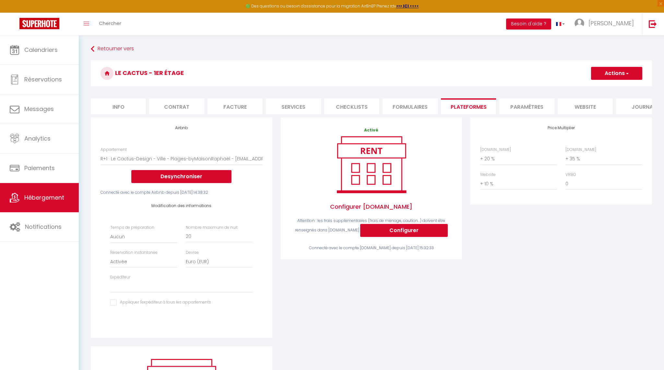
click at [446, 72] on h3 "Le Cactus - 1er étage" at bounding box center [371, 73] width 561 height 26
